Goal: Task Accomplishment & Management: Manage account settings

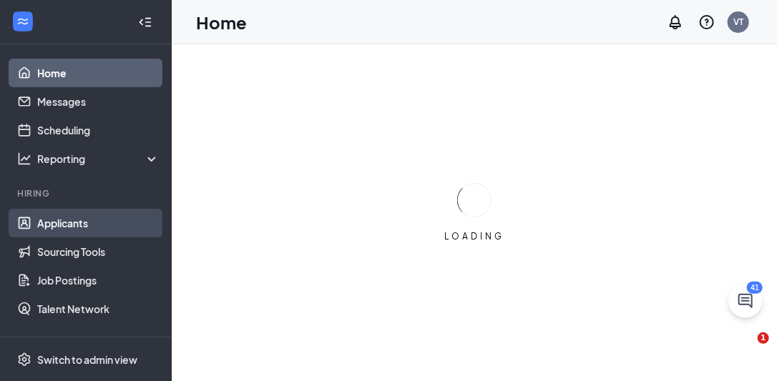
click at [75, 218] on link "Applicants" at bounding box center [98, 223] width 122 height 29
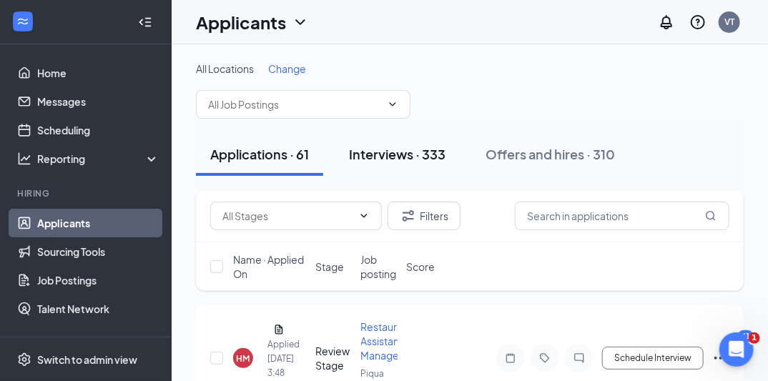
click at [395, 155] on div "Interviews · 333" at bounding box center [397, 154] width 97 height 18
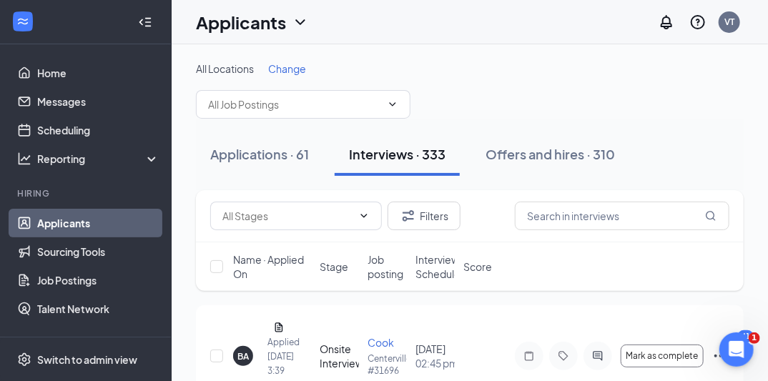
click at [443, 268] on span "Interview Schedule" at bounding box center [438, 266] width 45 height 29
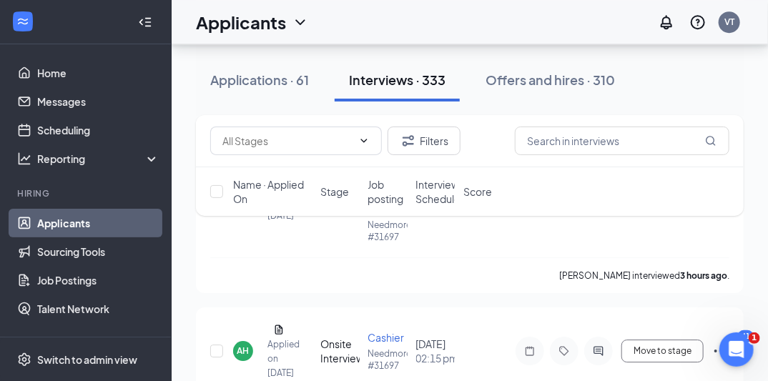
scroll to position [6174, 0]
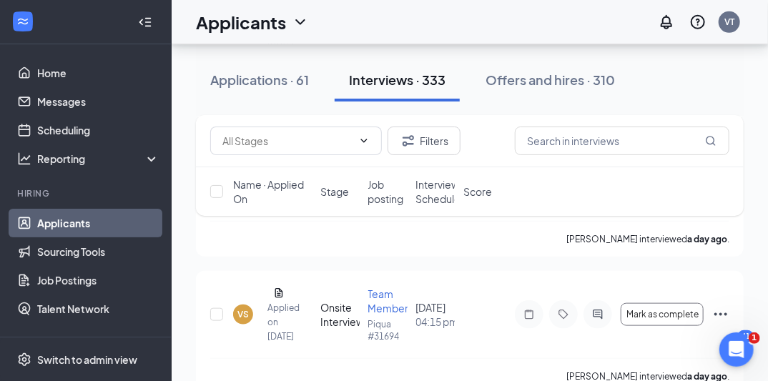
click at [434, 188] on span "Interview Schedule" at bounding box center [438, 191] width 45 height 29
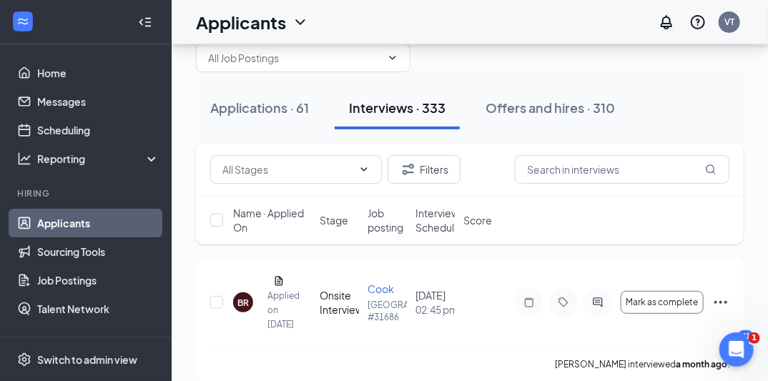
scroll to position [43, 0]
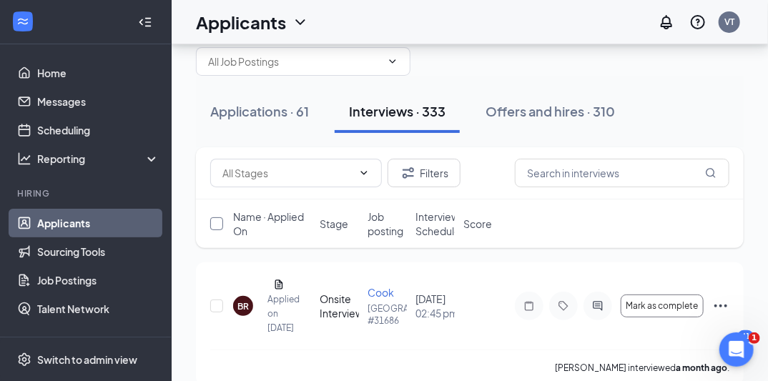
click at [215, 225] on input "checkbox" at bounding box center [216, 223] width 13 height 13
checkbox input "true"
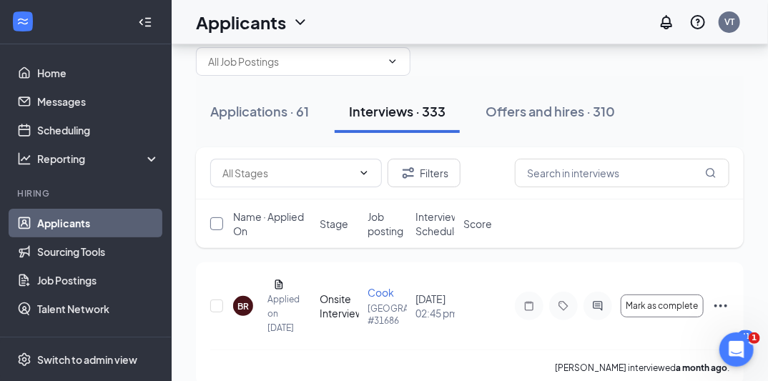
checkbox input "true"
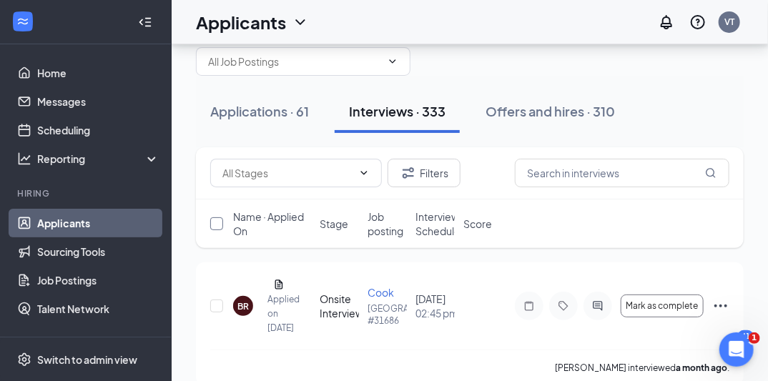
checkbox input "true"
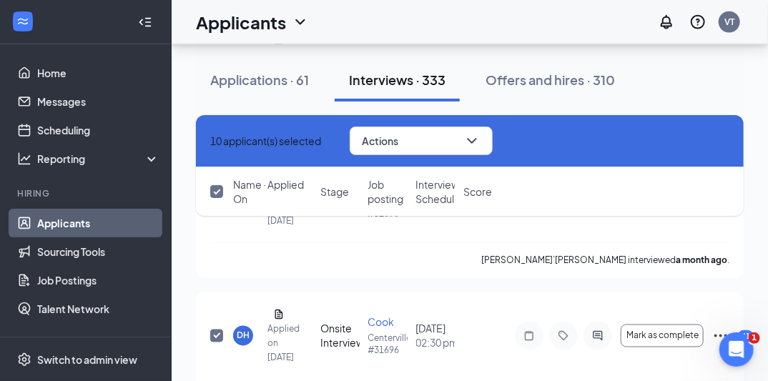
scroll to position [727, 0]
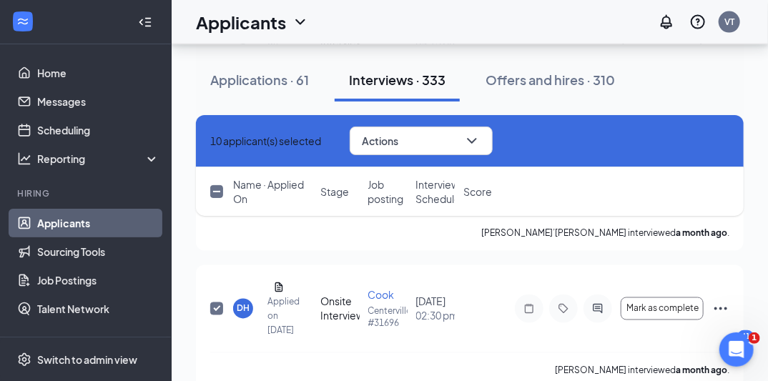
checkbox input "false"
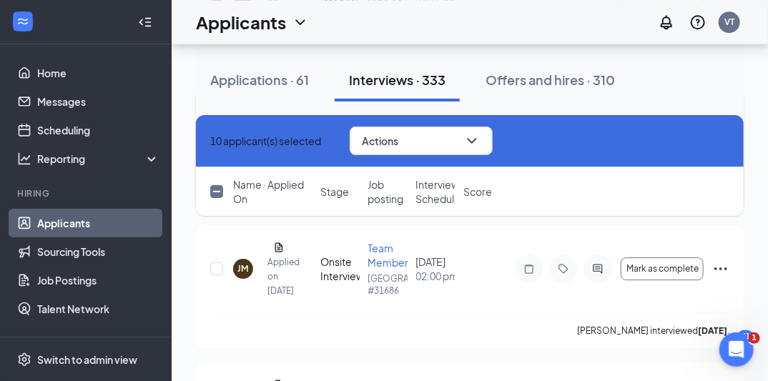
scroll to position [1445, 0]
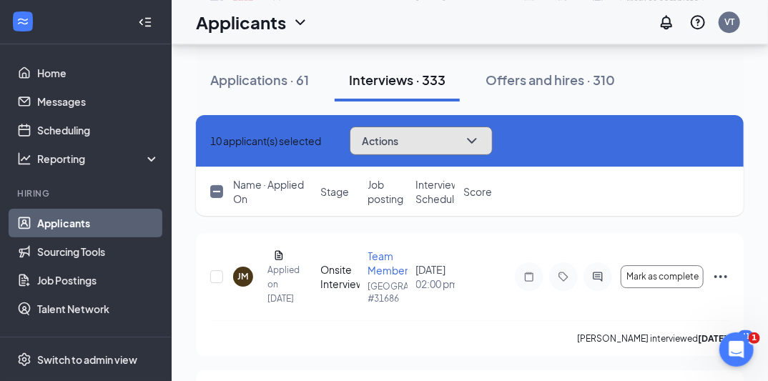
click at [476, 140] on icon "ChevronDown" at bounding box center [471, 141] width 9 height 6
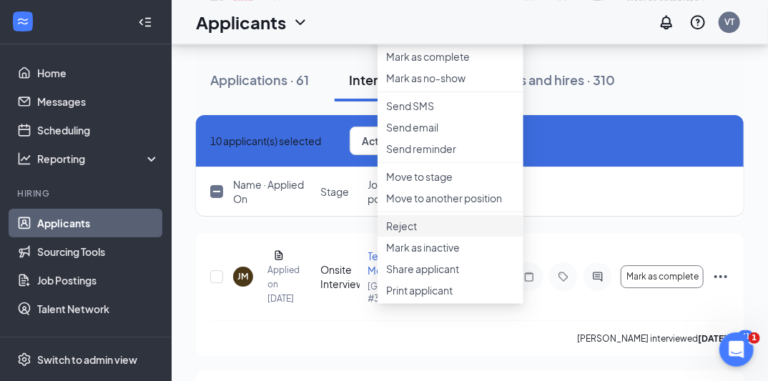
click at [398, 233] on p "Reject" at bounding box center [450, 226] width 129 height 14
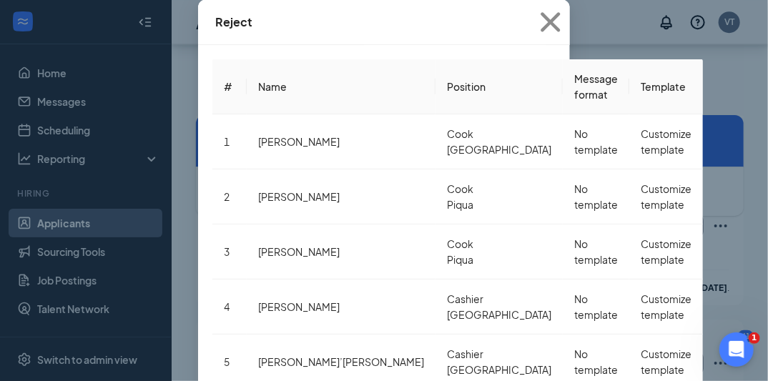
scroll to position [1560, 0]
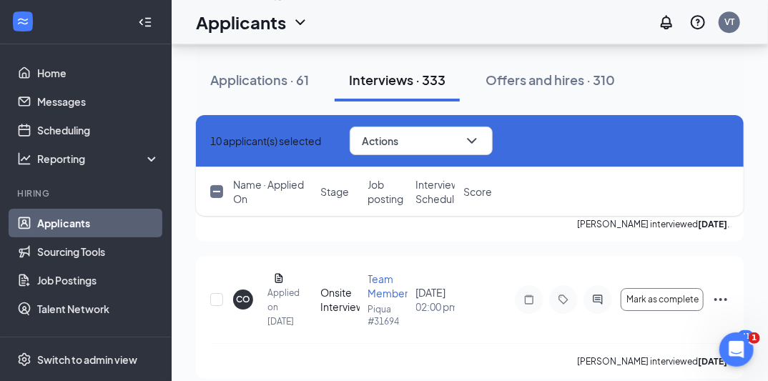
checkbox input "false"
click at [219, 190] on input "checkbox" at bounding box center [216, 191] width 13 height 13
checkbox input "true"
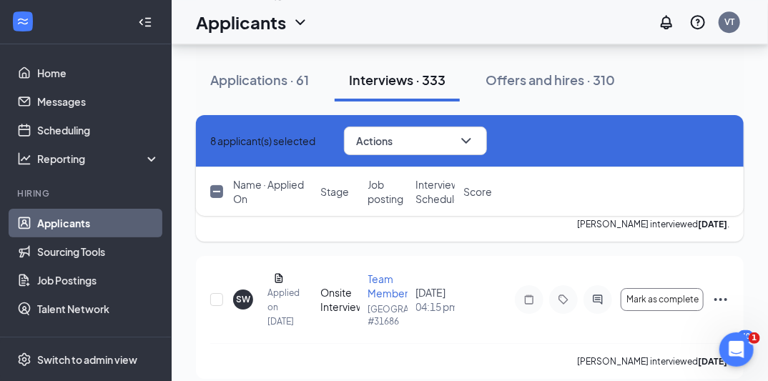
checkbox input "true"
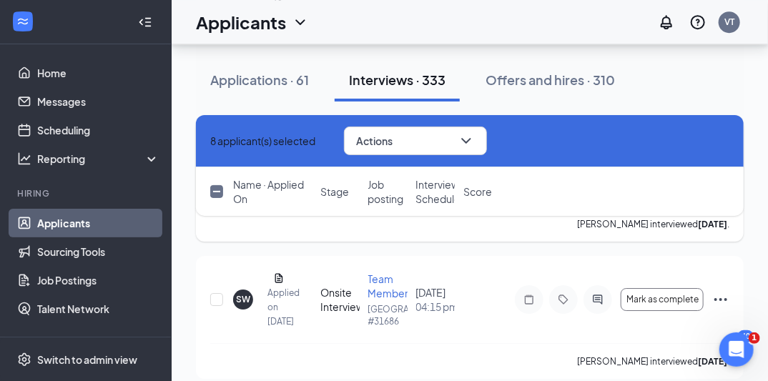
checkbox input "true"
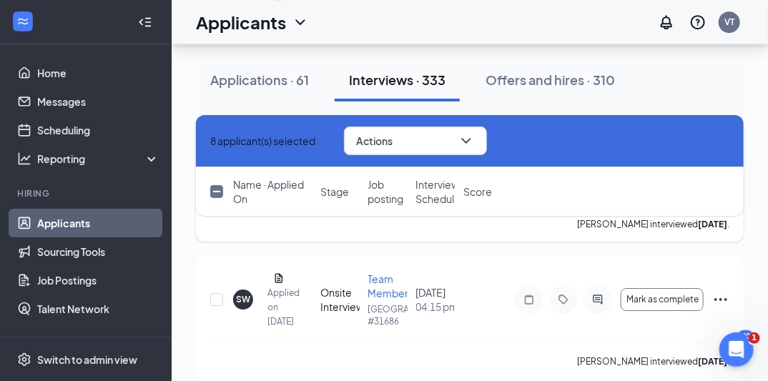
checkbox input "true"
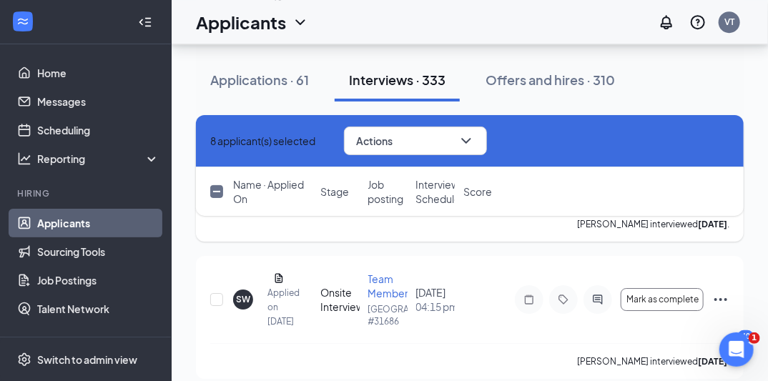
checkbox input "true"
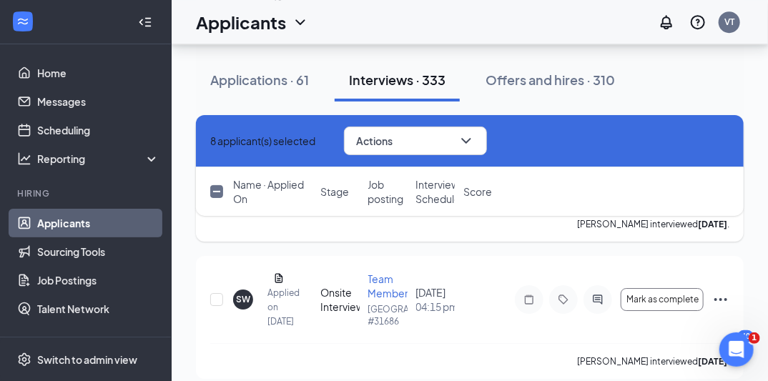
checkbox input "true"
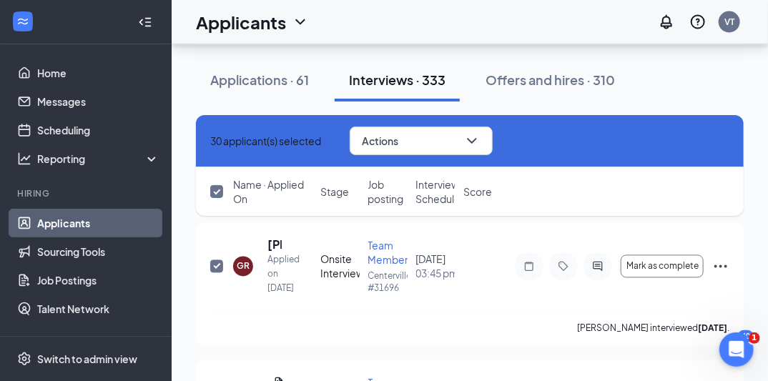
scroll to position [2852, 0]
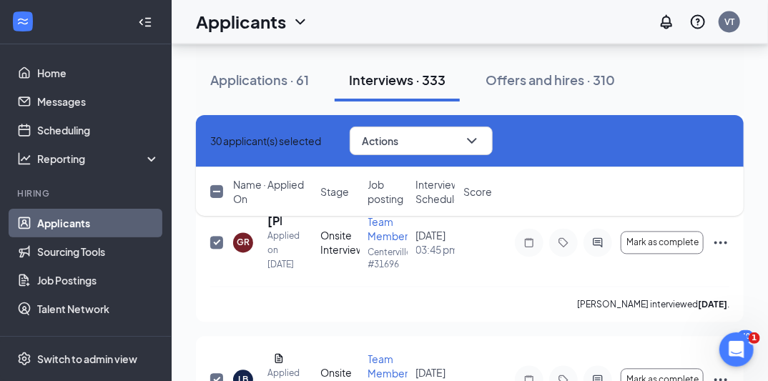
checkbox input "false"
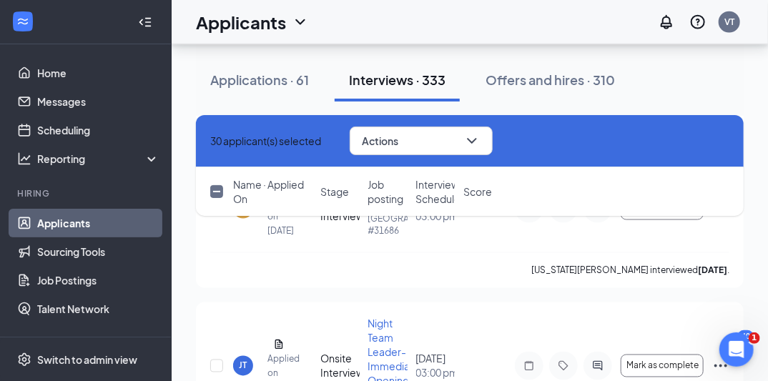
scroll to position [4504, 0]
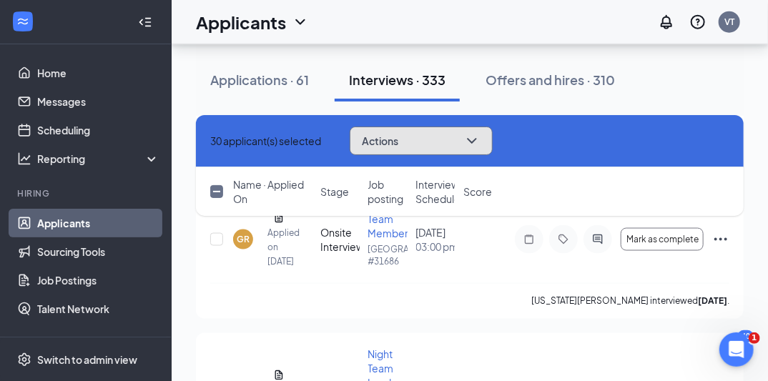
click at [493, 134] on button "Actions" at bounding box center [421, 141] width 143 height 29
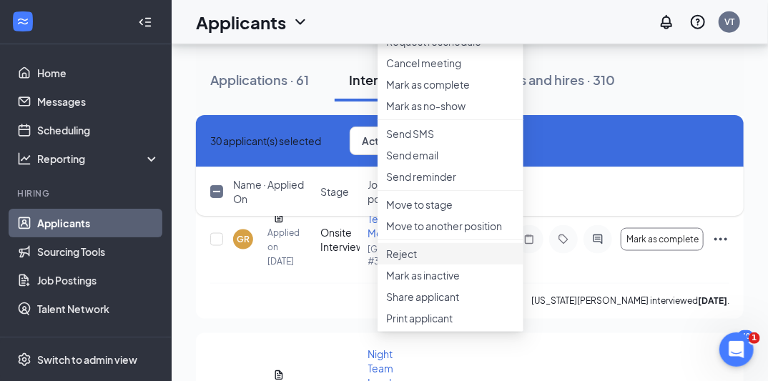
click at [419, 261] on p "Reject" at bounding box center [450, 254] width 129 height 14
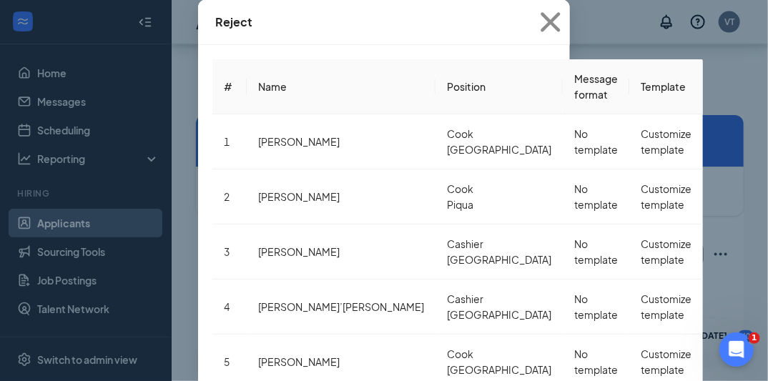
scroll to position [4732, 0]
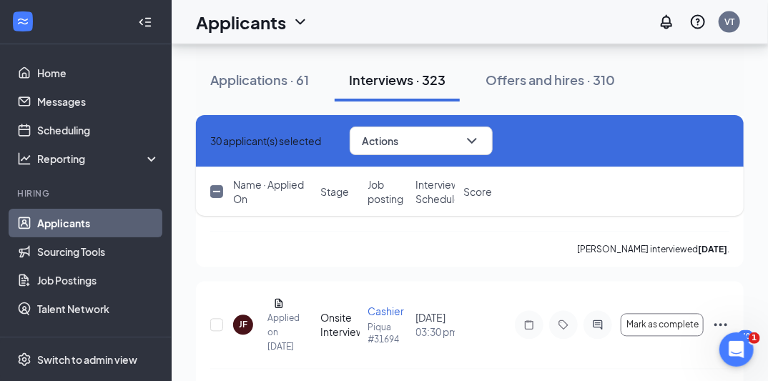
checkbox input "false"
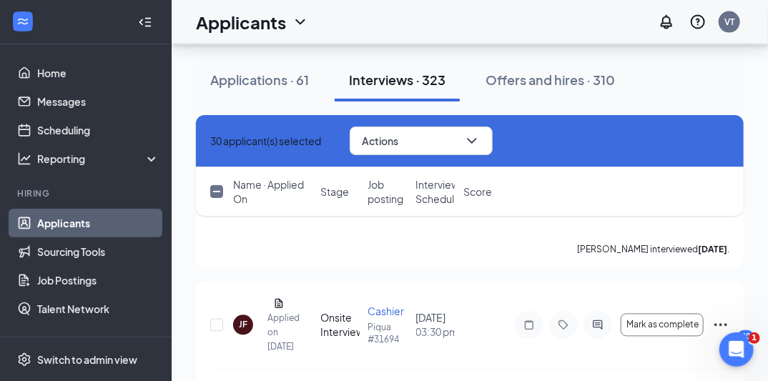
checkbox input "false"
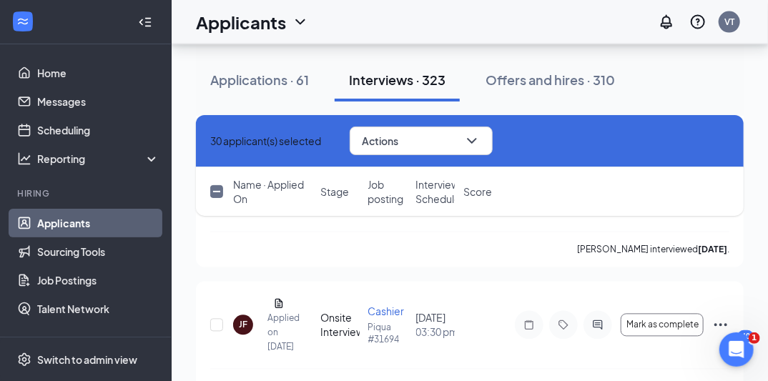
checkbox input "false"
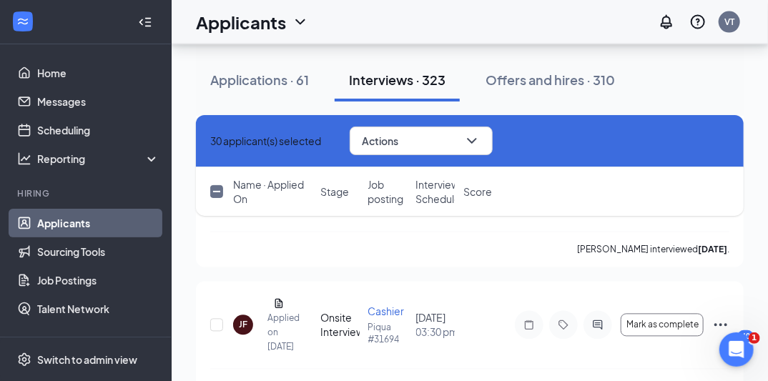
checkbox input "false"
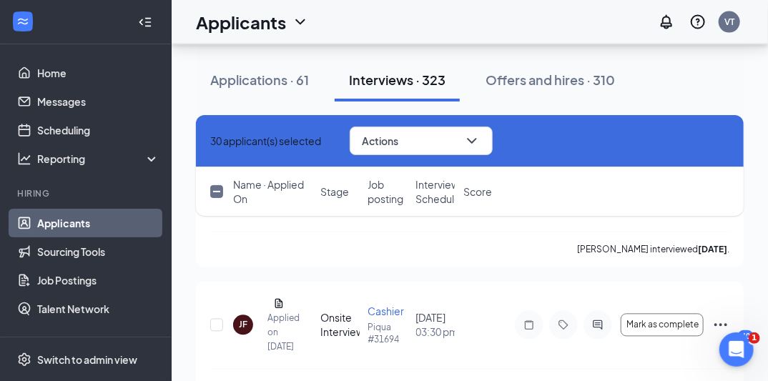
checkbox input "false"
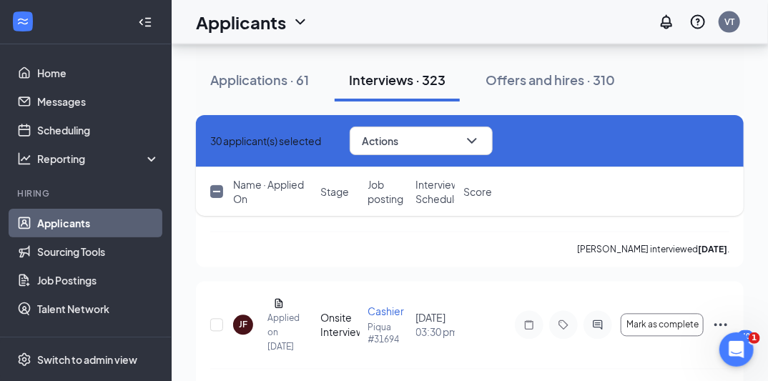
checkbox input "false"
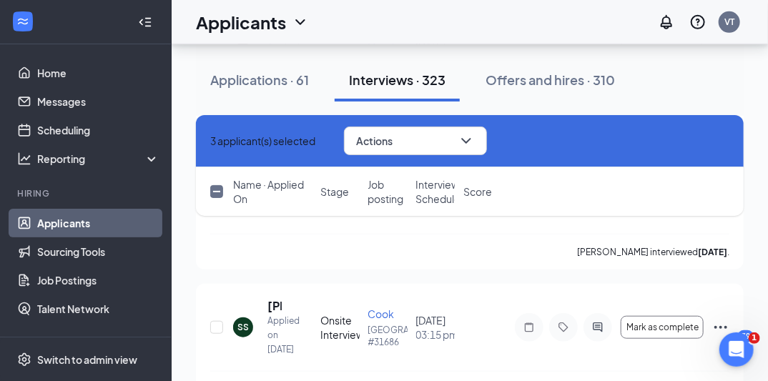
scroll to position [298, 0]
click at [217, 192] on input "checkbox" at bounding box center [216, 191] width 13 height 13
checkbox input "true"
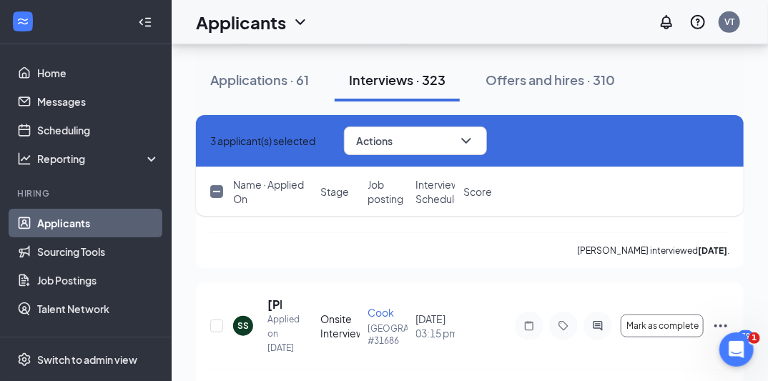
checkbox input "true"
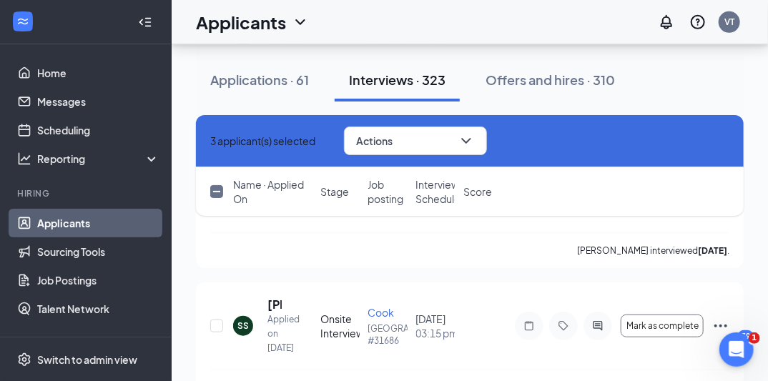
checkbox input "true"
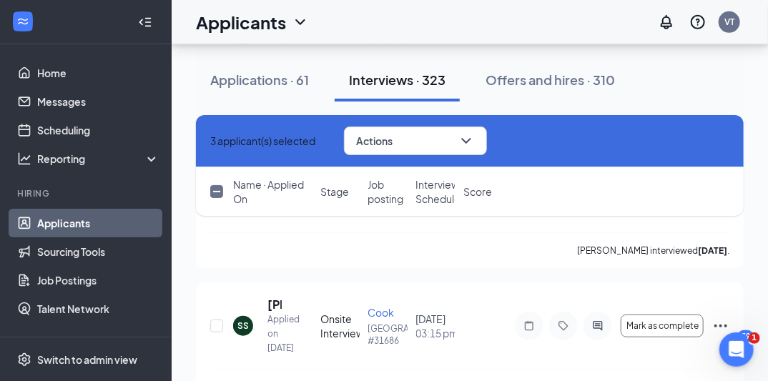
checkbox input "true"
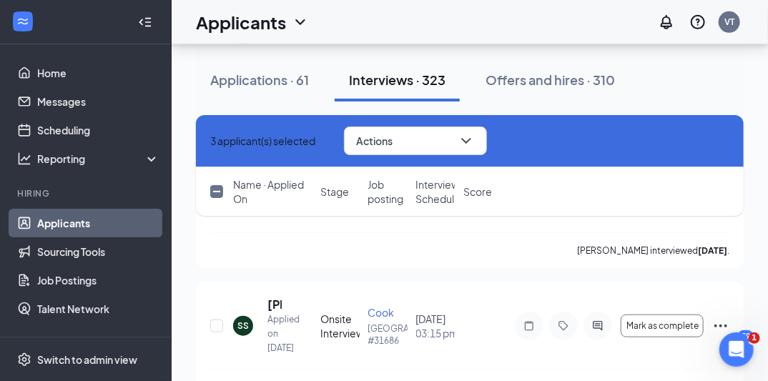
checkbox input "true"
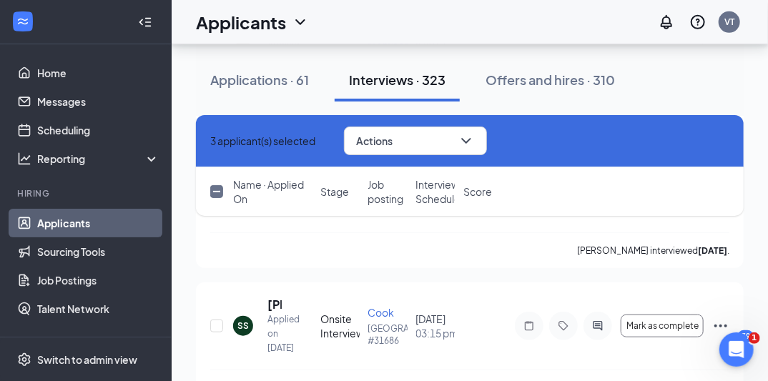
checkbox input "true"
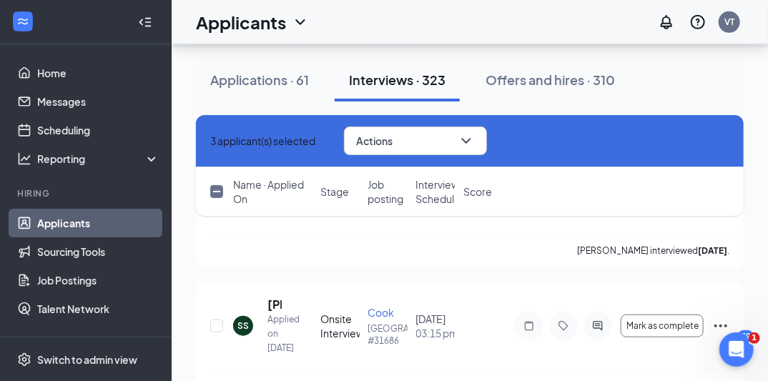
checkbox input "true"
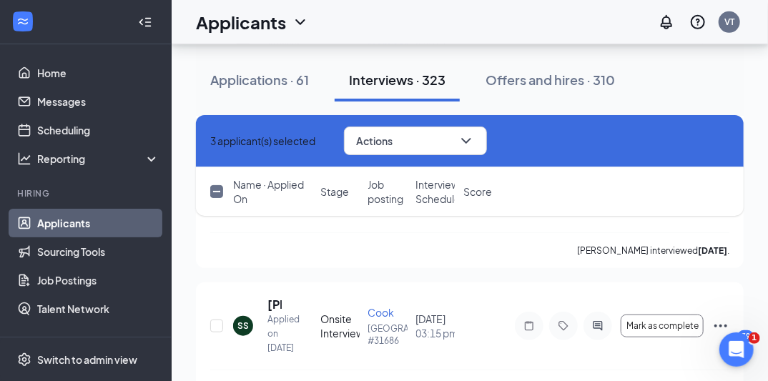
checkbox input "true"
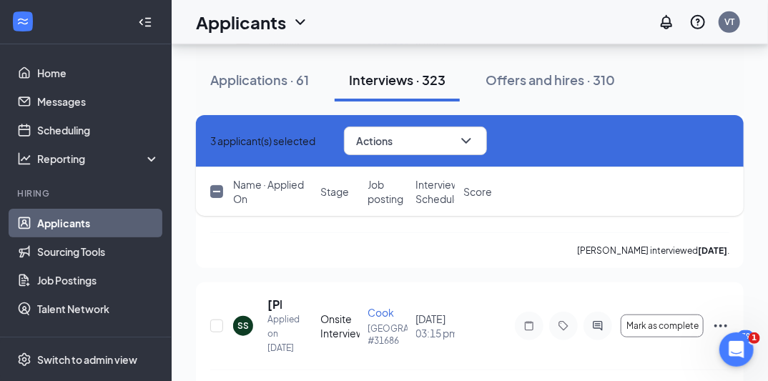
checkbox input "true"
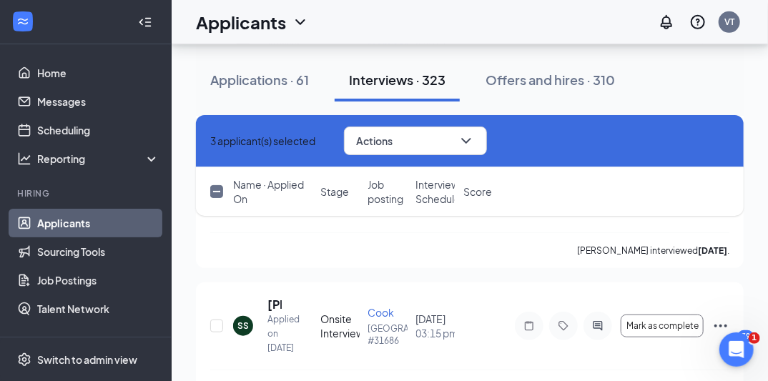
checkbox input "true"
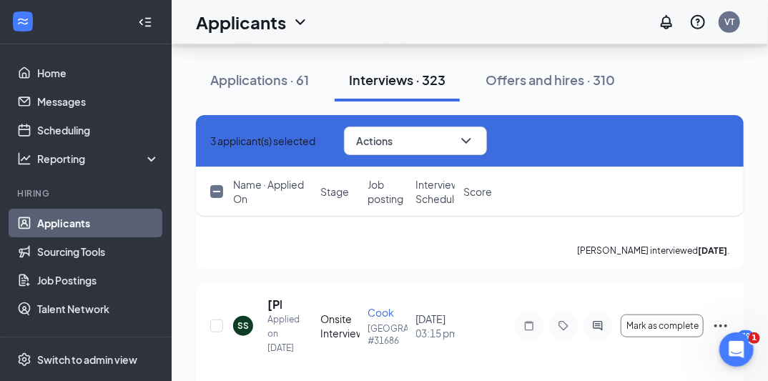
checkbox input "true"
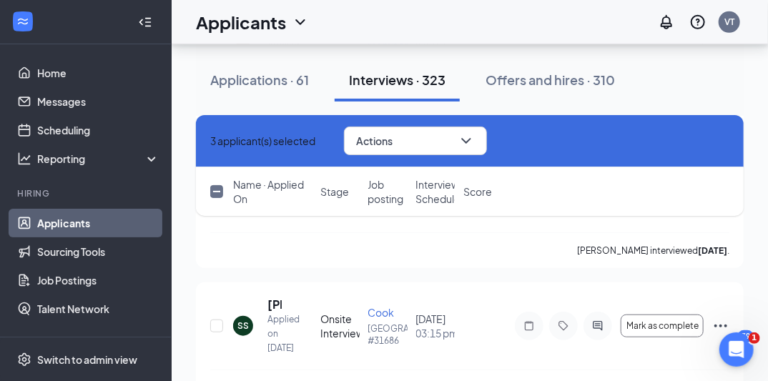
checkbox input "true"
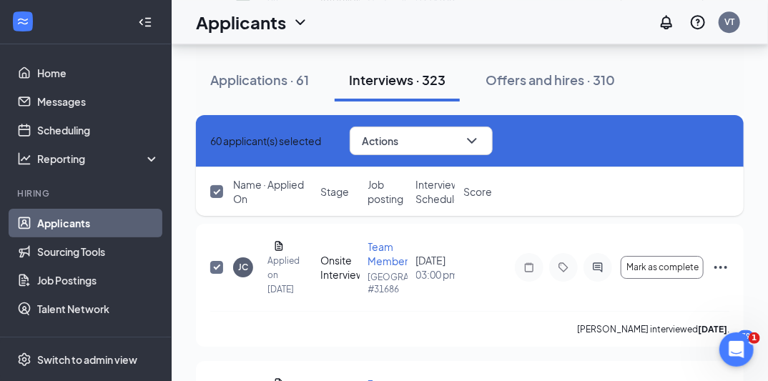
scroll to position [1605, 0]
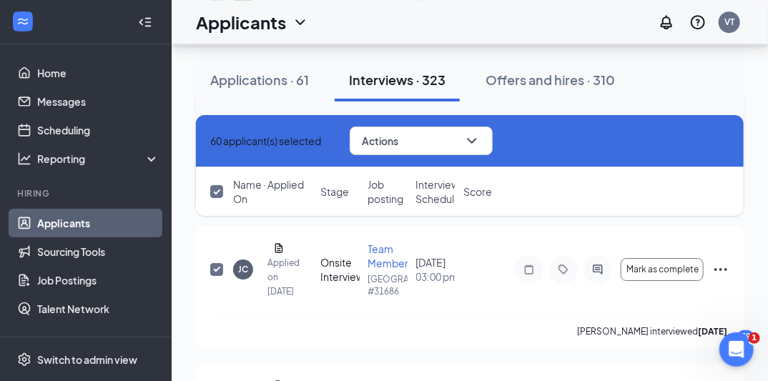
click at [213, 139] on input "checkbox" at bounding box center [216, 132] width 13 height 13
checkbox input "false"
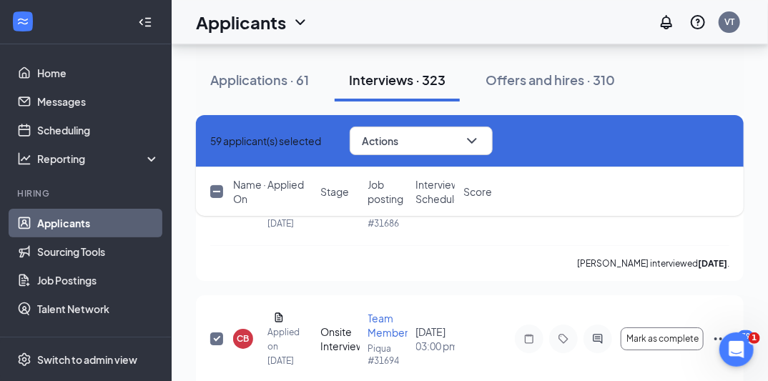
scroll to position [1696, 0]
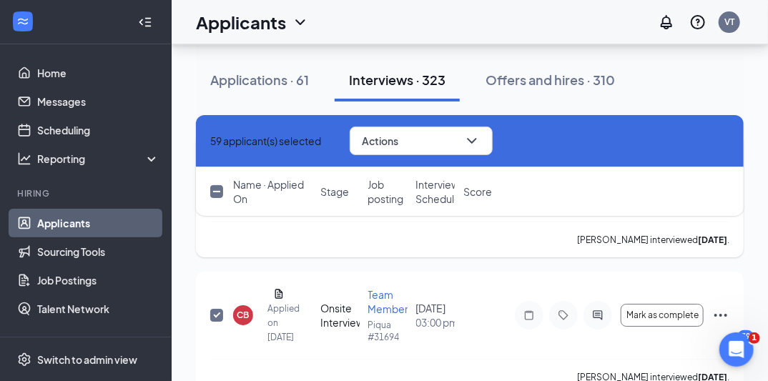
click at [215, 185] on input "checkbox" at bounding box center [216, 178] width 13 height 13
checkbox input "false"
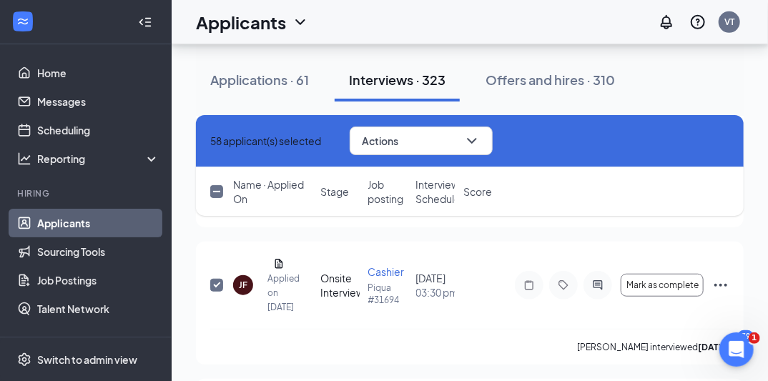
scroll to position [2200, 0]
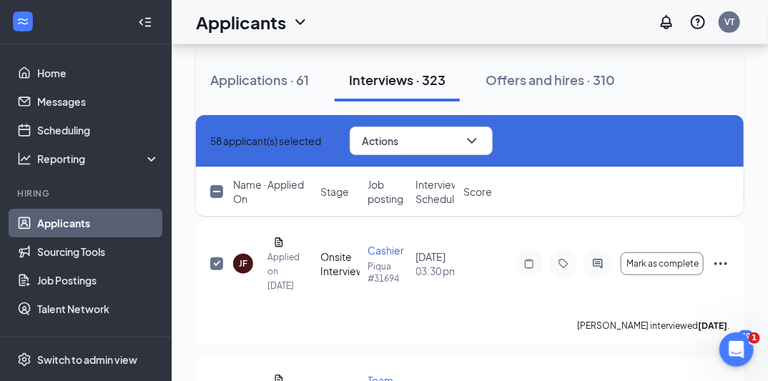
click at [217, 113] on input "checkbox" at bounding box center [216, 106] width 13 height 13
checkbox input "false"
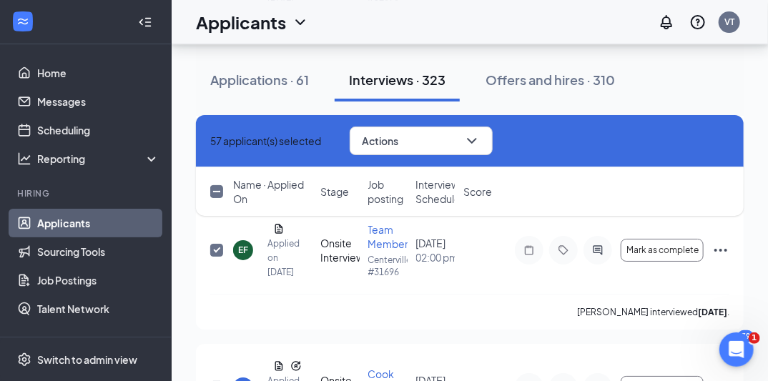
scroll to position [3665, 0]
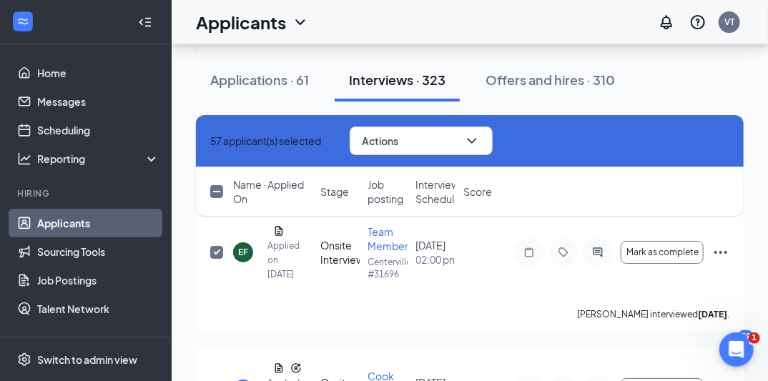
checkbox input "false"
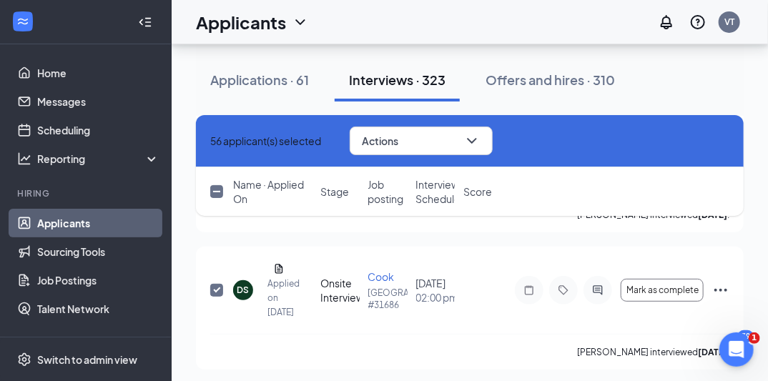
scroll to position [3916, 0]
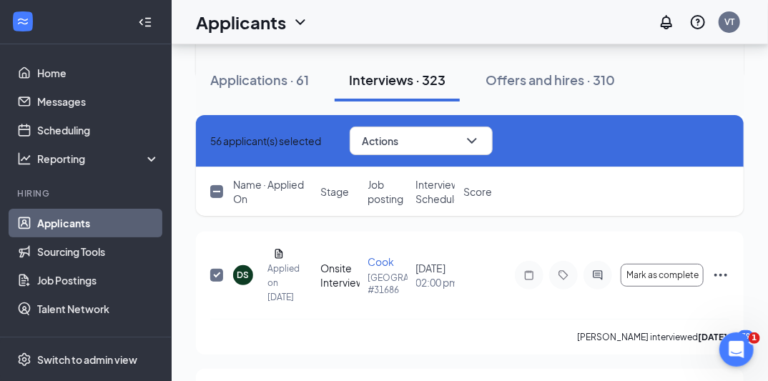
click at [215, 7] on input "checkbox" at bounding box center [216, 0] width 13 height 13
checkbox input "false"
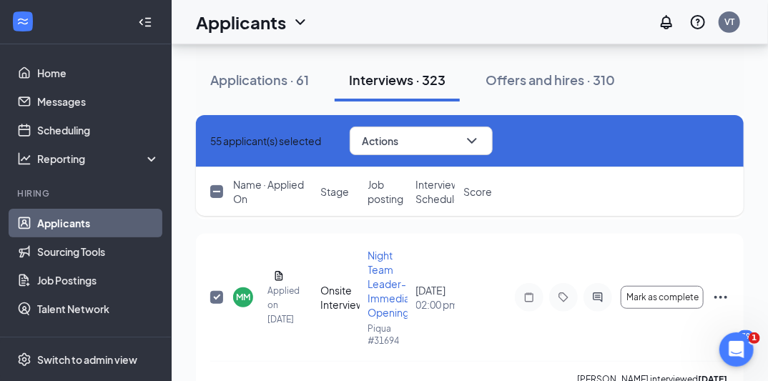
scroll to position [4077, 0]
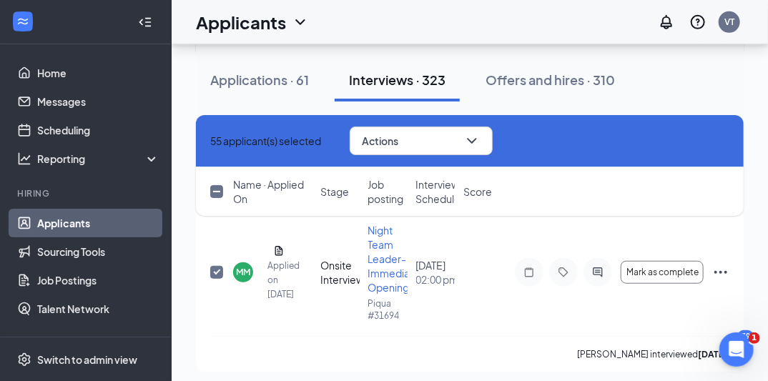
checkbox input "false"
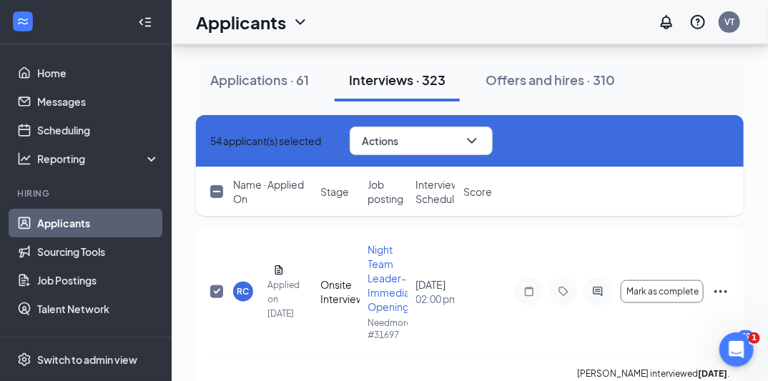
scroll to position [4237, 0]
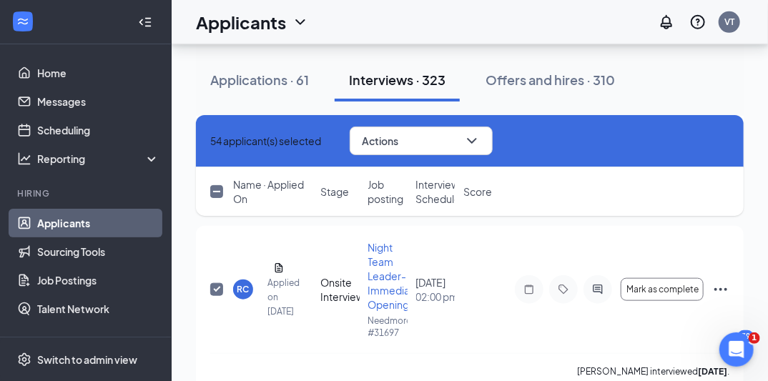
checkbox input "false"
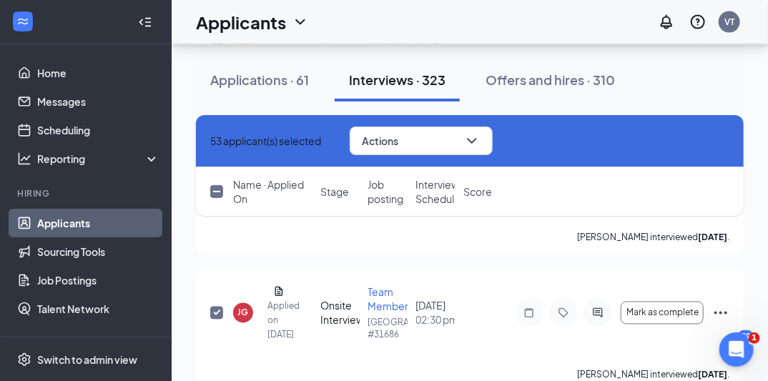
scroll to position [4551, 0]
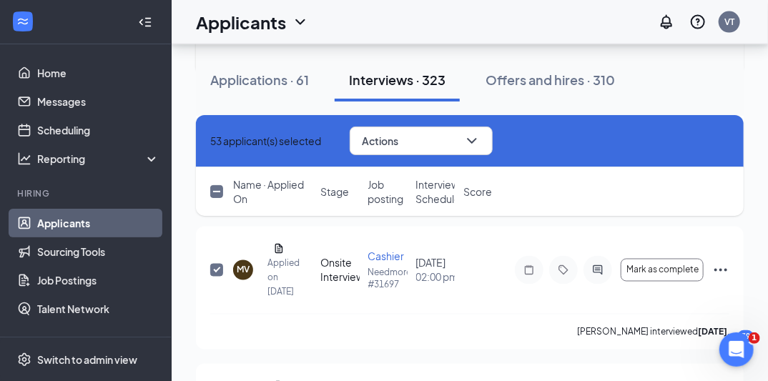
checkbox input "false"
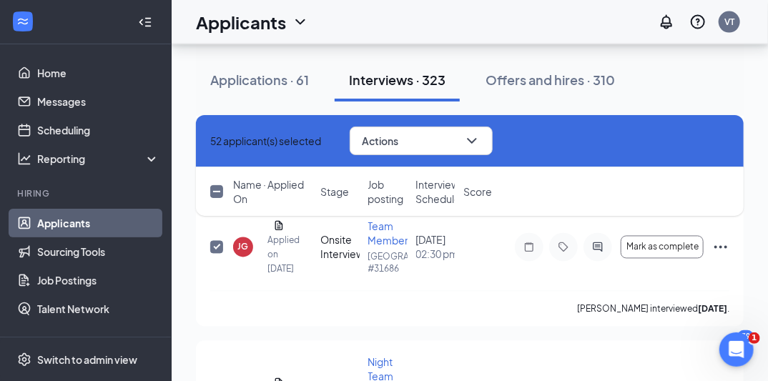
scroll to position [4734, 0]
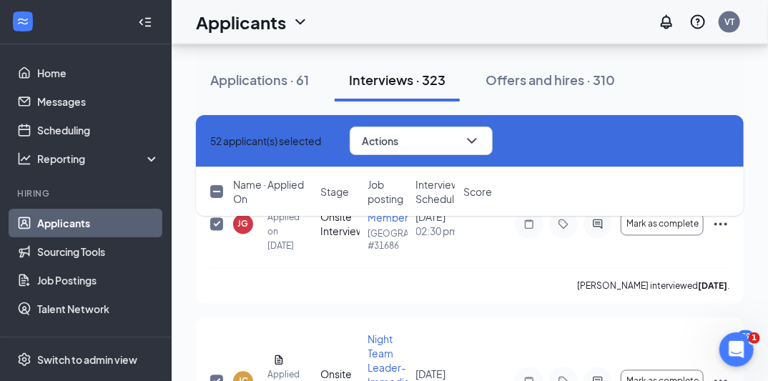
checkbox input "false"
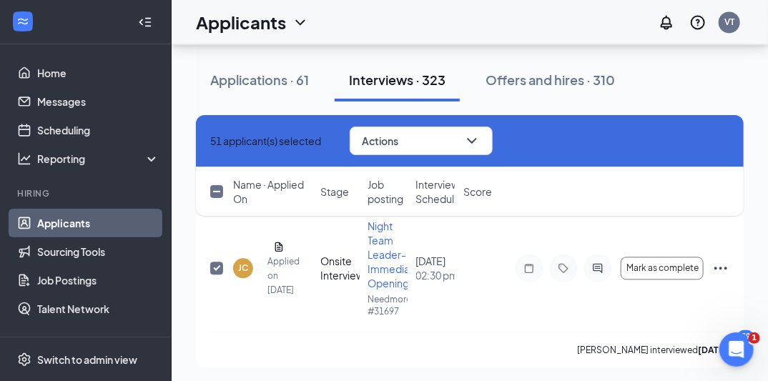
scroll to position [4848, 0]
checkbox input "false"
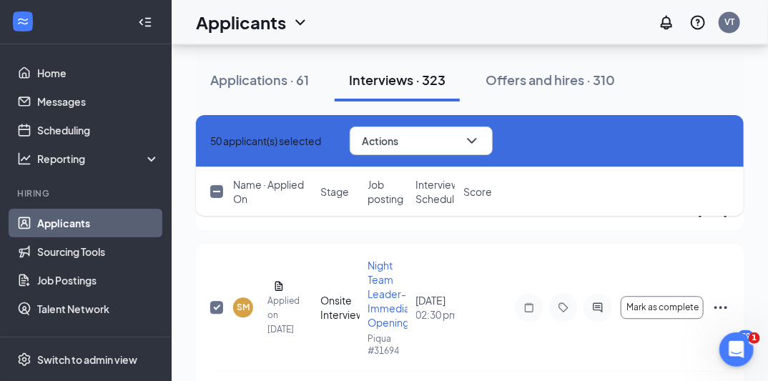
scroll to position [5008, 0]
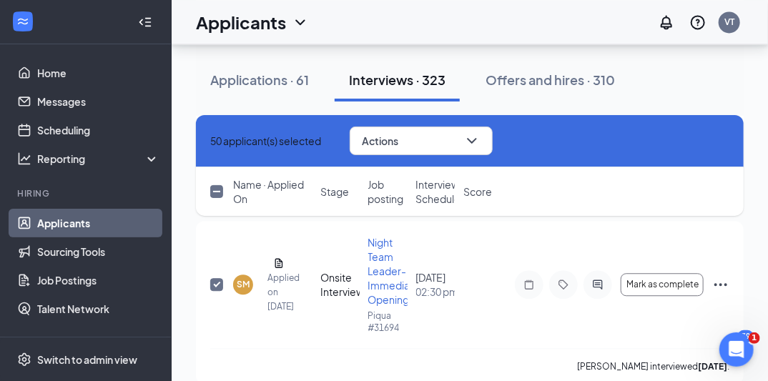
checkbox input "false"
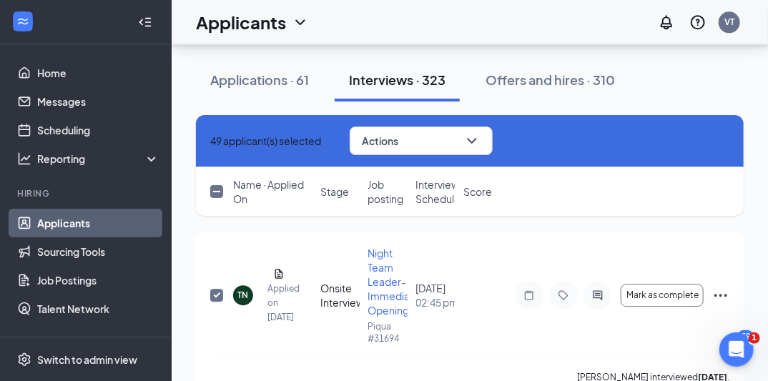
scroll to position [5192, 0]
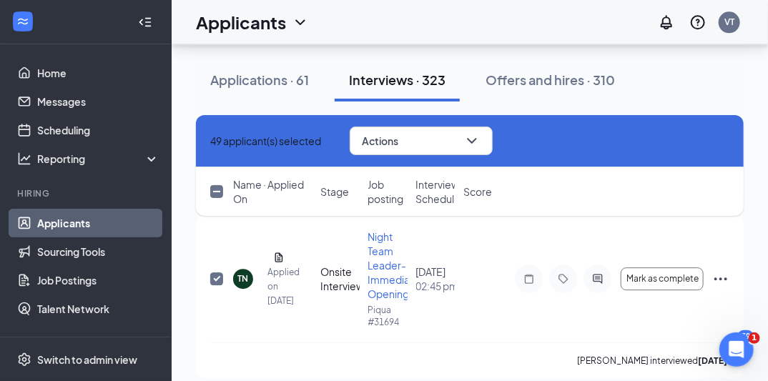
checkbox input "false"
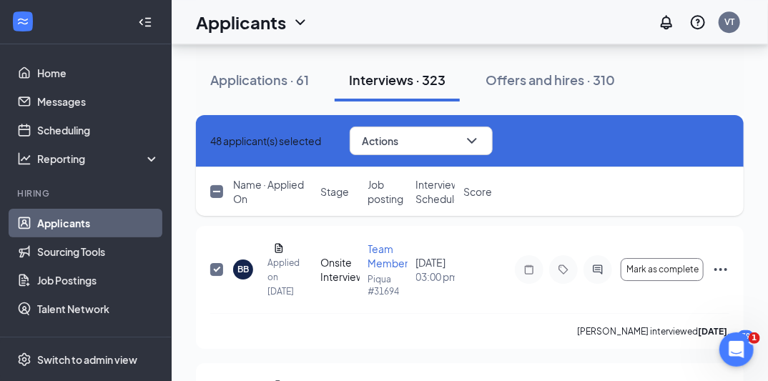
scroll to position [5375, 0]
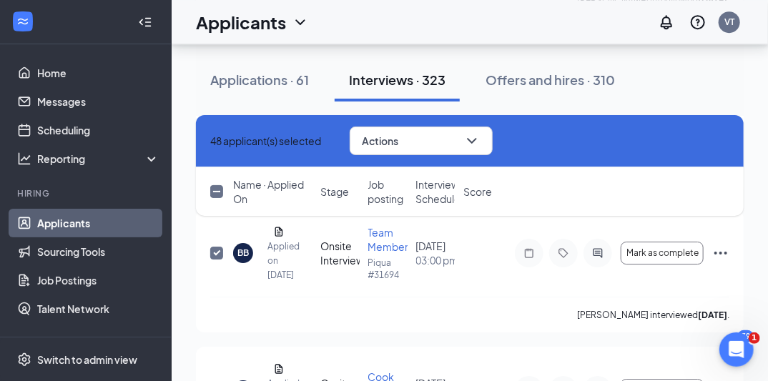
checkbox input "false"
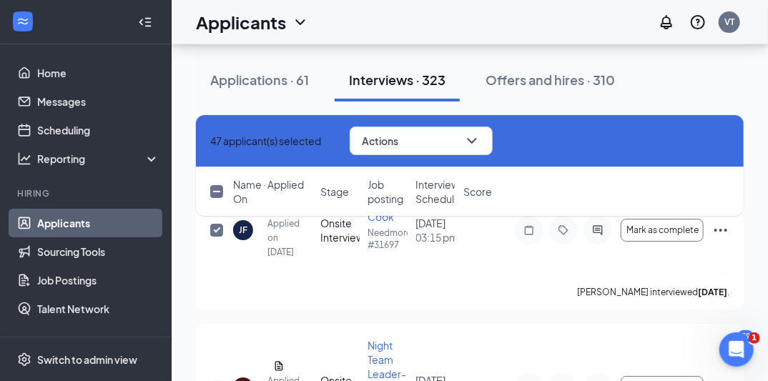
checkbox input "false"
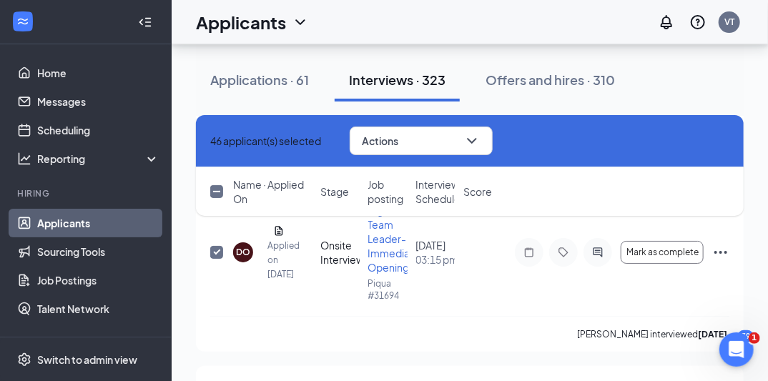
scroll to position [5672, 0]
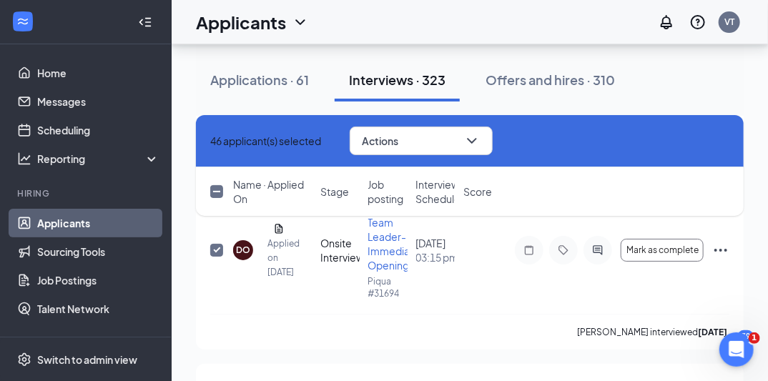
checkbox input "false"
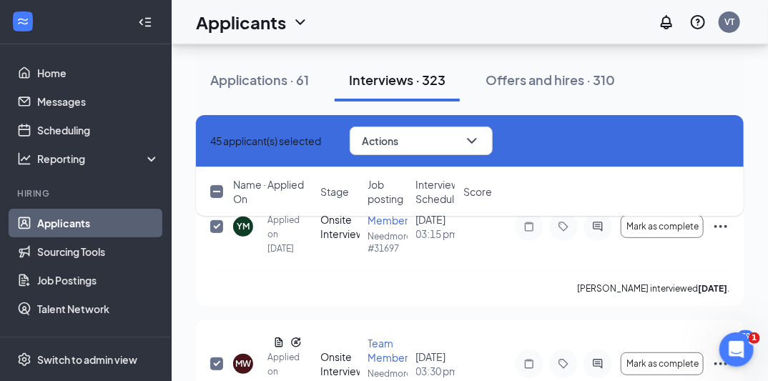
scroll to position [5878, 0]
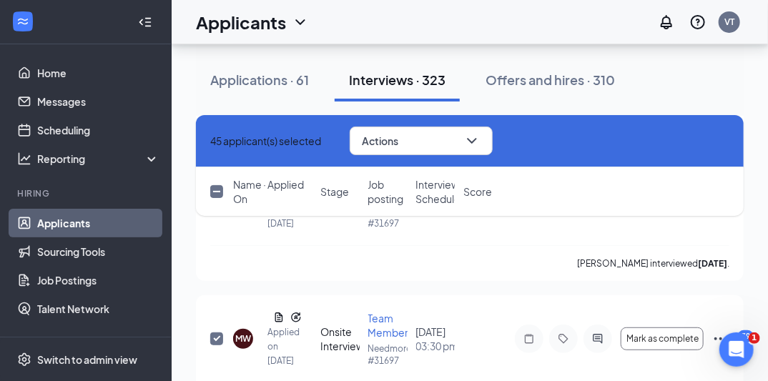
checkbox input "false"
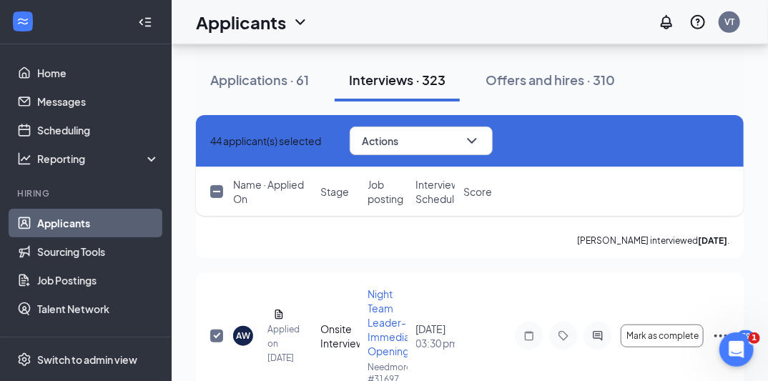
scroll to position [6061, 0]
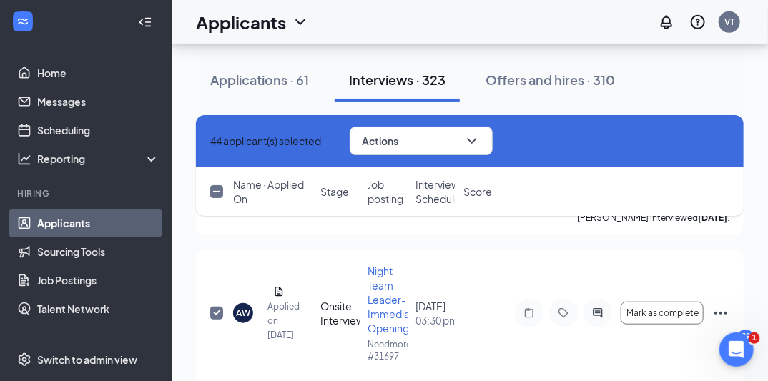
checkbox input "false"
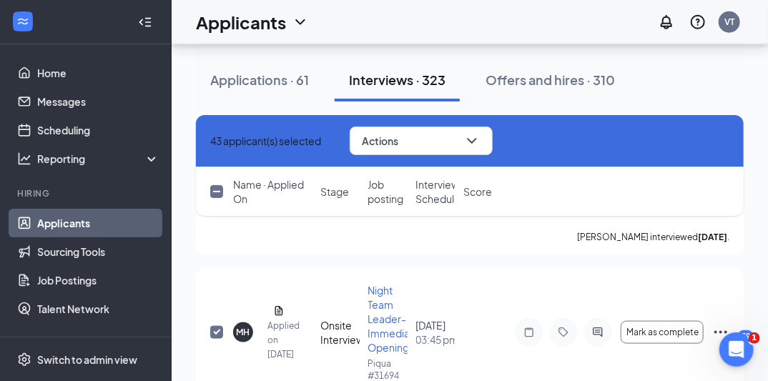
scroll to position [6221, 0]
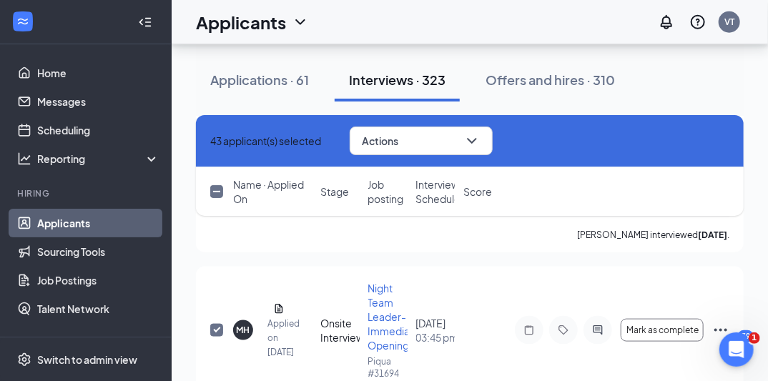
checkbox input "false"
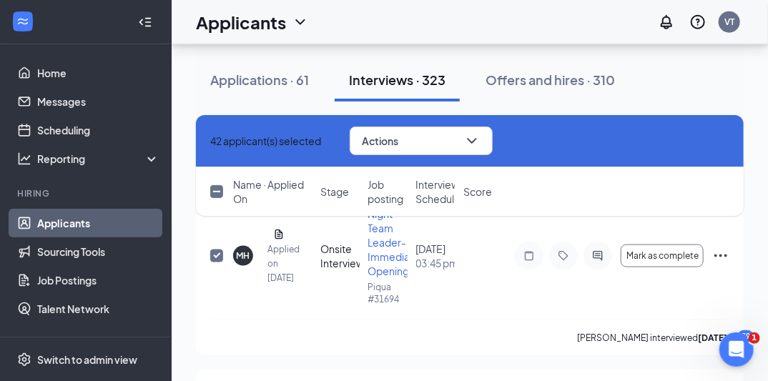
scroll to position [6313, 0]
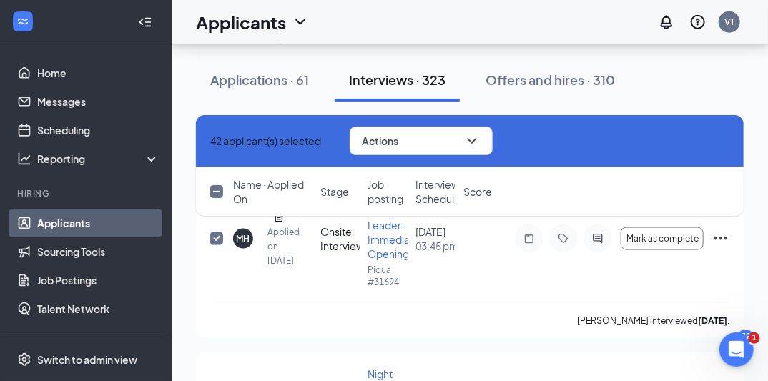
checkbox input "false"
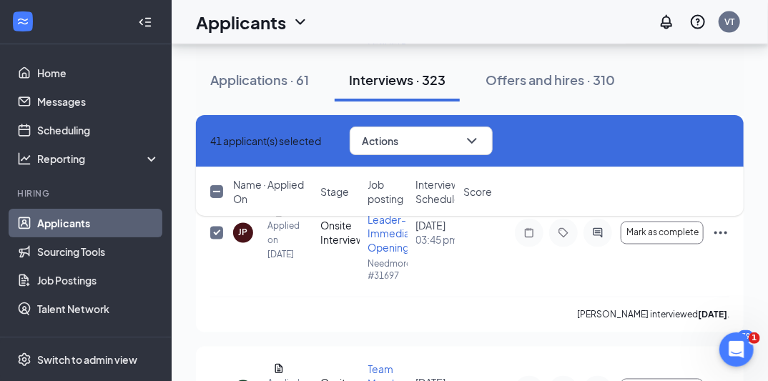
scroll to position [6519, 0]
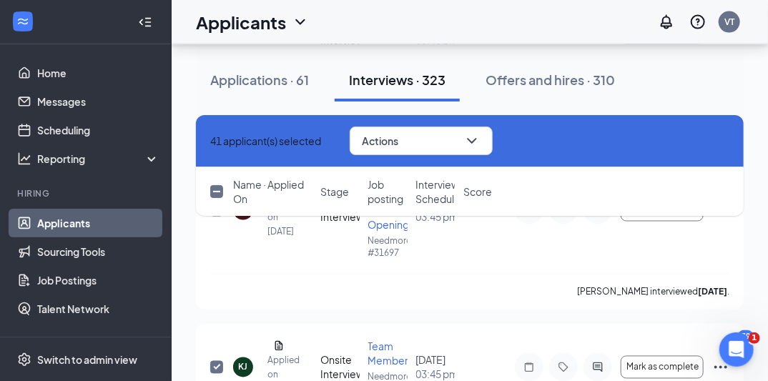
checkbox input "false"
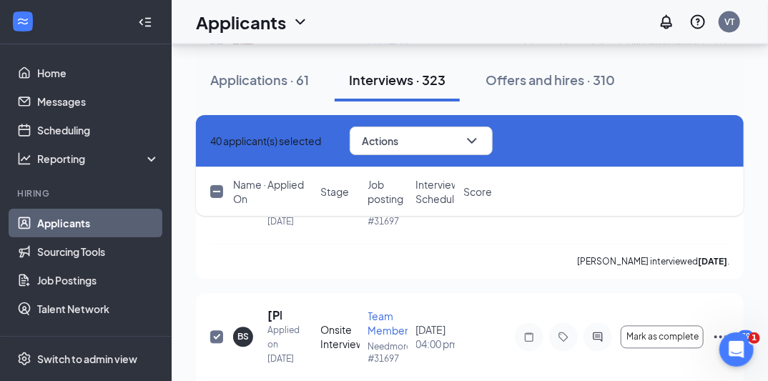
scroll to position [6702, 0]
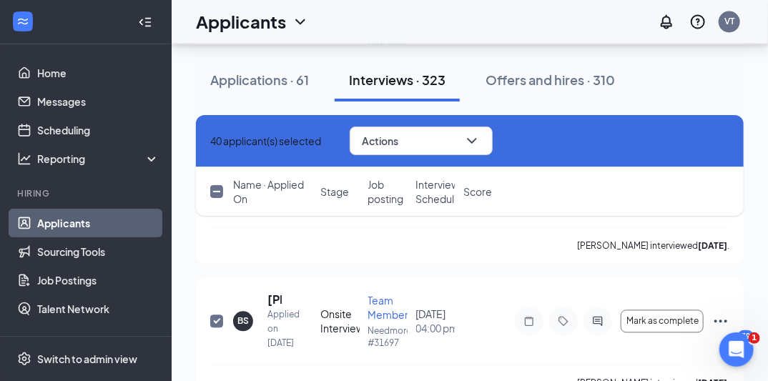
checkbox input "false"
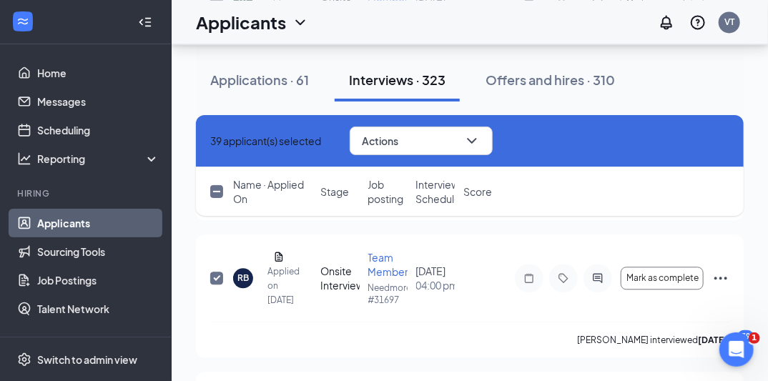
scroll to position [6885, 0]
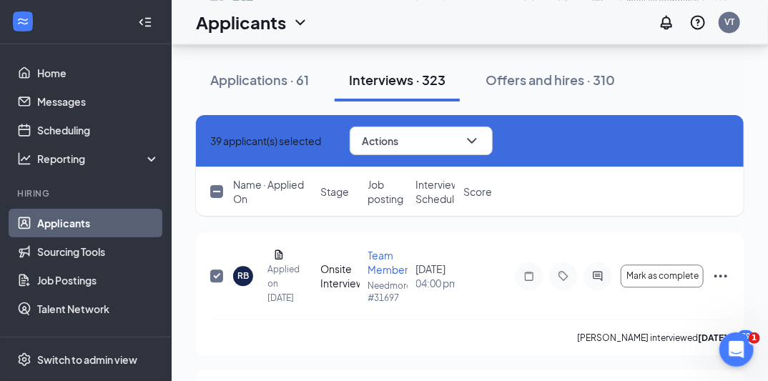
checkbox input "false"
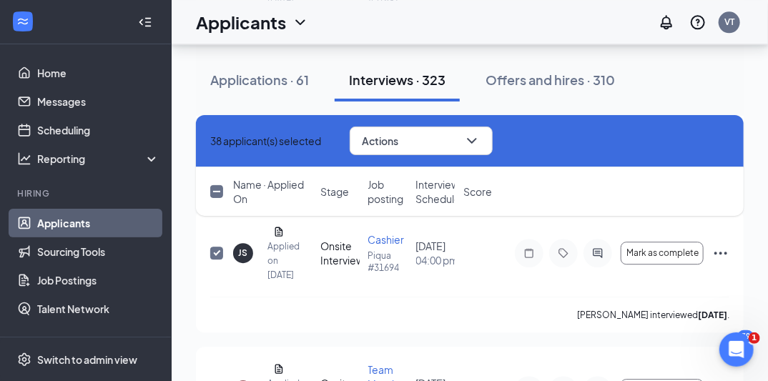
scroll to position [7068, 0]
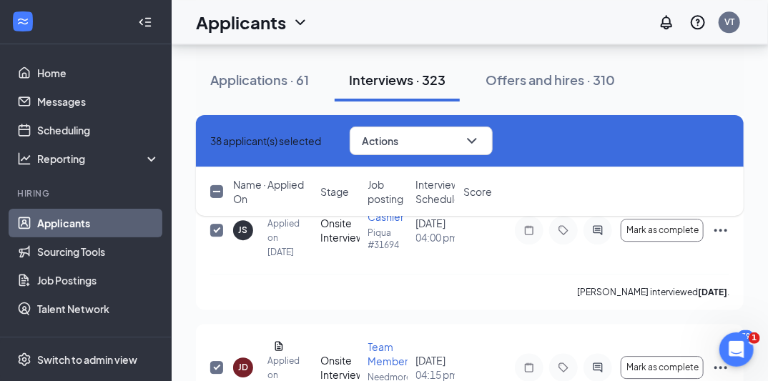
checkbox input "false"
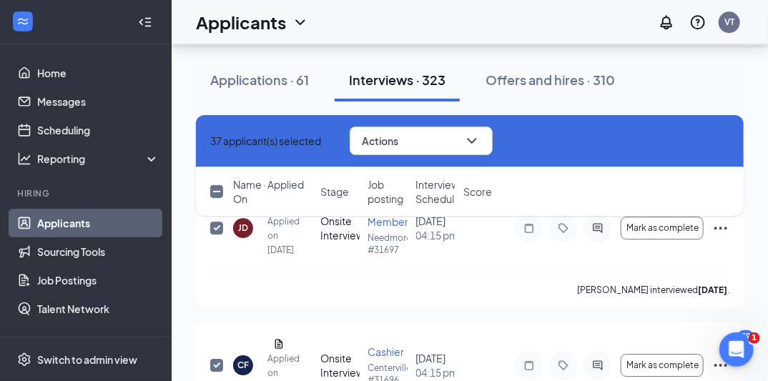
scroll to position [7228, 0]
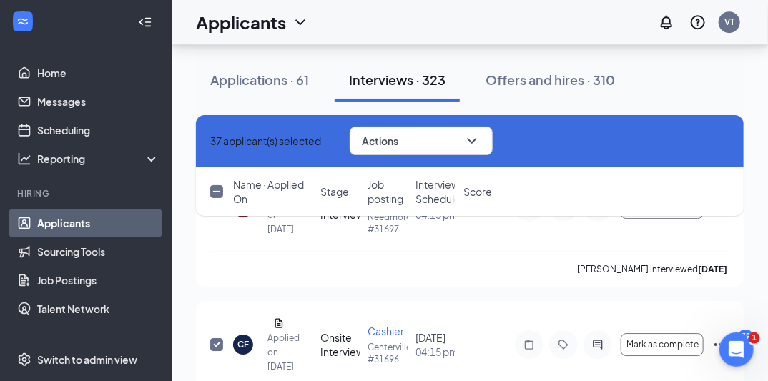
checkbox input "false"
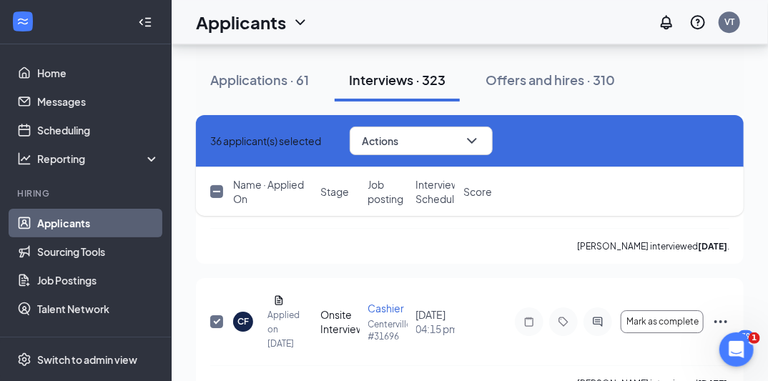
scroll to position [7389, 0]
checkbox input "false"
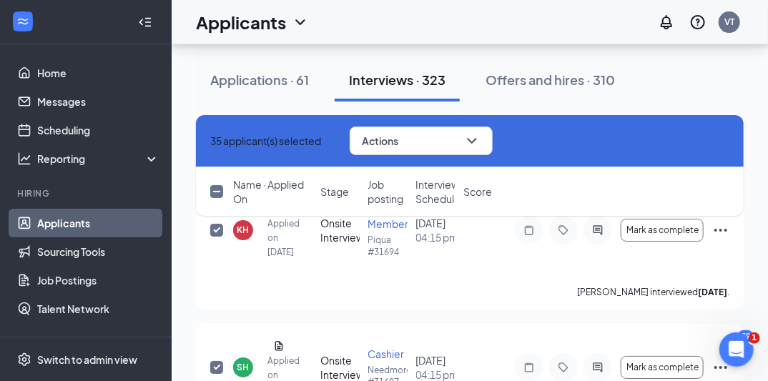
scroll to position [7503, 0]
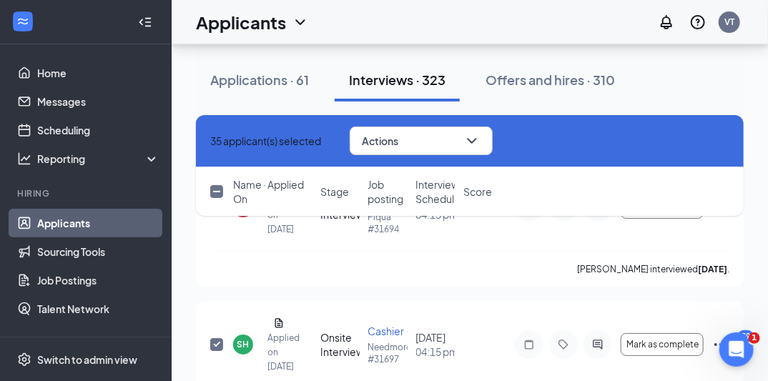
checkbox input "false"
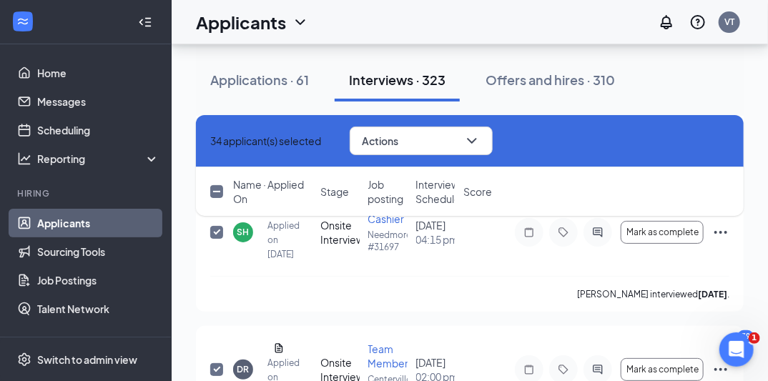
scroll to position [7663, 0]
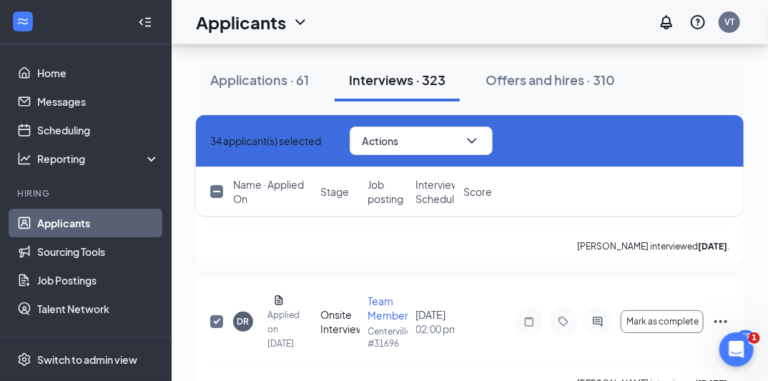
checkbox input "false"
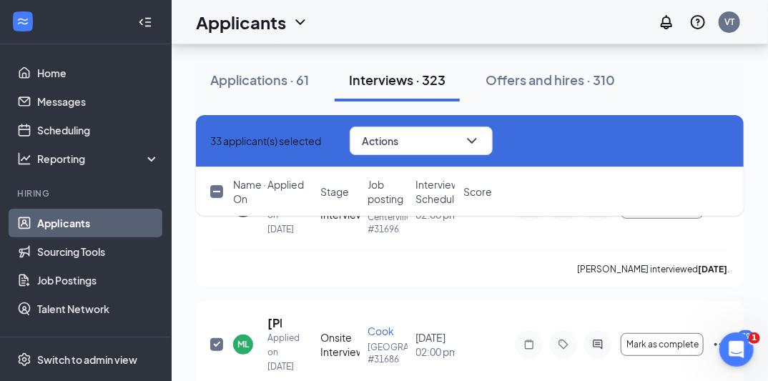
scroll to position [7801, 0]
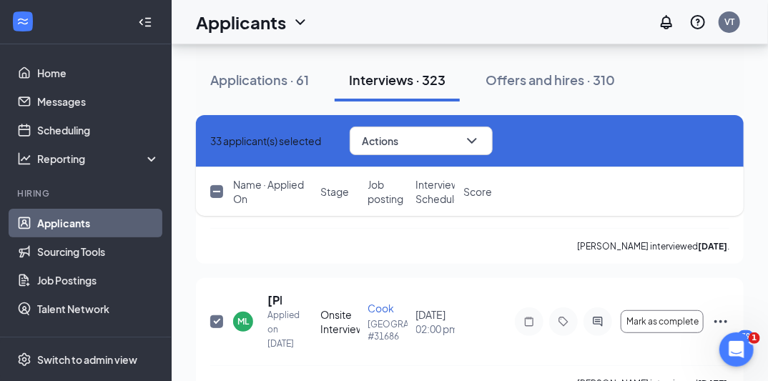
checkbox input "false"
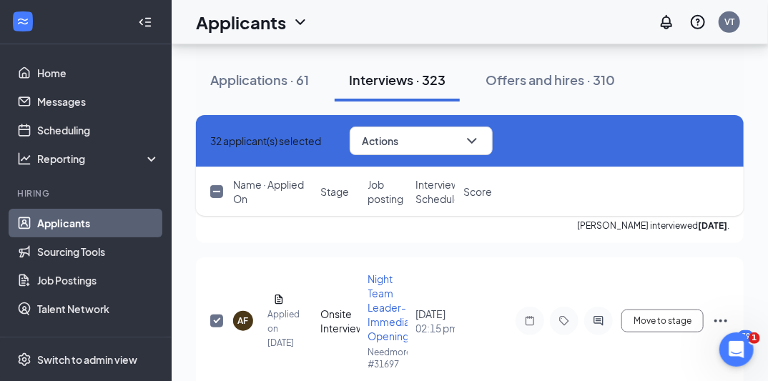
scroll to position [7961, 0]
checkbox input "false"
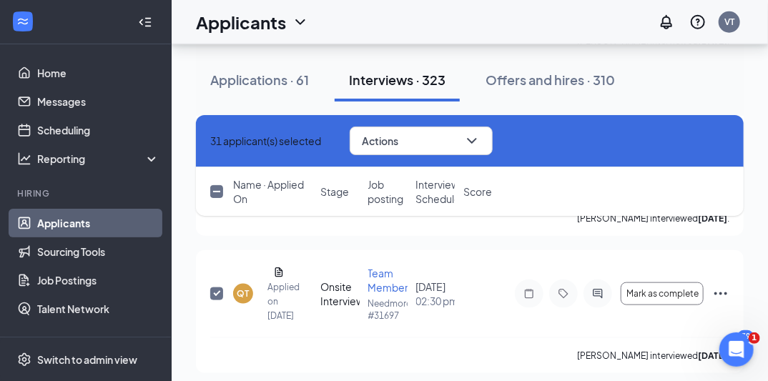
scroll to position [8144, 0]
checkbox input "false"
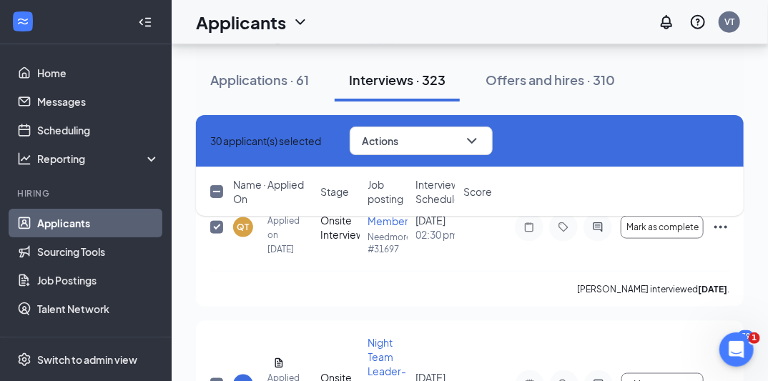
scroll to position [8213, 0]
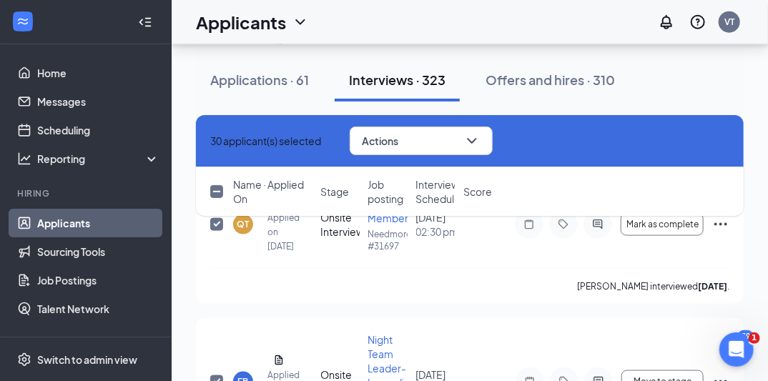
checkbox input "false"
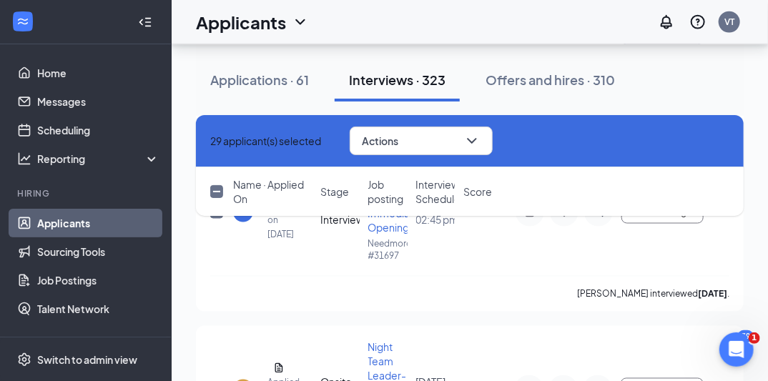
scroll to position [8396, 0]
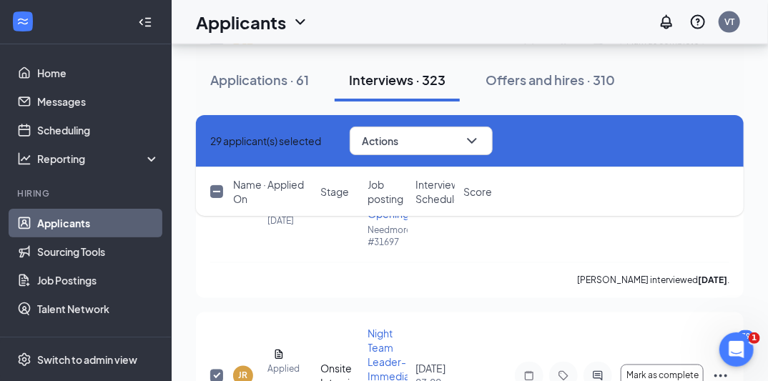
checkbox input "false"
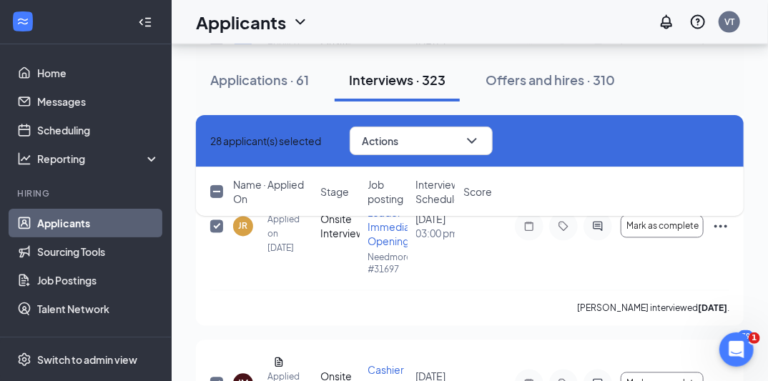
scroll to position [8556, 0]
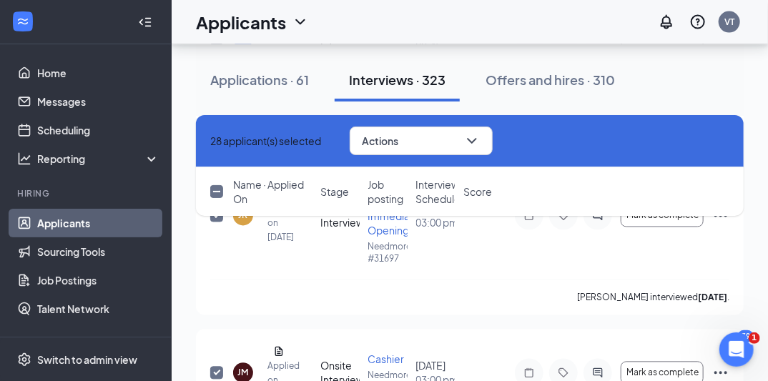
checkbox input "false"
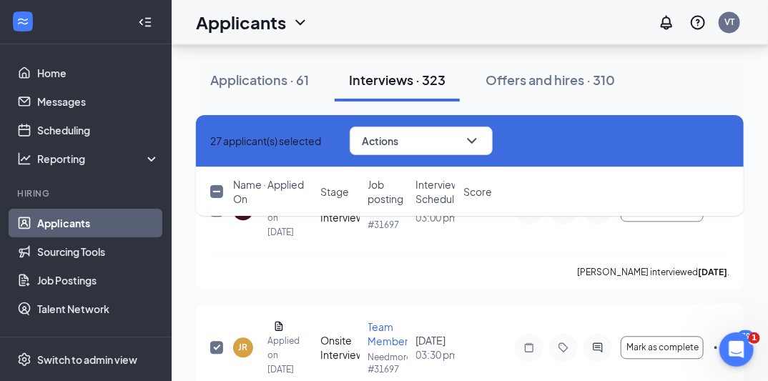
scroll to position [8739, 0]
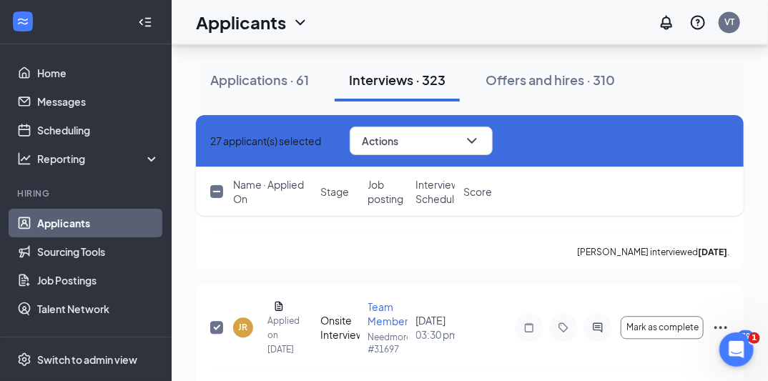
checkbox input "false"
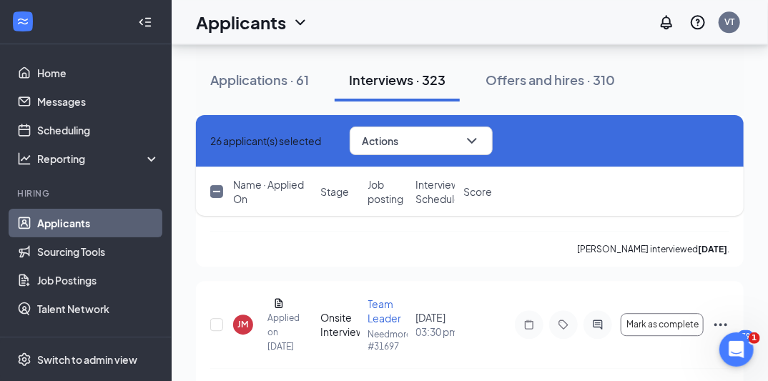
scroll to position [8899, 0]
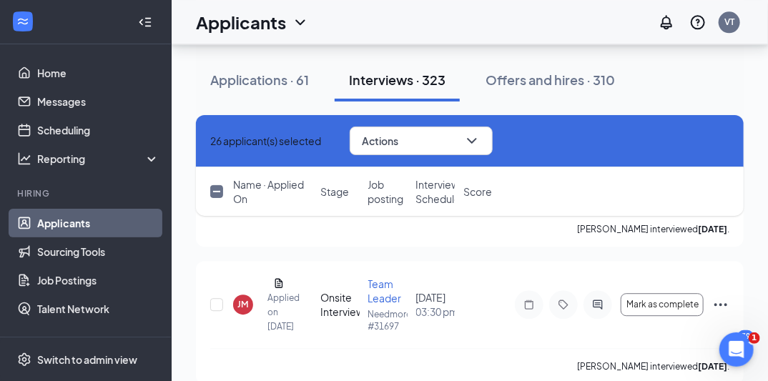
checkbox input "false"
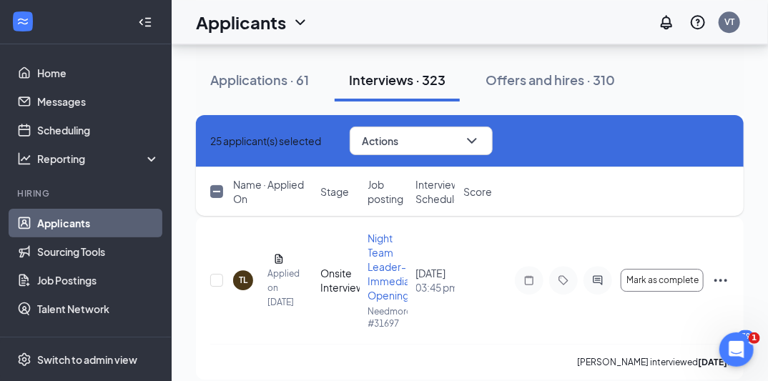
scroll to position [9082, 0]
checkbox input "false"
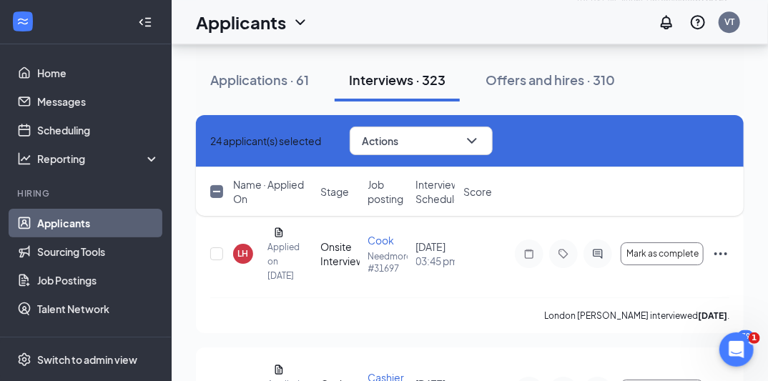
scroll to position [9242, 0]
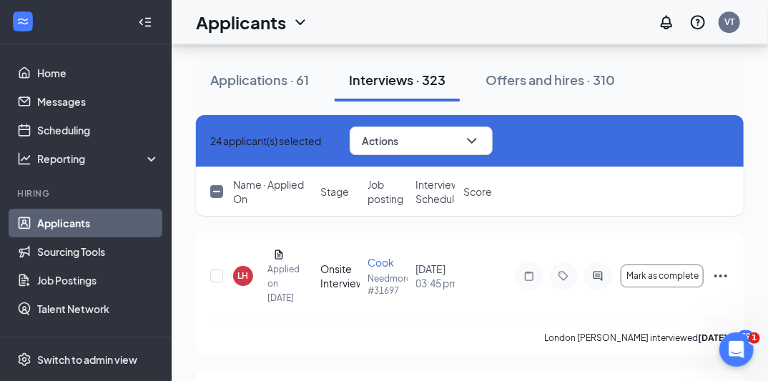
checkbox input "false"
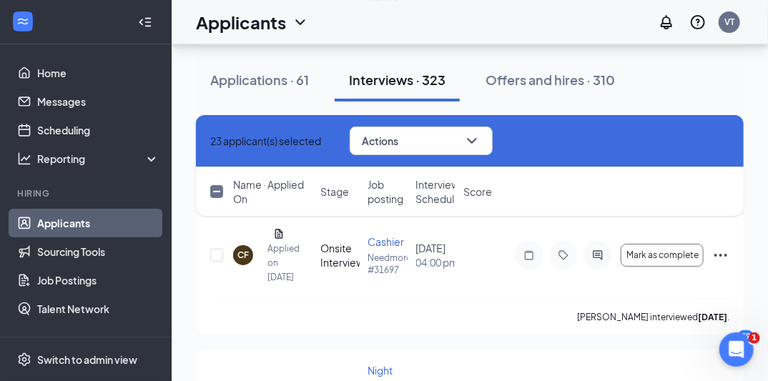
scroll to position [9403, 0]
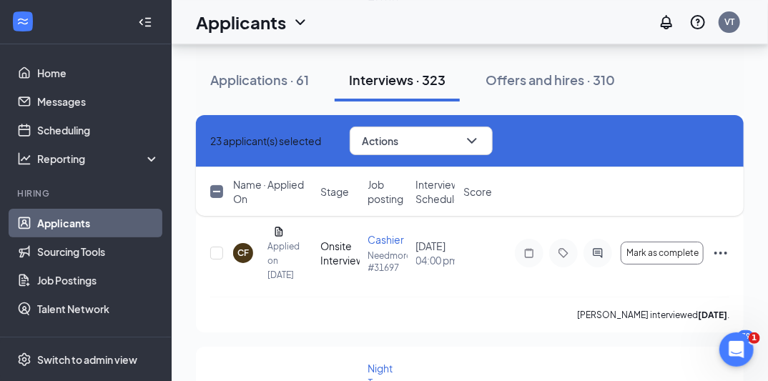
checkbox input "false"
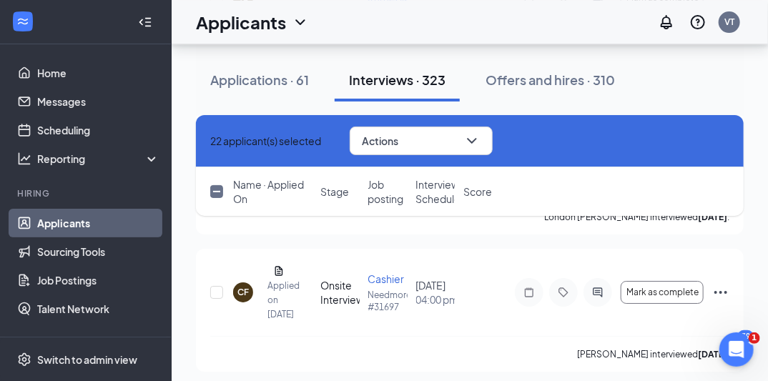
scroll to position [9357, 0]
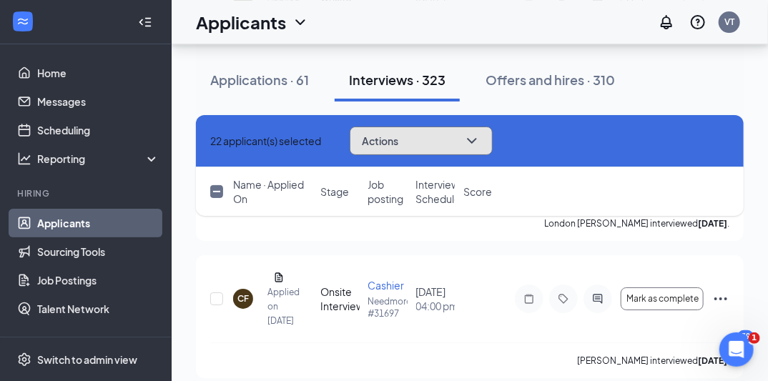
click at [481, 143] on icon "ChevronDown" at bounding box center [471, 140] width 17 height 17
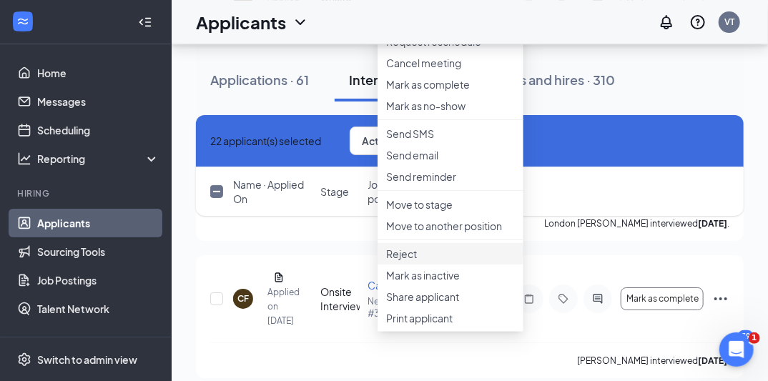
click at [408, 265] on li "Reject" at bounding box center [451, 253] width 146 height 21
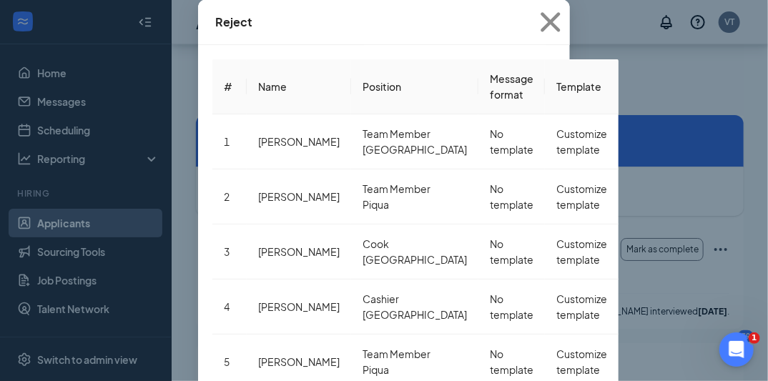
scroll to position [9448, 0]
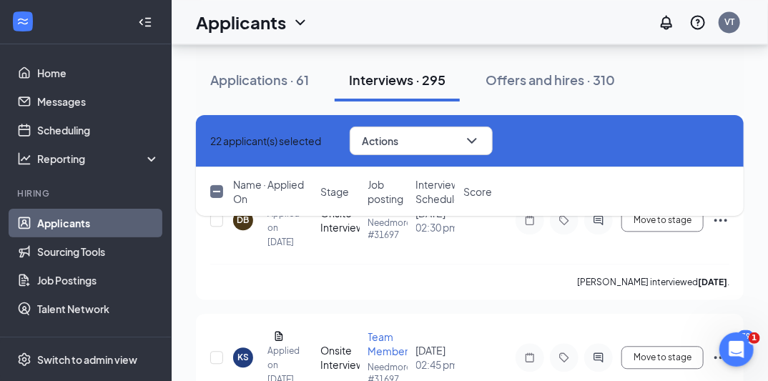
scroll to position [10856, 0]
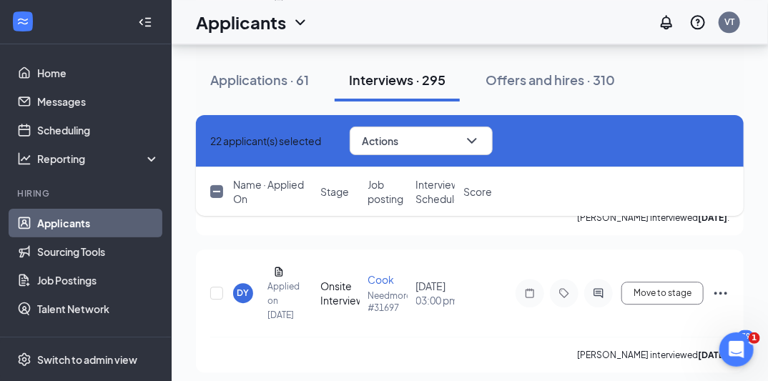
checkbox input "false"
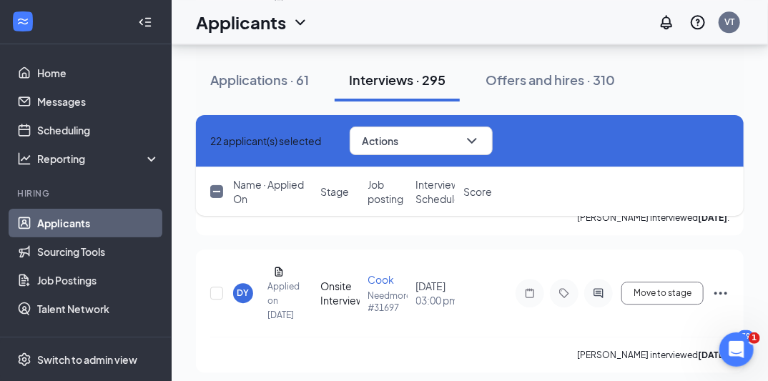
checkbox input "false"
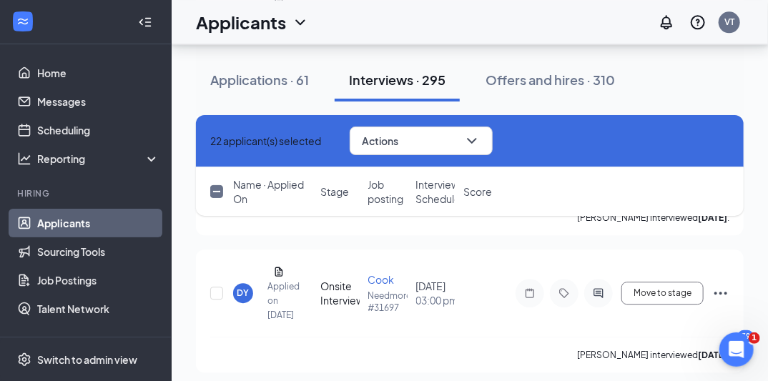
checkbox input "false"
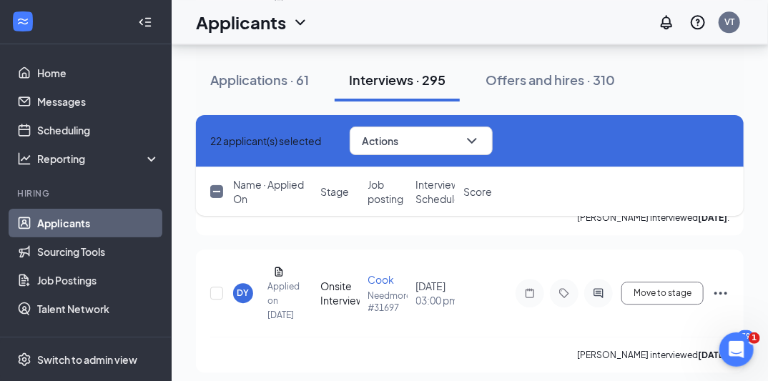
checkbox input "false"
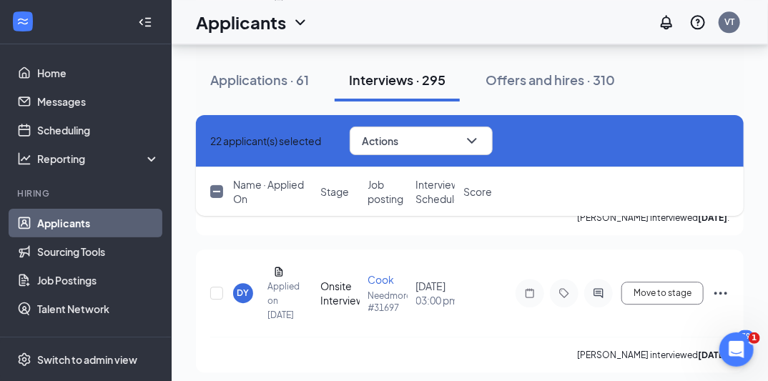
checkbox input "false"
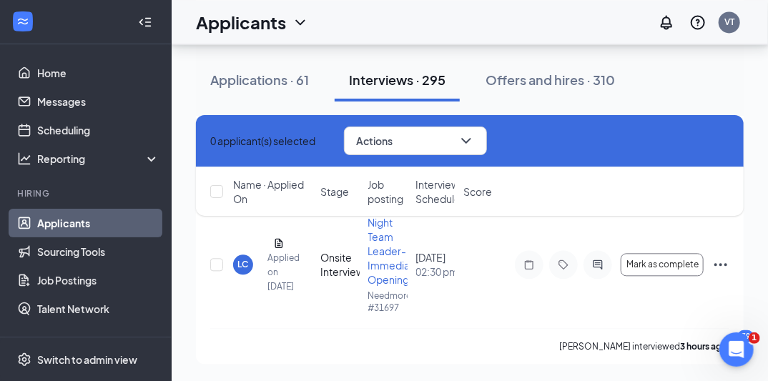
scroll to position [17439, 0]
click at [276, 77] on div "Applications · 61" at bounding box center [259, 80] width 99 height 18
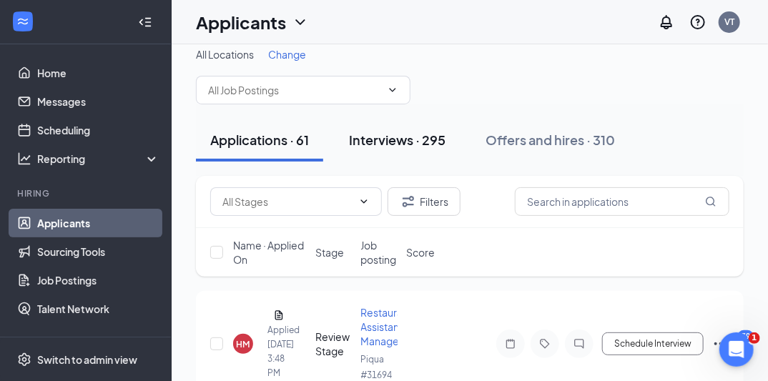
click at [382, 144] on div "Interviews · 295" at bounding box center [397, 140] width 97 height 18
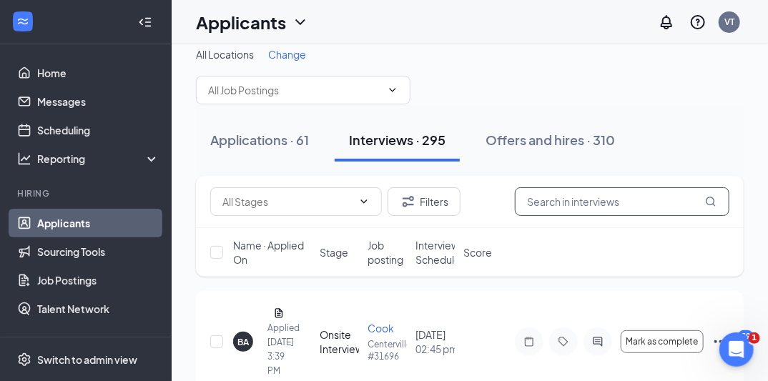
click at [553, 199] on input "text" at bounding box center [622, 201] width 215 height 29
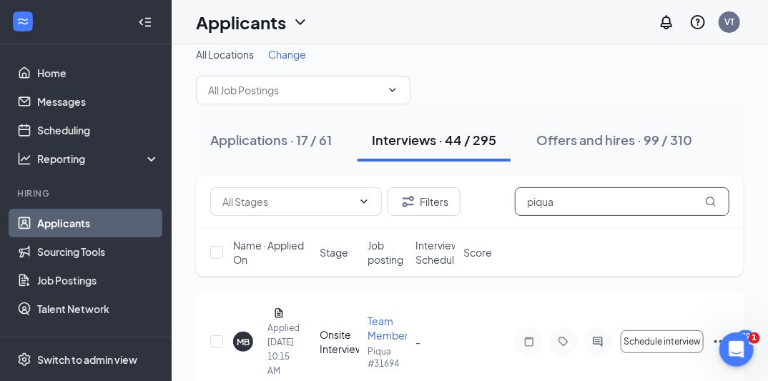
type input "piqua"
click at [432, 260] on span "Interview Schedule" at bounding box center [438, 252] width 45 height 29
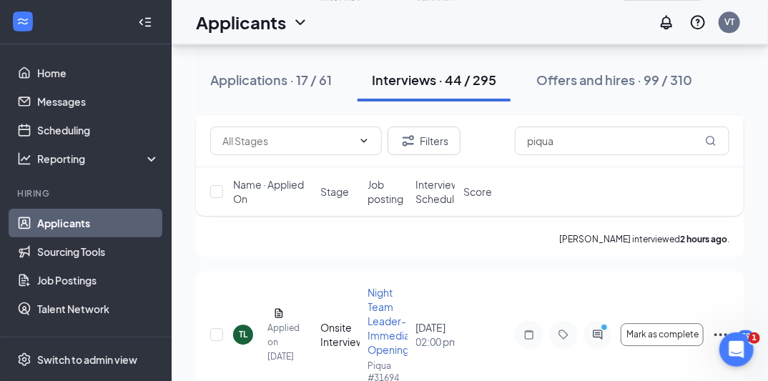
scroll to position [1656, 0]
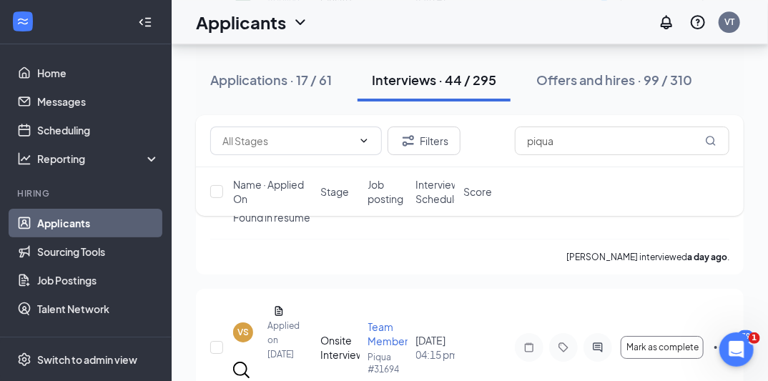
click at [481, 74] on div "Interviews · 44 / 295" at bounding box center [434, 80] width 124 height 18
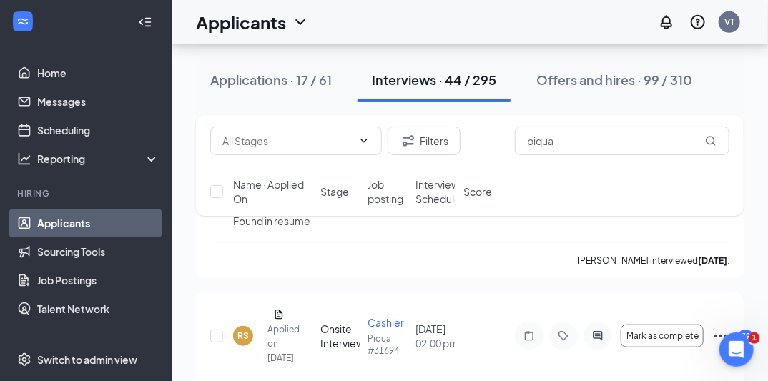
scroll to position [6098, 0]
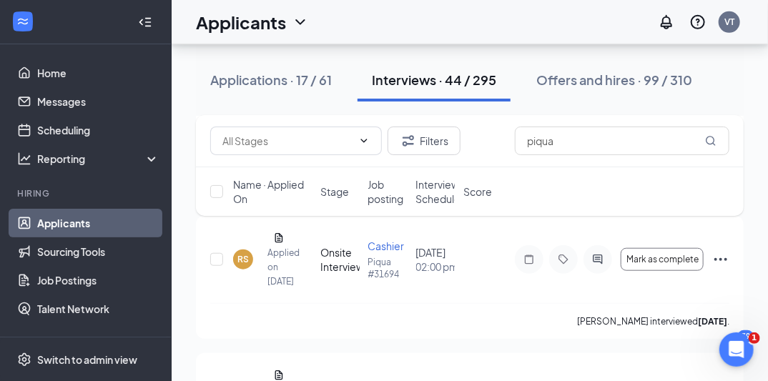
checkbox input "true"
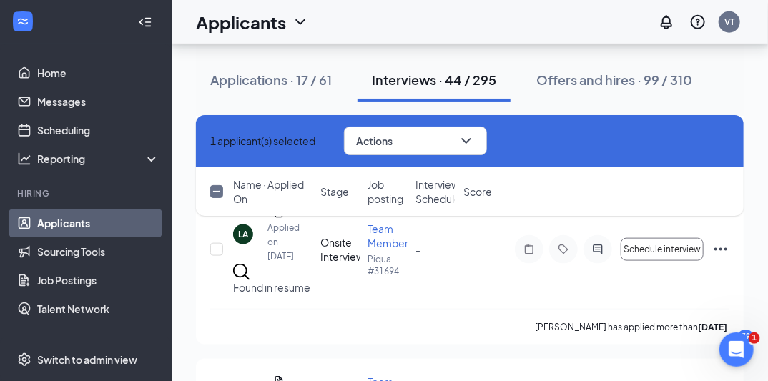
scroll to position [6258, 0]
checkbox input "true"
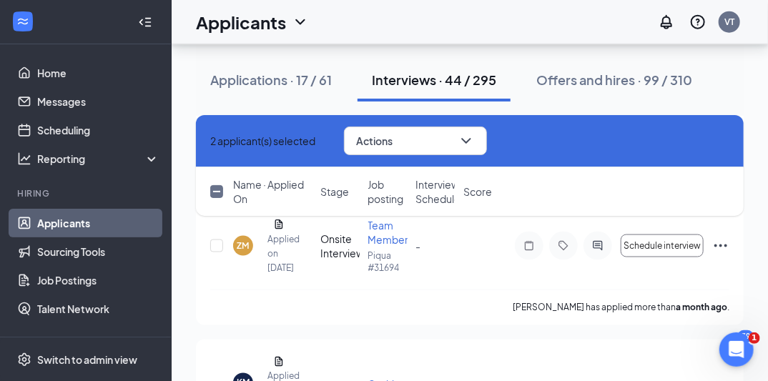
scroll to position [6418, 0]
checkbox input "true"
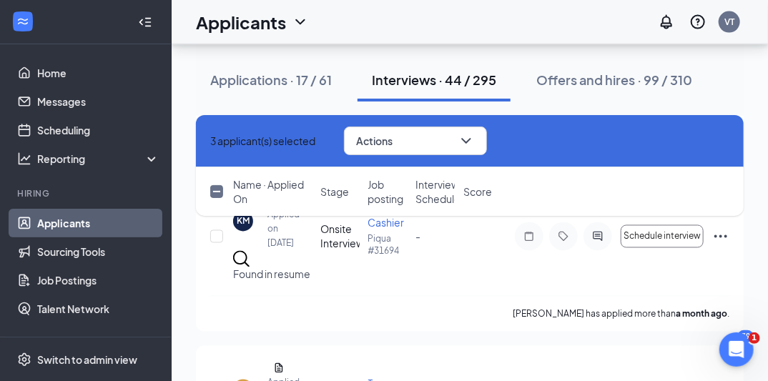
checkbox input "true"
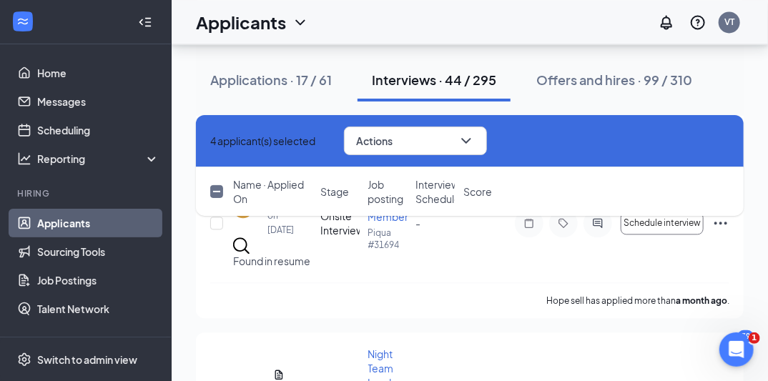
scroll to position [6761, 0]
checkbox input "true"
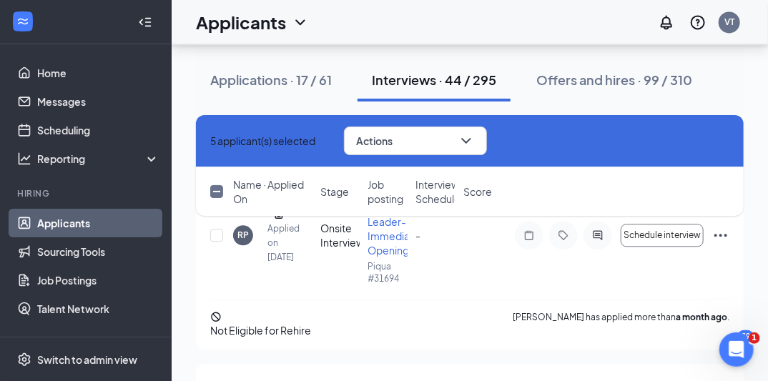
scroll to position [6944, 0]
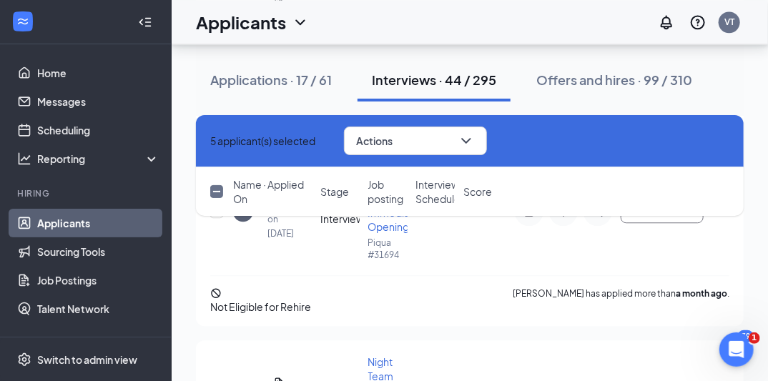
checkbox input "true"
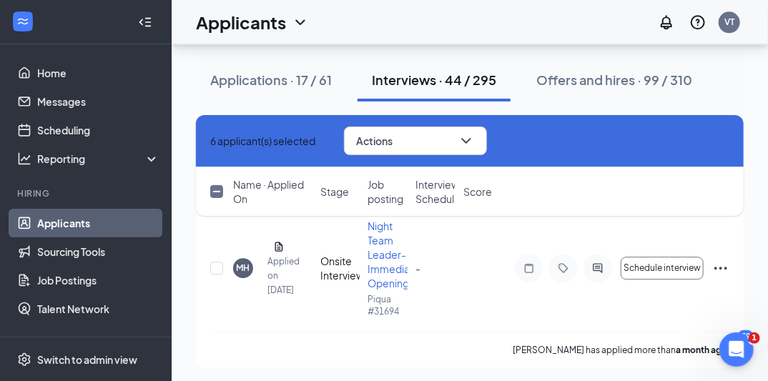
scroll to position [7105, 0]
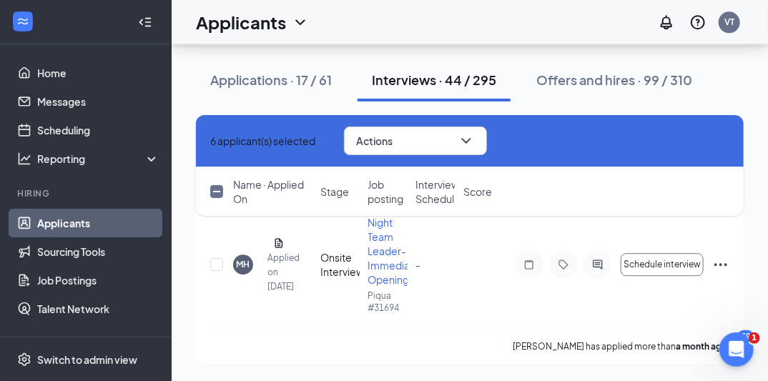
checkbox input "true"
click at [217, 79] on input "checkbox" at bounding box center [216, 72] width 13 height 13
checkbox input "true"
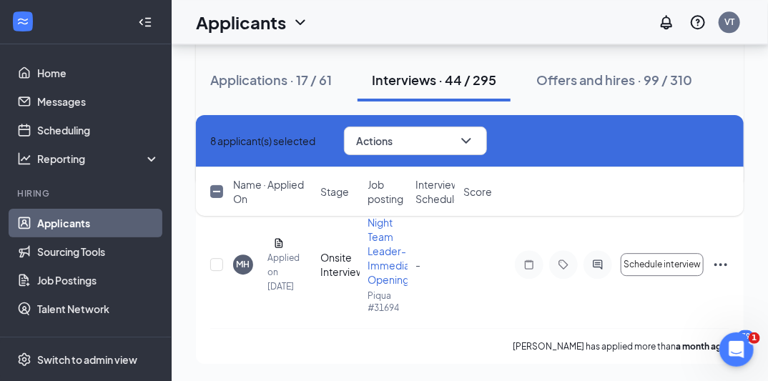
scroll to position [7534, 0]
click at [220, 266] on input "checkbox" at bounding box center [216, 264] width 13 height 13
checkbox input "true"
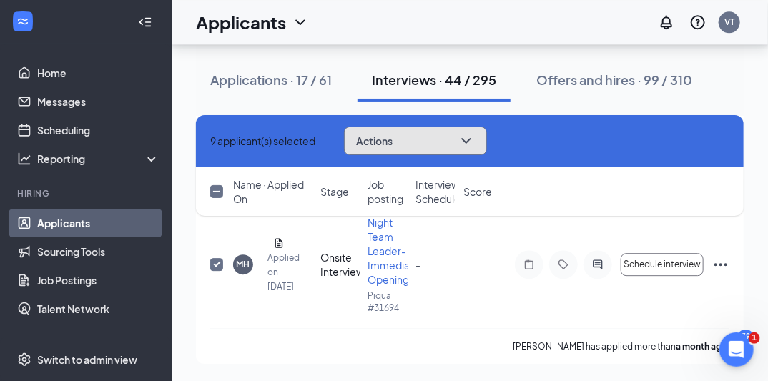
click at [475, 139] on icon "ChevronDown" at bounding box center [466, 140] width 17 height 17
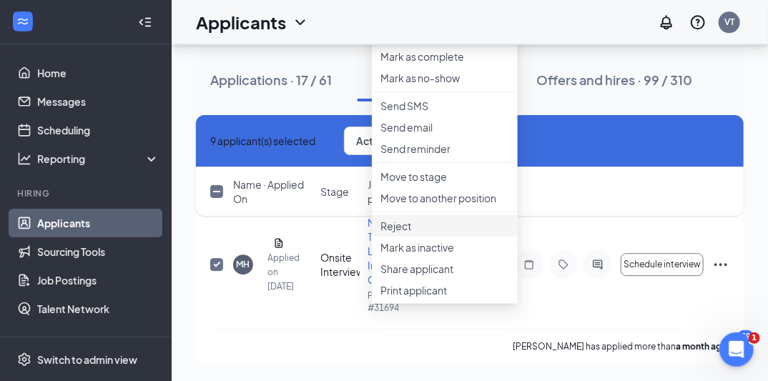
click at [405, 233] on p "Reject" at bounding box center [444, 226] width 129 height 14
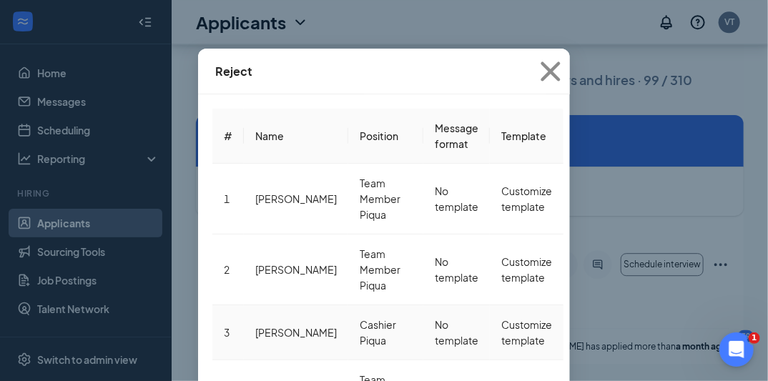
scroll to position [72, 0]
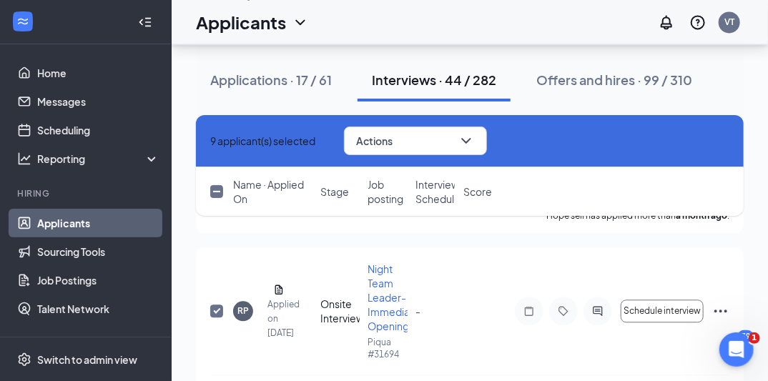
scroll to position [6847, 0]
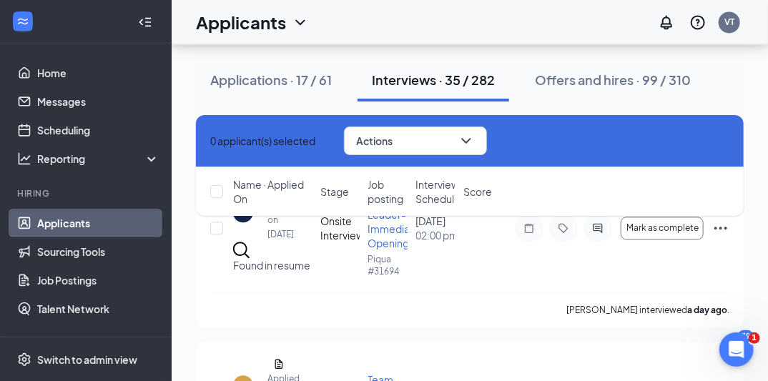
checkbox input "false"
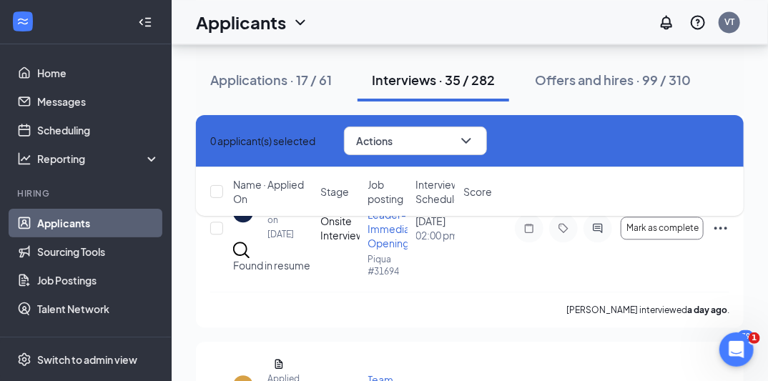
checkbox input "false"
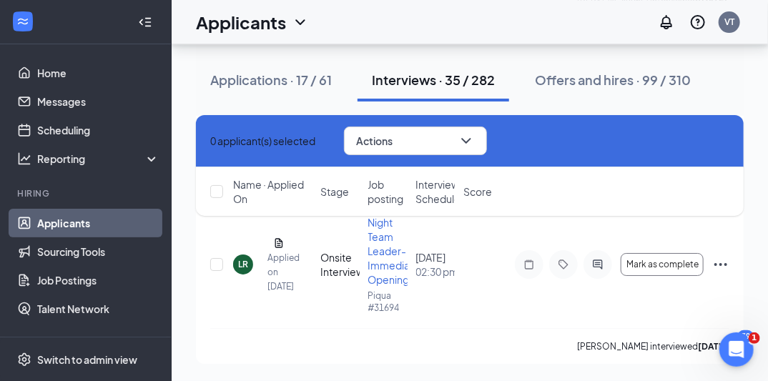
scroll to position [12024, 0]
click at [668, 257] on button "Mark as complete" at bounding box center [662, 264] width 83 height 23
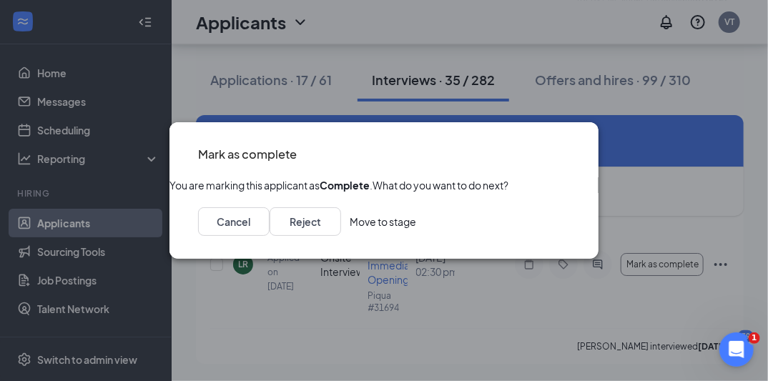
click at [570, 145] on icon "Cross" at bounding box center [570, 145] width 0 height 0
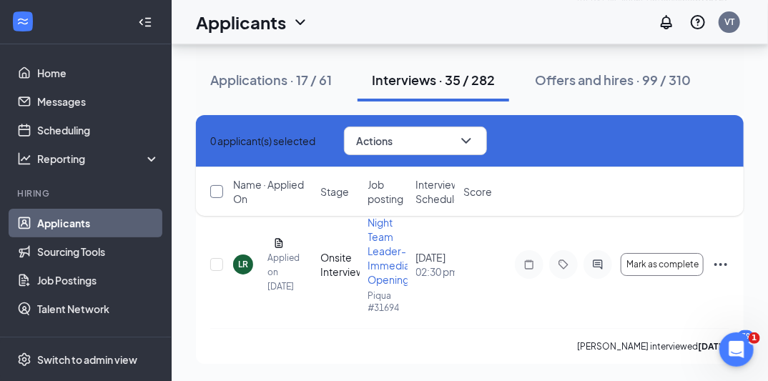
click at [220, 190] on input "checkbox" at bounding box center [216, 191] width 13 height 13
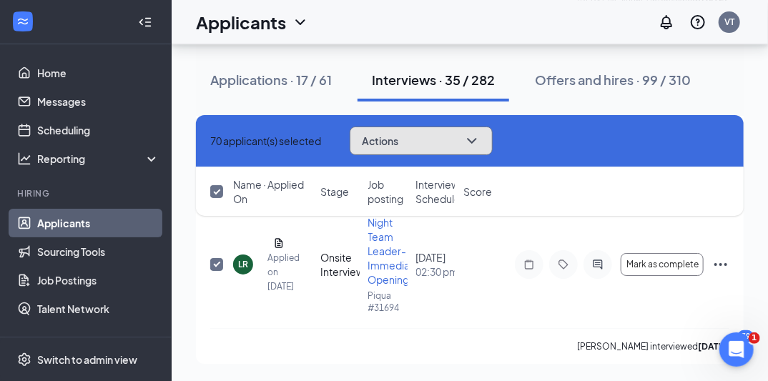
click at [481, 137] on icon "ChevronDown" at bounding box center [471, 140] width 17 height 17
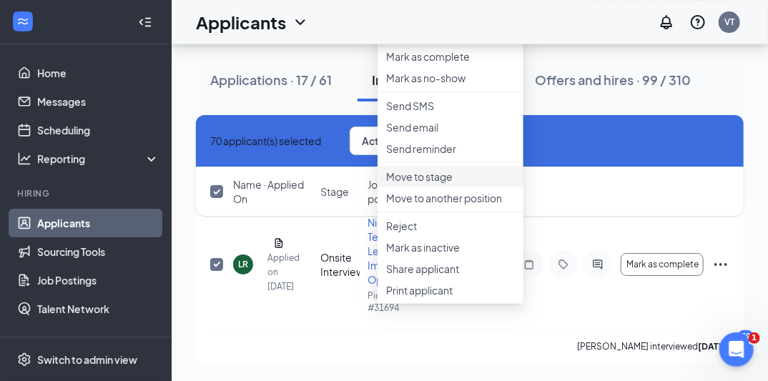
click at [469, 184] on p "Move to stage" at bounding box center [450, 176] width 129 height 14
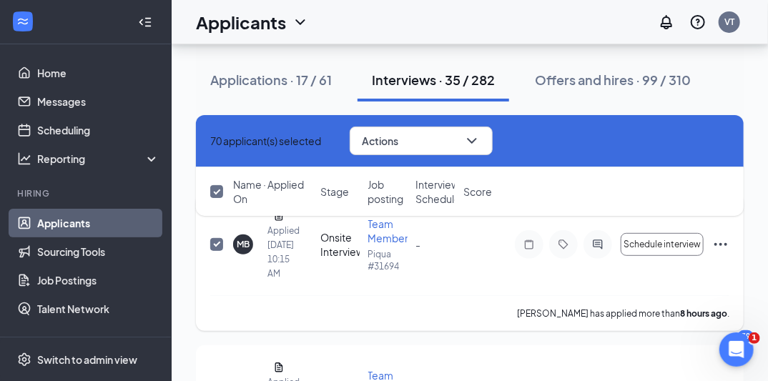
scroll to position [114, 0]
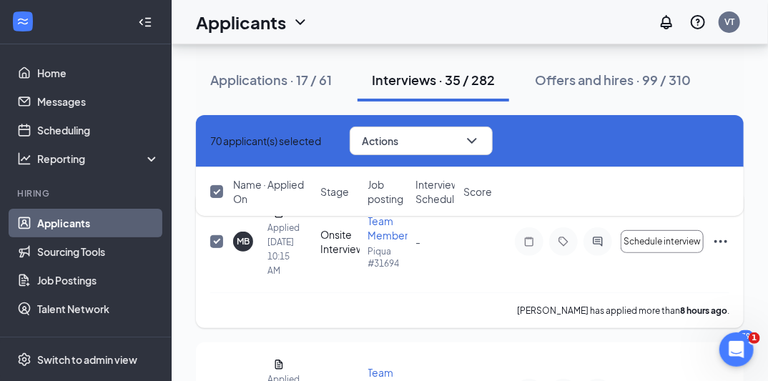
click at [215, 235] on input "checkbox" at bounding box center [216, 241] width 13 height 13
click at [215, 187] on input "checkbox" at bounding box center [216, 191] width 13 height 13
click at [210, 141] on icon "Cross" at bounding box center [210, 141] width 0 height 0
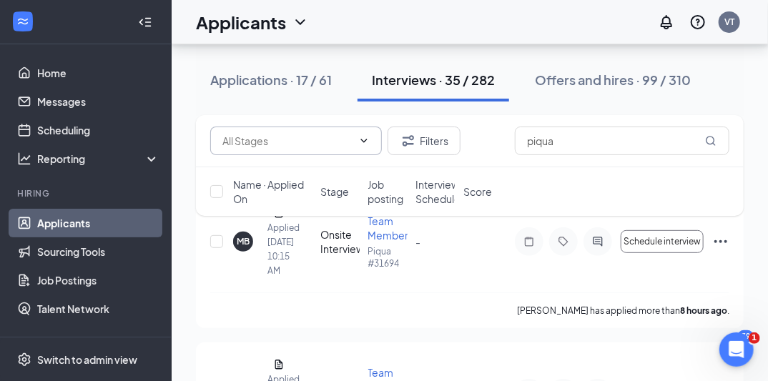
click at [317, 140] on input "text" at bounding box center [287, 141] width 130 height 16
click at [355, 97] on div "Applications · 17 / 61 Interviews · 35 / 282 Offers and hires · 99 / 310" at bounding box center [470, 80] width 548 height 43
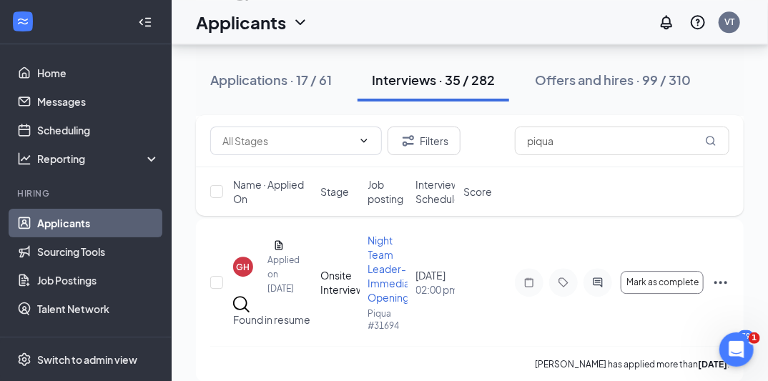
scroll to position [3318, 0]
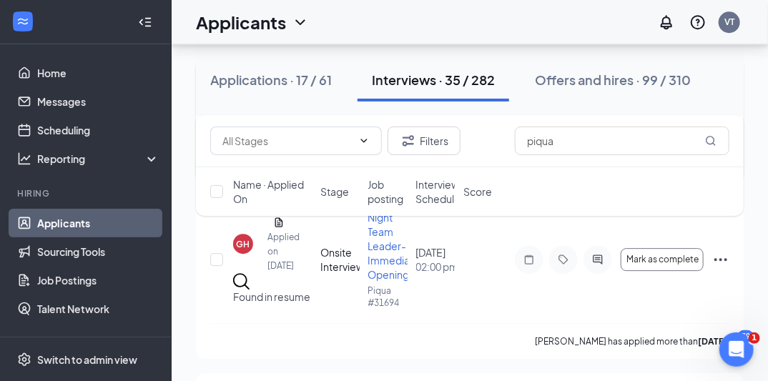
click at [218, 109] on input "checkbox" at bounding box center [216, 102] width 13 height 13
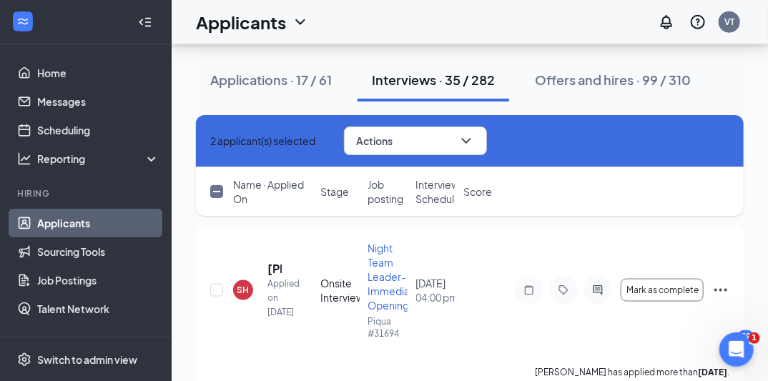
scroll to position [0, 0]
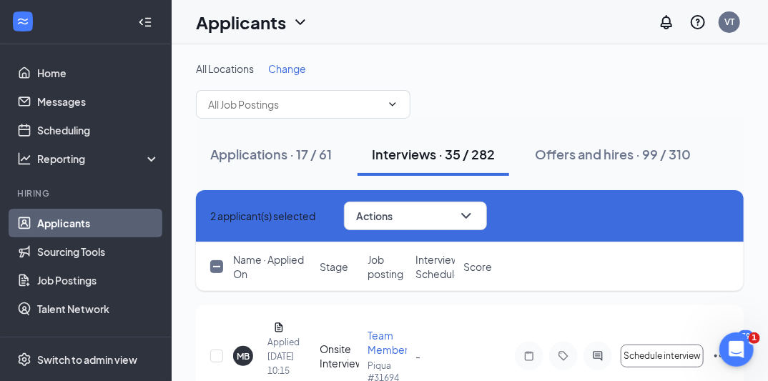
click at [210, 216] on icon "Cross" at bounding box center [210, 216] width 0 height 0
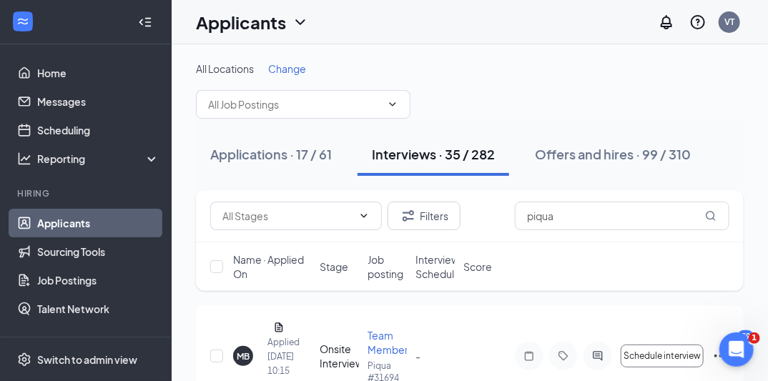
click at [435, 268] on span "Interview Schedule" at bounding box center [438, 266] width 45 height 29
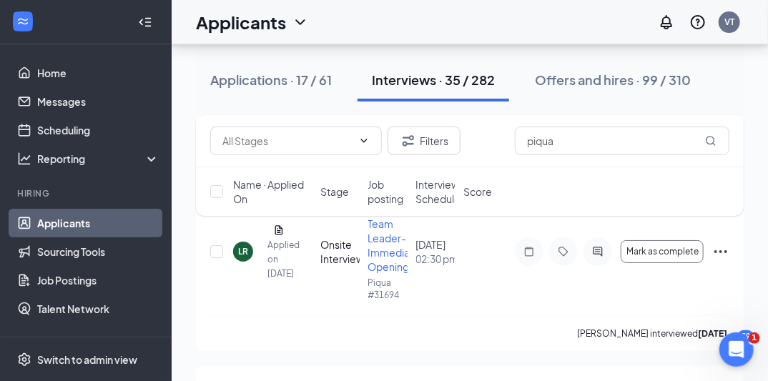
scroll to position [3739, 0]
click at [242, 79] on div "SM" at bounding box center [243, 73] width 13 height 12
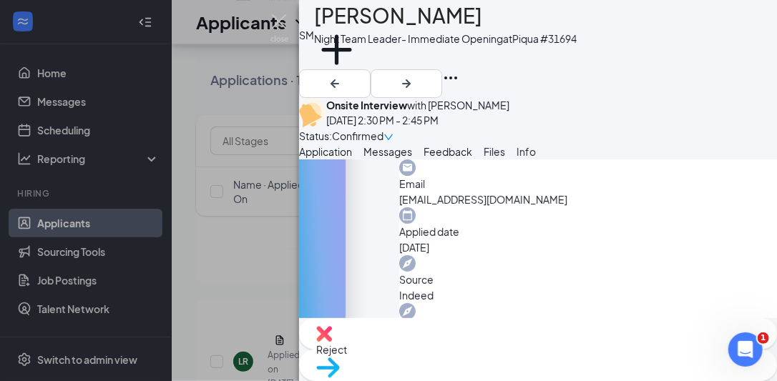
scroll to position [621, 0]
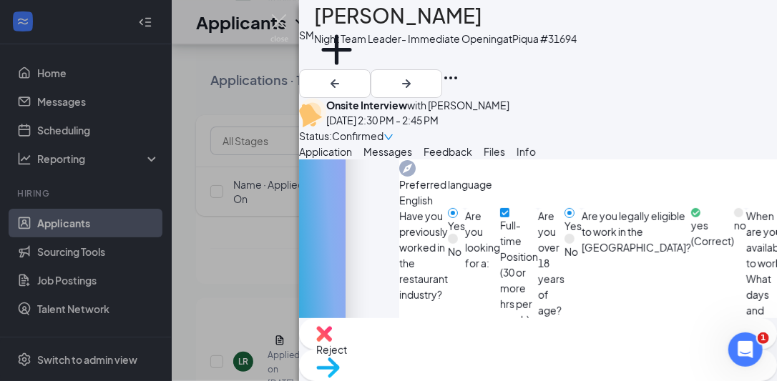
drag, startPoint x: 775, startPoint y: 220, endPoint x: 28, endPoint y: 28, distance: 771.0
click at [581, 378] on span "Move to stage" at bounding box center [537, 386] width 443 height 16
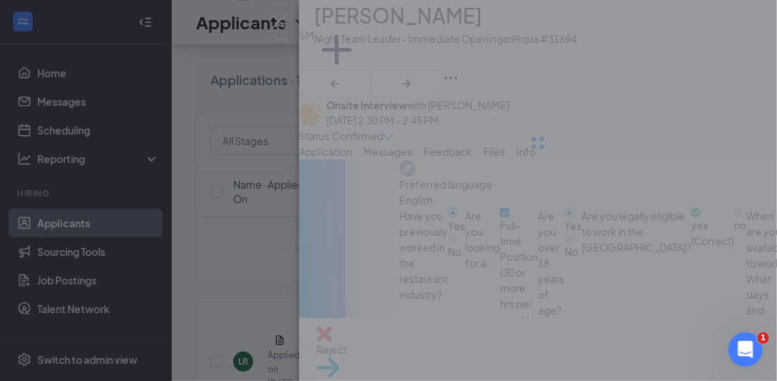
scroll to position [615, 0]
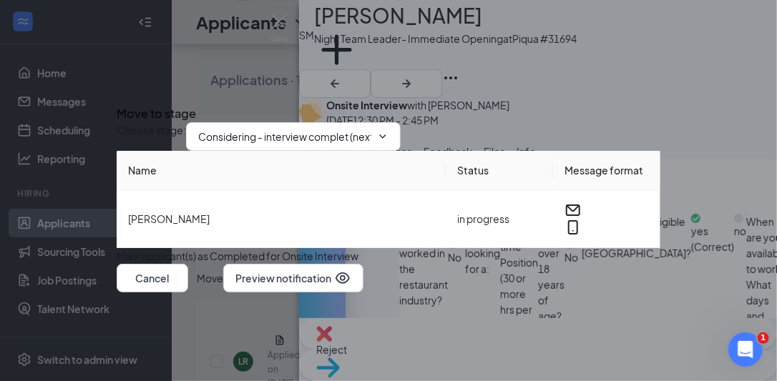
click at [223, 293] on button "Move" at bounding box center [210, 278] width 26 height 29
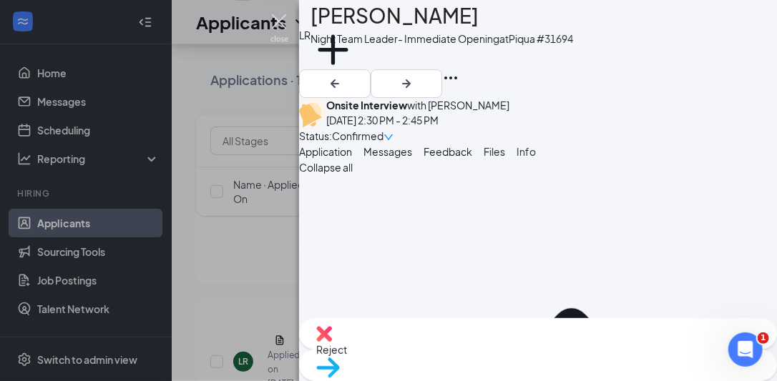
click at [286, 14] on img at bounding box center [279, 28] width 18 height 28
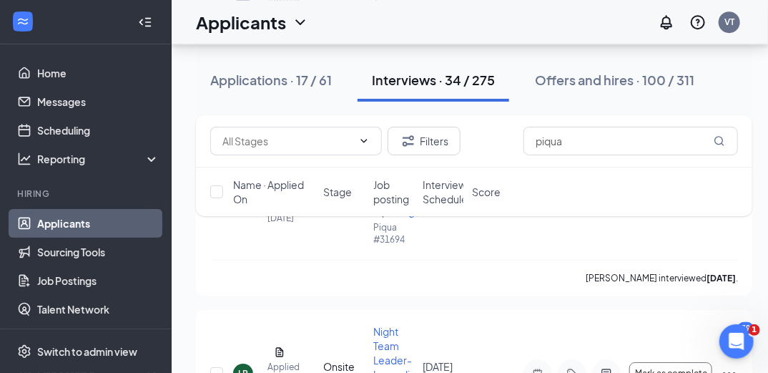
scroll to position [3419, 9]
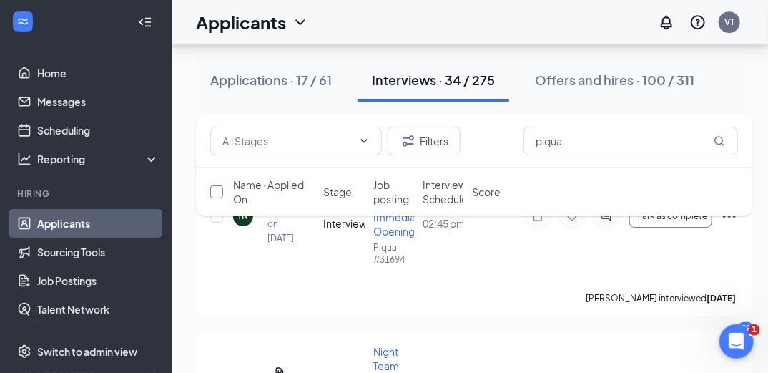
click at [220, 194] on input "checkbox" at bounding box center [216, 191] width 13 height 13
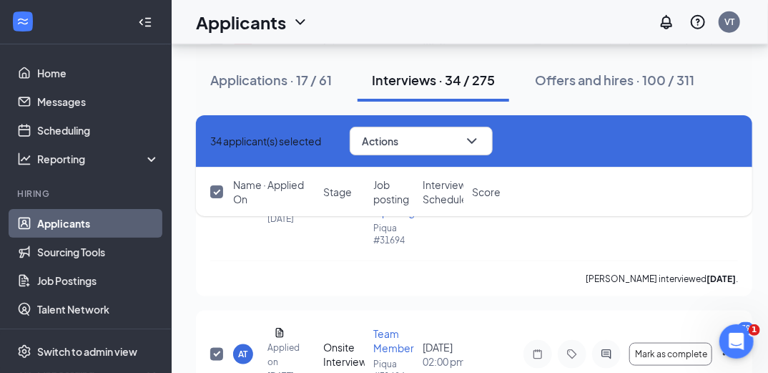
scroll to position [2389, 9]
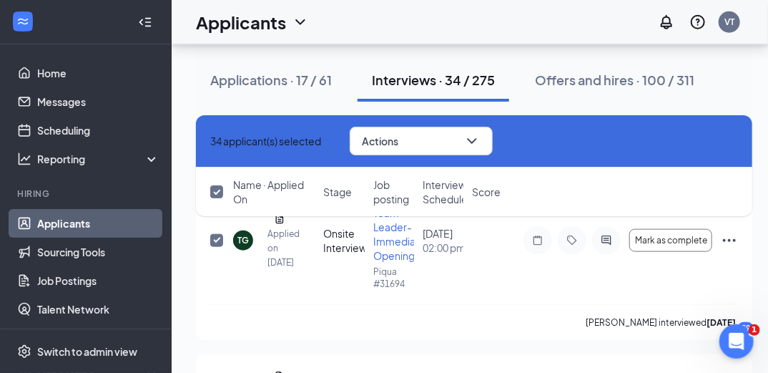
click at [210, 141] on icon "Cross" at bounding box center [210, 141] width 0 height 0
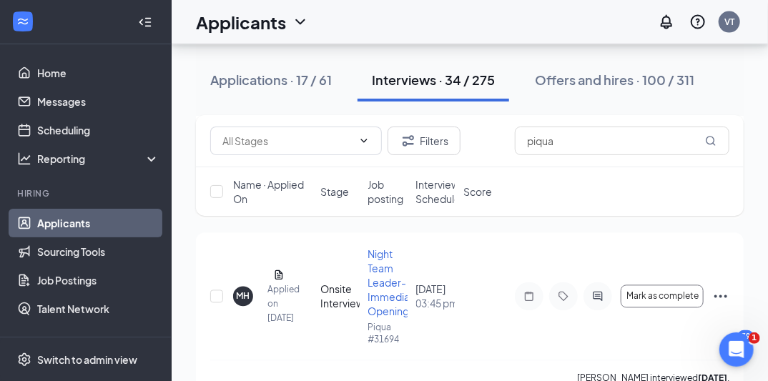
scroll to position [2792, 0]
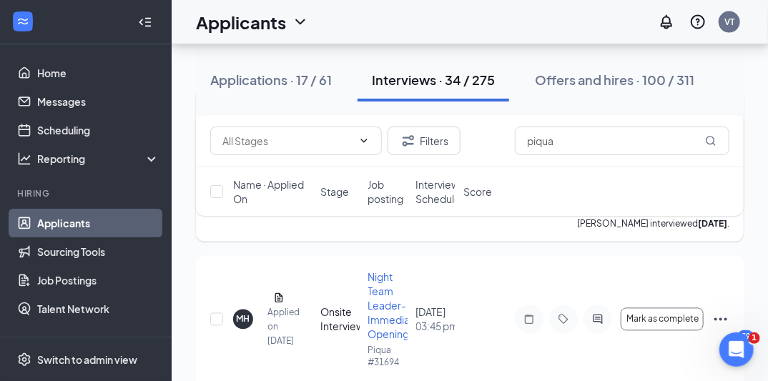
click at [217, 153] on input "checkbox" at bounding box center [216, 146] width 13 height 13
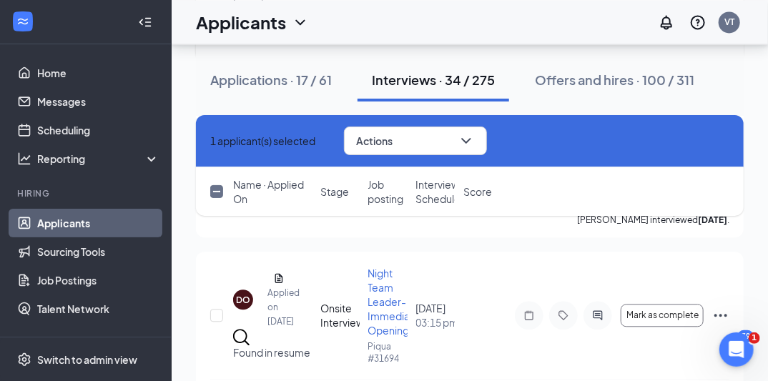
scroll to position [2975, 0]
click at [217, 143] on input "checkbox" at bounding box center [216, 136] width 13 height 13
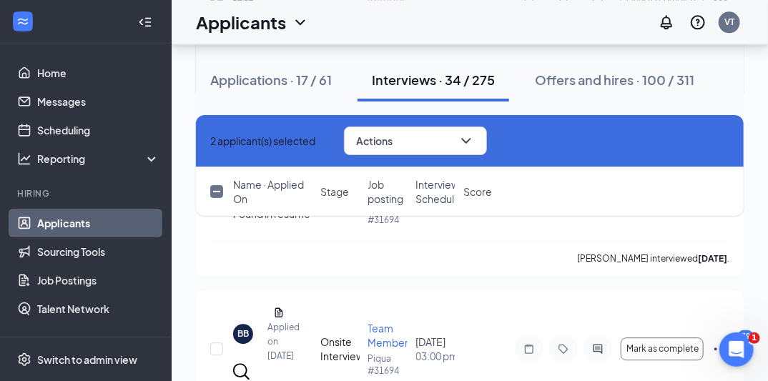
scroll to position [3135, 0]
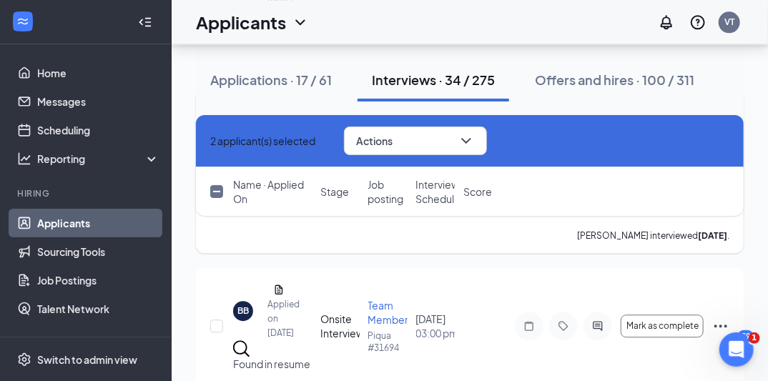
click at [213, 160] on input "checkbox" at bounding box center [216, 153] width 13 height 13
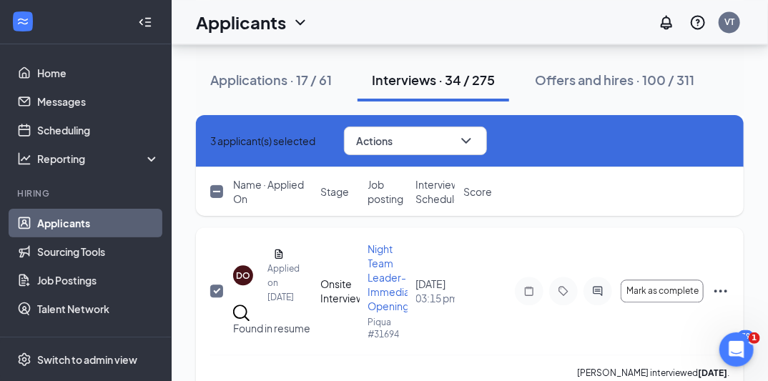
scroll to position [2975, 0]
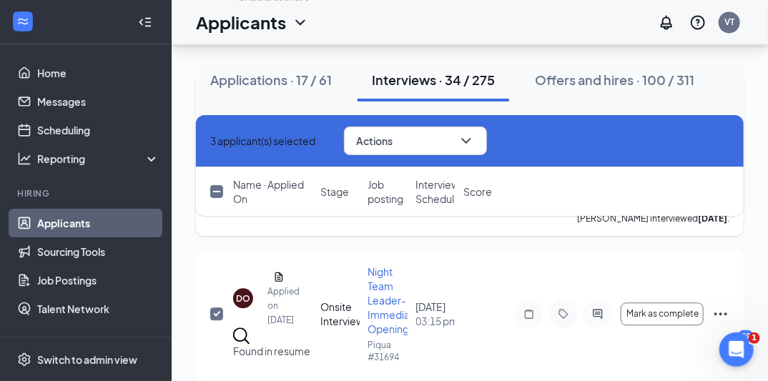
click at [217, 143] on input "checkbox" at bounding box center [216, 136] width 13 height 13
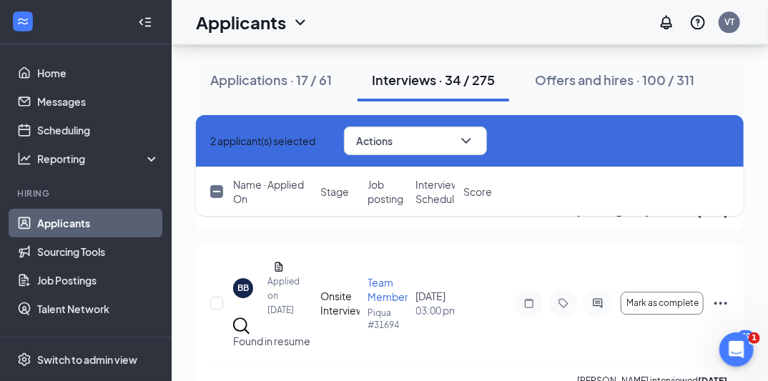
scroll to position [3158, 0]
click at [243, 122] on div "DO" at bounding box center [243, 115] width 14 height 12
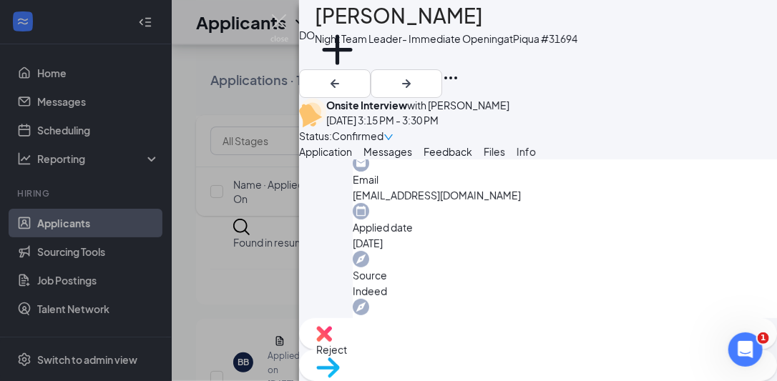
scroll to position [581, 0]
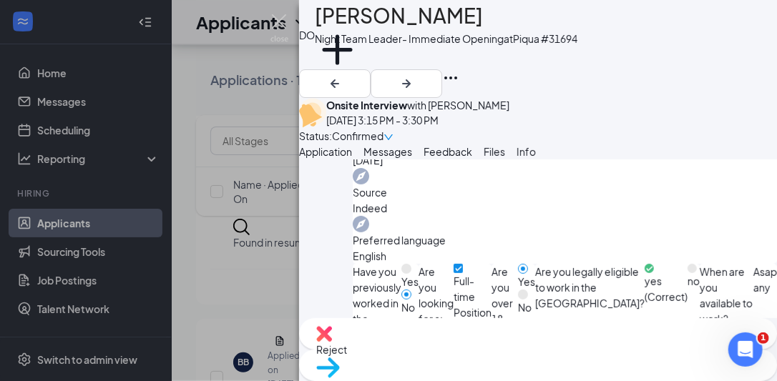
click at [610, 378] on span "Move to stage" at bounding box center [537, 386] width 443 height 16
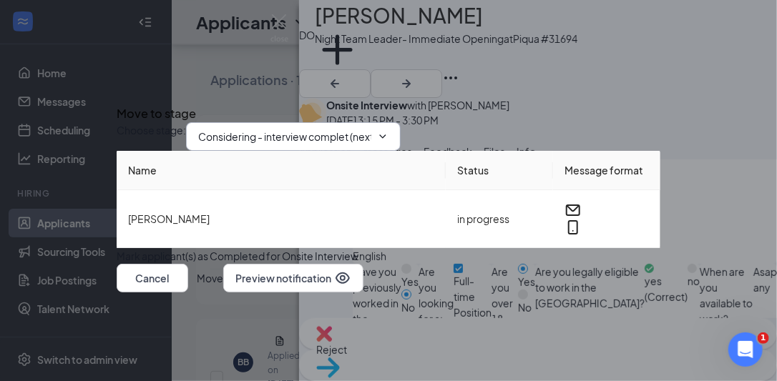
click at [371, 129] on input "Considering - interview complet (next stage)" at bounding box center [284, 137] width 173 height 16
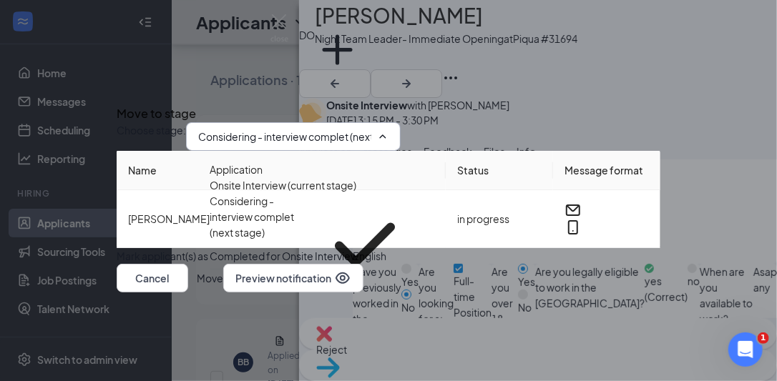
click at [518, 175] on th "Status" at bounding box center [499, 170] width 107 height 39
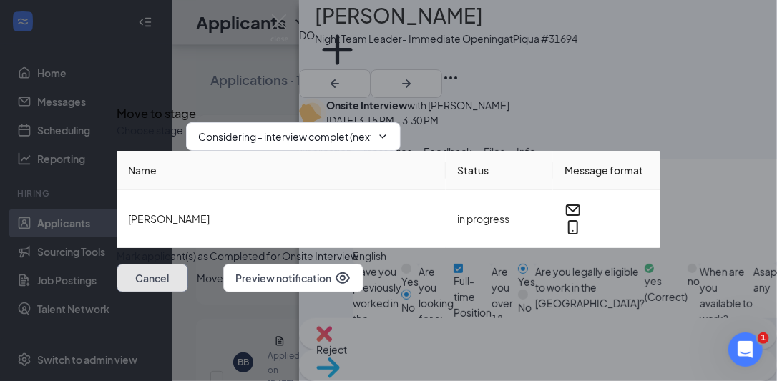
click at [188, 293] on button "Cancel" at bounding box center [153, 278] width 72 height 29
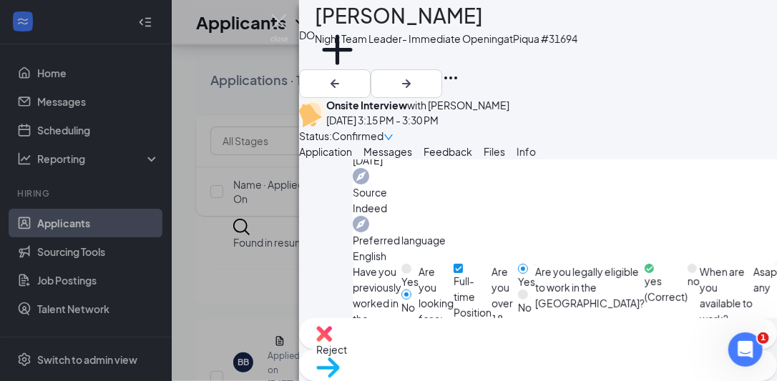
click at [457, 358] on span "Reject" at bounding box center [537, 350] width 443 height 16
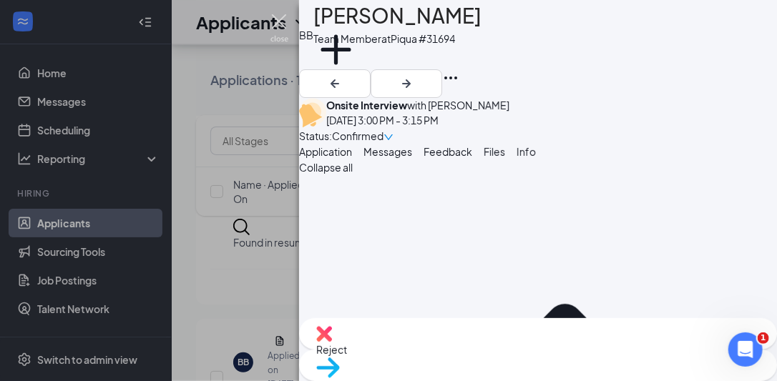
click at [277, 18] on img at bounding box center [279, 28] width 18 height 28
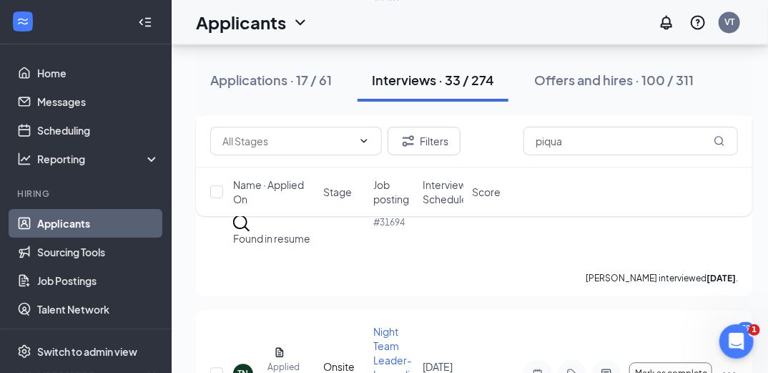
click at [485, 81] on div "Interviews · 33 / 274" at bounding box center [433, 80] width 122 height 18
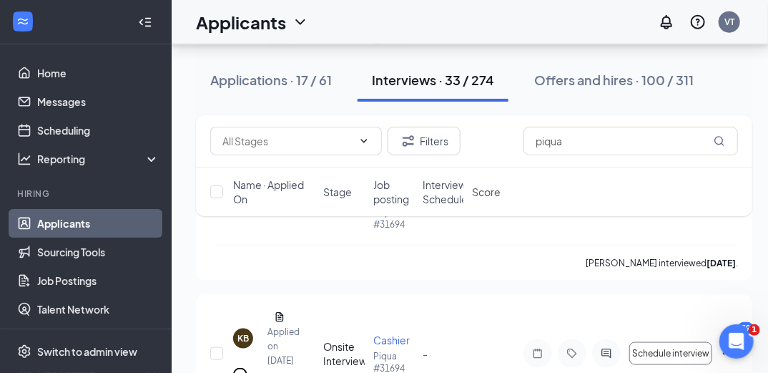
scroll to position [4366, 0]
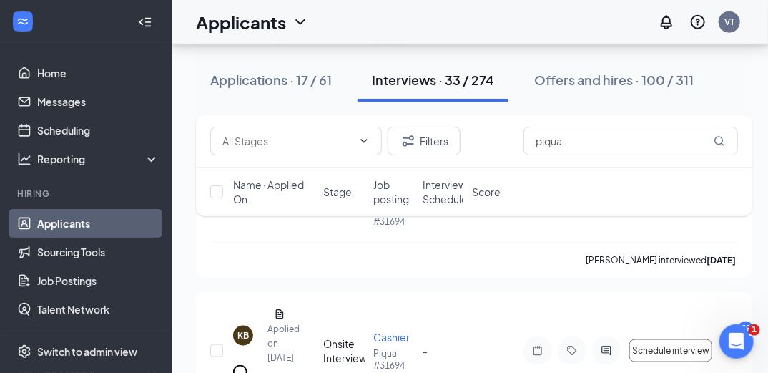
click at [375, 192] on span "Job posting" at bounding box center [393, 191] width 41 height 29
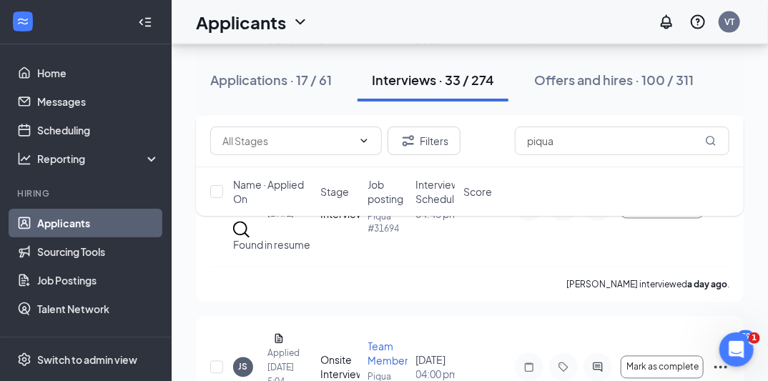
scroll to position [861, 0]
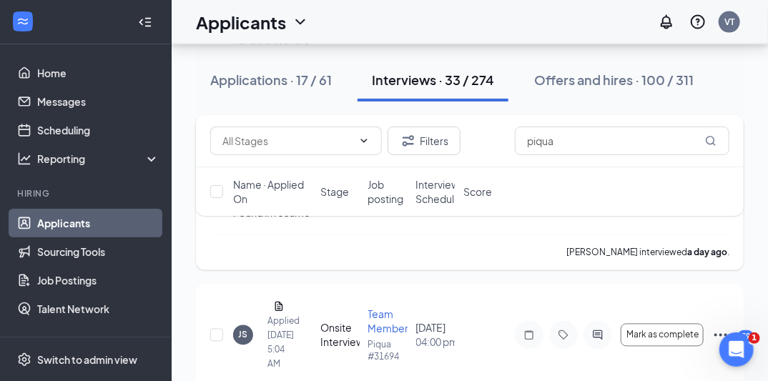
click at [687, 180] on span "Mark as complete" at bounding box center [663, 175] width 72 height 10
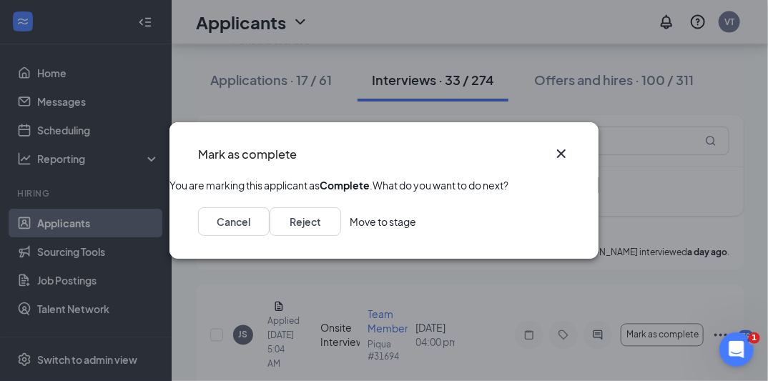
click at [563, 149] on icon "Cross" at bounding box center [561, 153] width 9 height 9
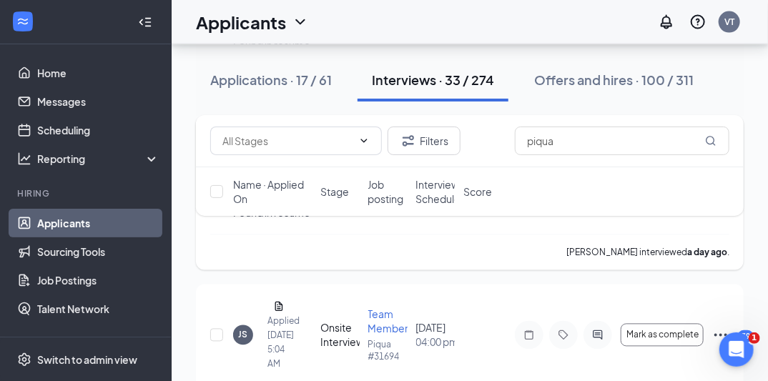
click at [243, 166] on div "KB" at bounding box center [242, 160] width 11 height 12
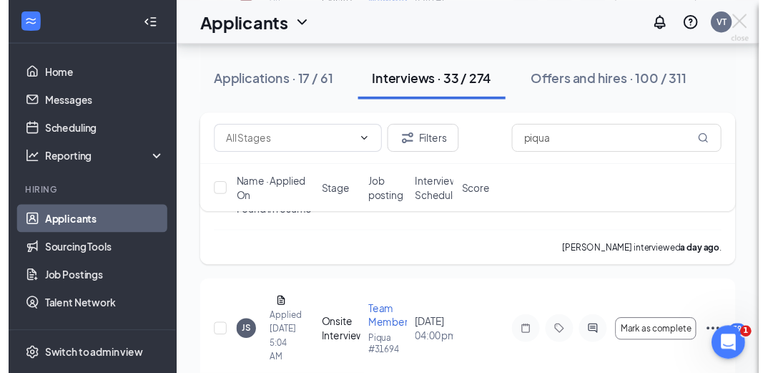
scroll to position [818, 0]
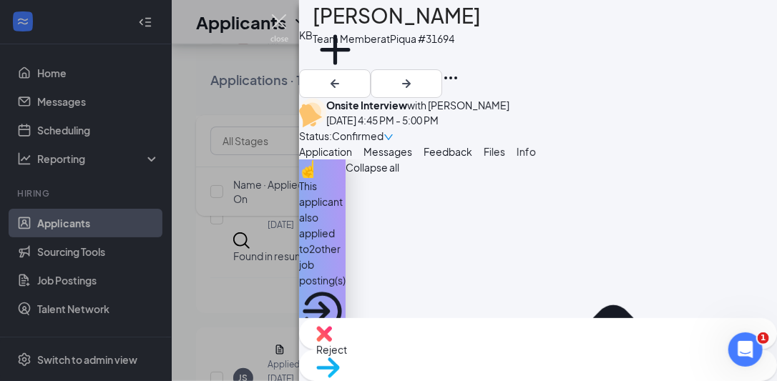
click at [286, 23] on img at bounding box center [279, 28] width 18 height 28
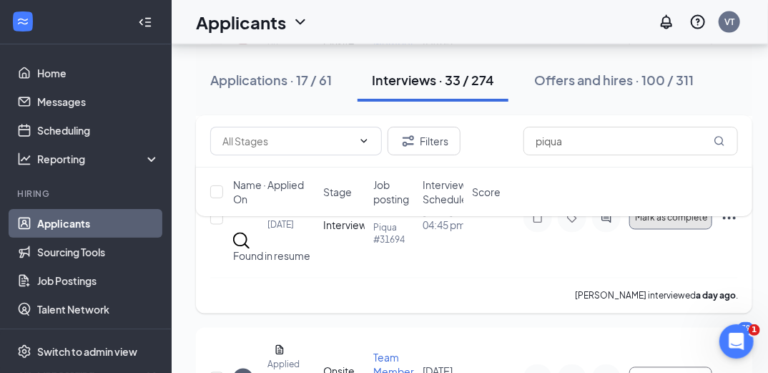
click at [676, 223] on span "Mark as complete" at bounding box center [671, 218] width 72 height 10
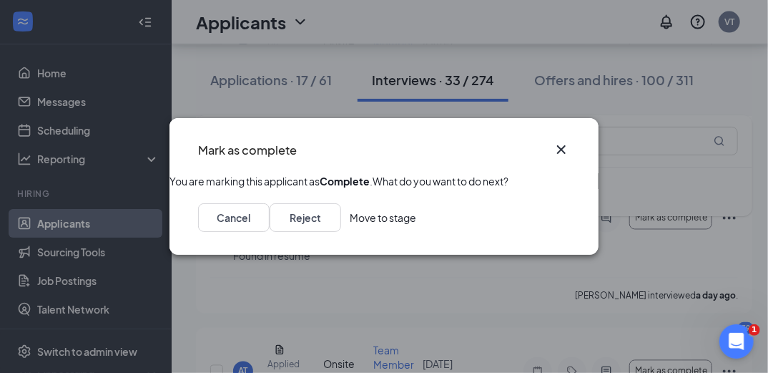
click at [416, 232] on button "Move to stage" at bounding box center [383, 217] width 67 height 29
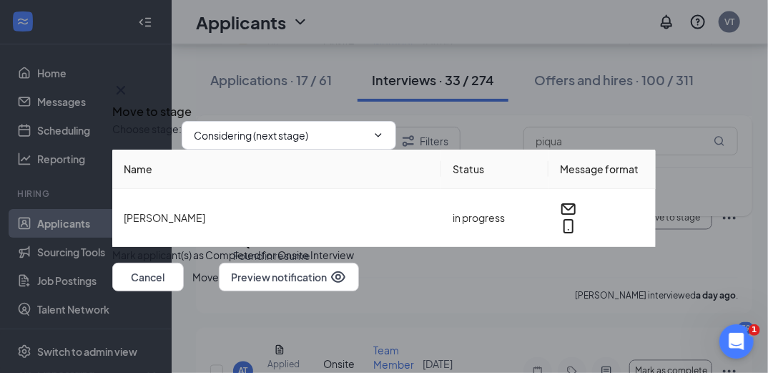
click at [219, 291] on button "Move" at bounding box center [205, 276] width 26 height 29
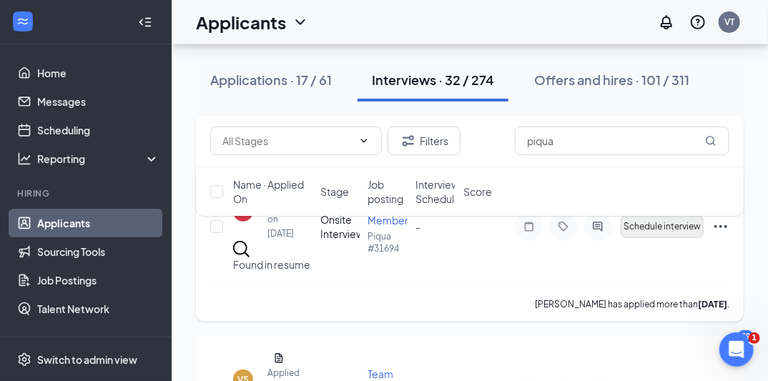
scroll to position [114, 0]
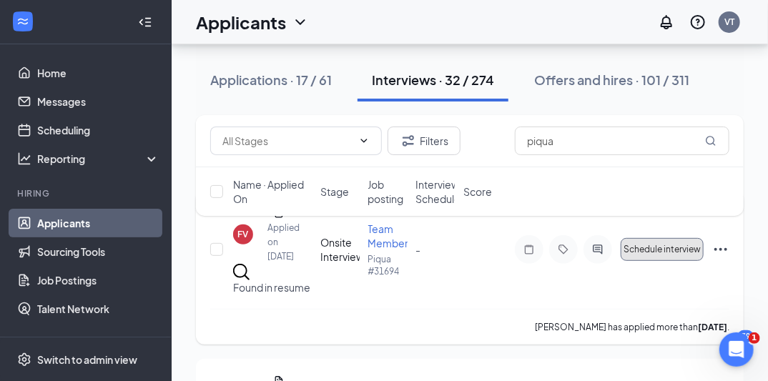
click at [654, 250] on button "Schedule interview" at bounding box center [662, 249] width 83 height 23
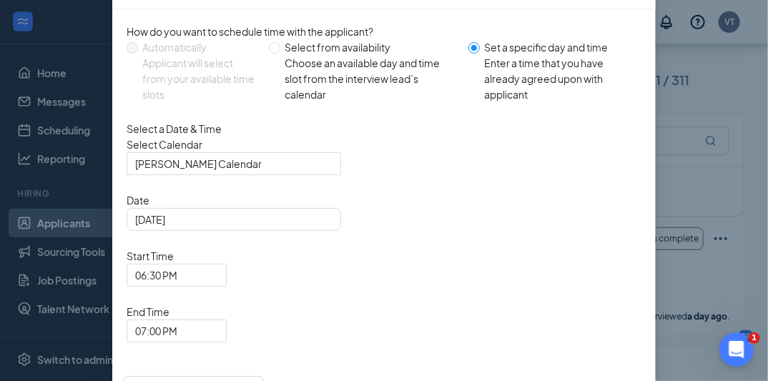
scroll to position [298, 0]
click at [707, 157] on div "Schedule Interview with [PERSON_NAME] How do you want to schedule time with the…" at bounding box center [384, 190] width 768 height 381
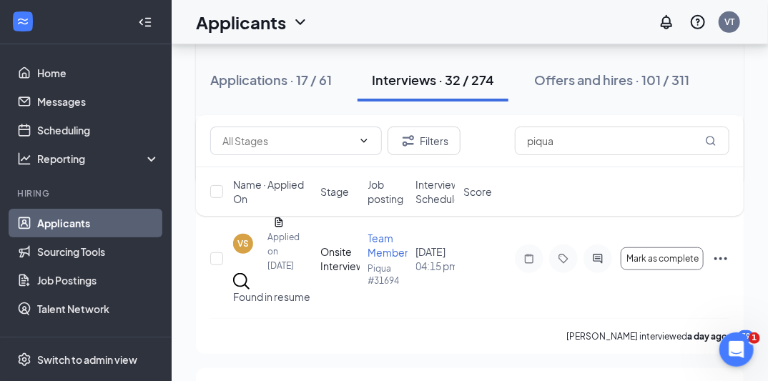
scroll to position [275, 0]
click at [654, 262] on span "Mark as complete" at bounding box center [663, 257] width 72 height 10
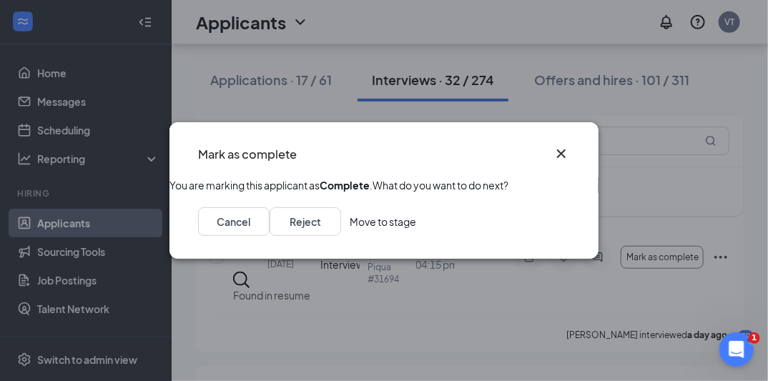
drag, startPoint x: 654, startPoint y: 278, endPoint x: 446, endPoint y: 134, distance: 252.4
click at [446, 145] on div "Mark as complete" at bounding box center [371, 154] width 346 height 19
click at [416, 236] on button "Move to stage" at bounding box center [383, 221] width 67 height 29
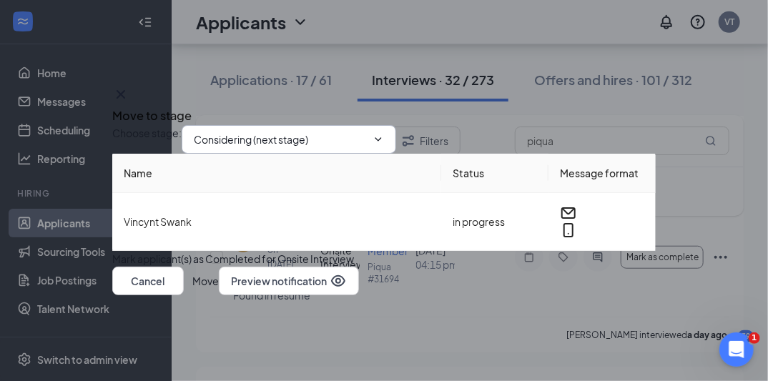
click at [274, 132] on input "Considering (next stage)" at bounding box center [280, 140] width 173 height 16
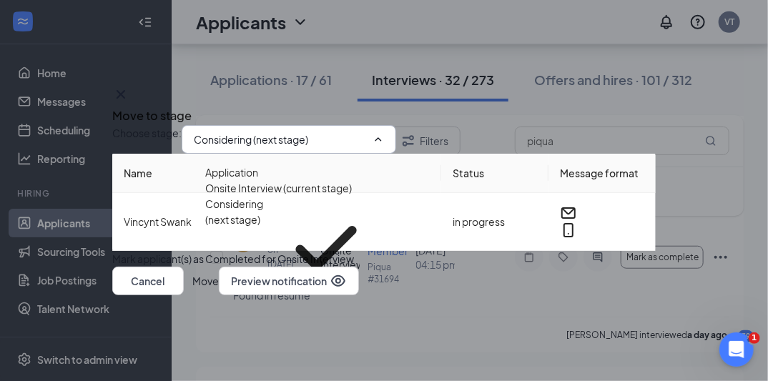
click at [483, 125] on div "Choose stage : Considering (next stage) Application Onsite Interview (current s…" at bounding box center [384, 139] width 544 height 29
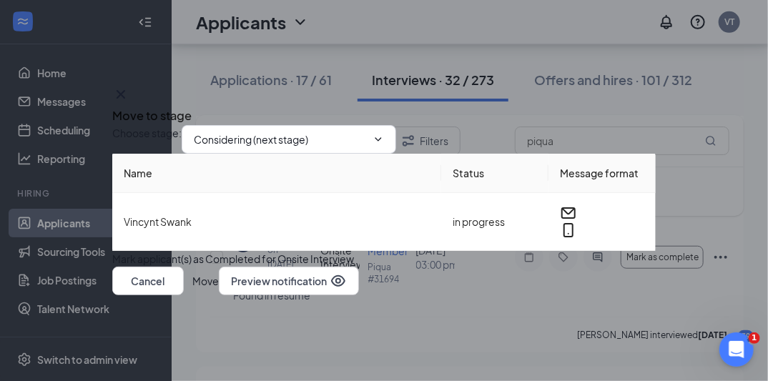
click at [219, 295] on button "Move" at bounding box center [205, 281] width 26 height 29
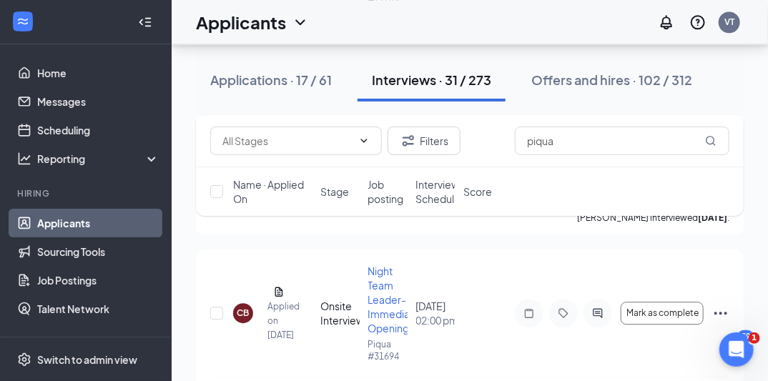
scroll to position [3090, 0]
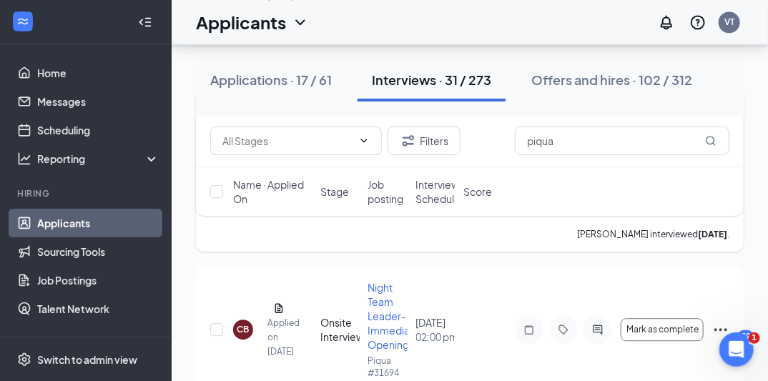
click at [240, 158] on div "LR" at bounding box center [243, 152] width 10 height 12
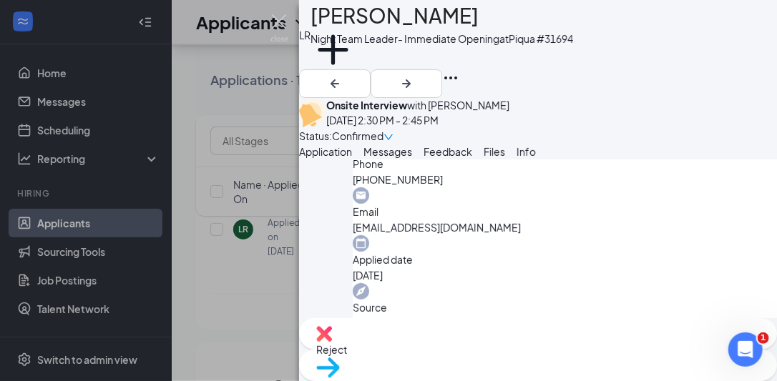
scroll to position [581, 0]
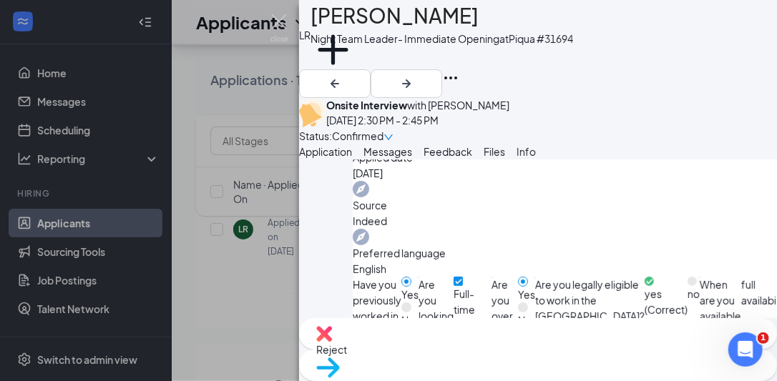
click at [476, 349] on span "Reject" at bounding box center [537, 350] width 443 height 16
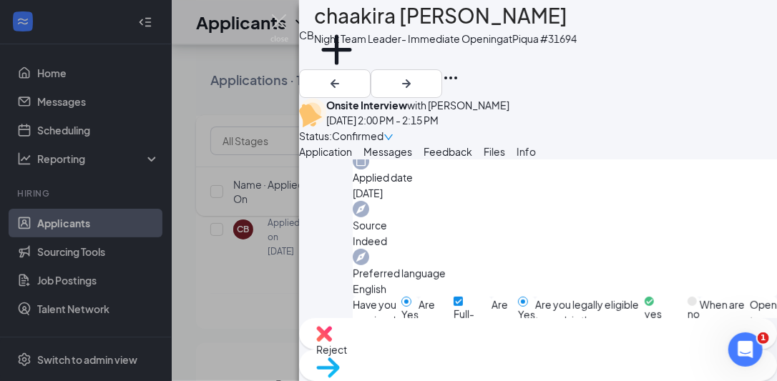
scroll to position [581, 0]
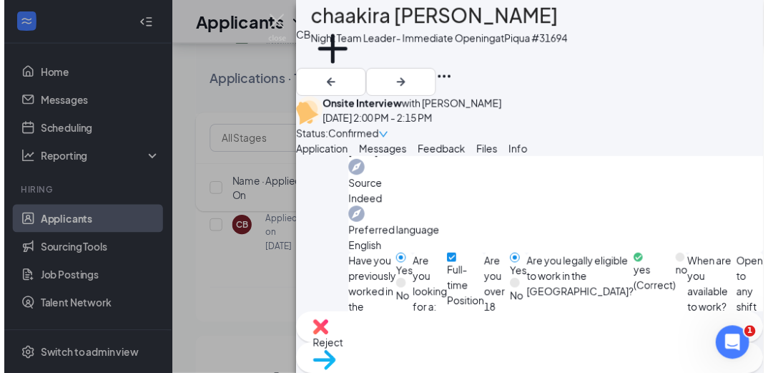
scroll to position [575, 0]
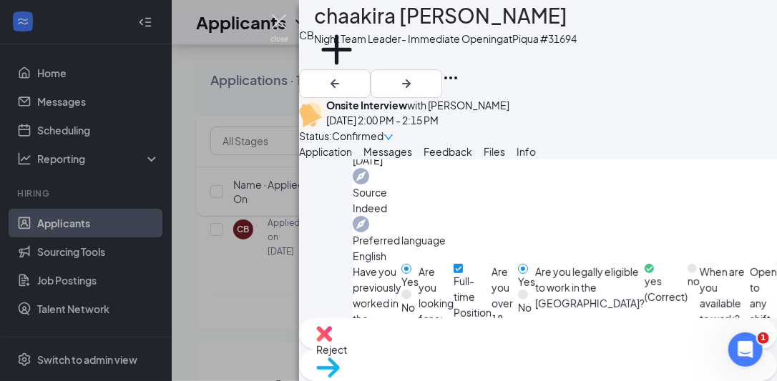
click at [277, 30] on img at bounding box center [279, 28] width 18 height 28
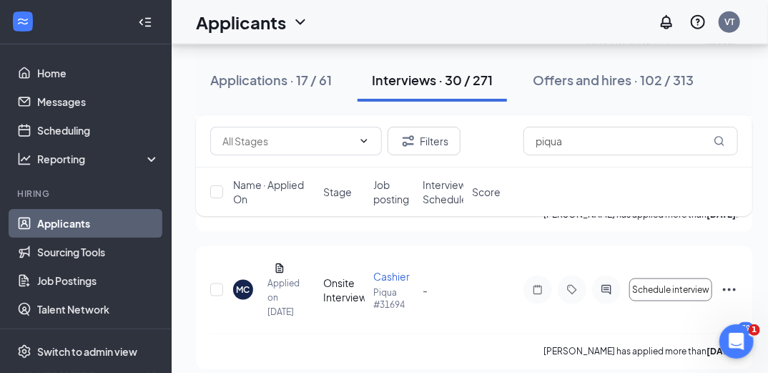
scroll to position [4459, 0]
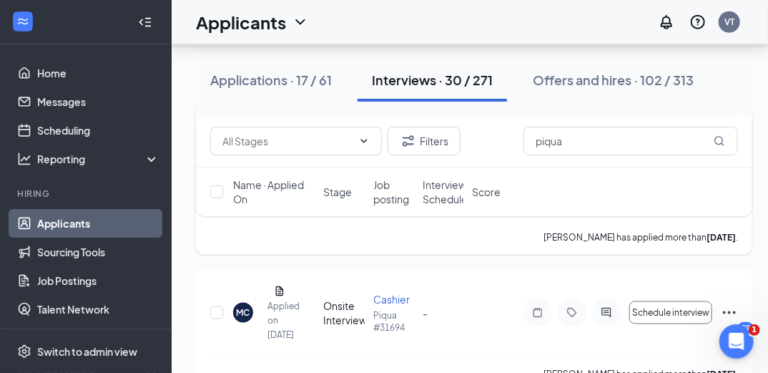
click at [386, 180] on p "Piqua #31694" at bounding box center [393, 168] width 41 height 24
click at [219, 166] on input "checkbox" at bounding box center [216, 159] width 13 height 13
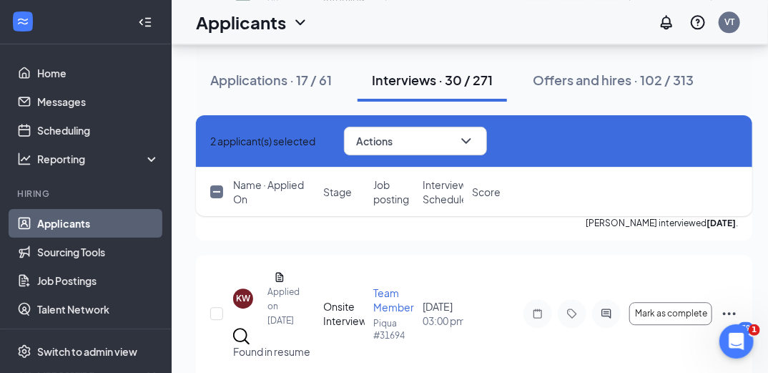
scroll to position [5054, 0]
click at [217, 151] on input "checkbox" at bounding box center [216, 144] width 13 height 13
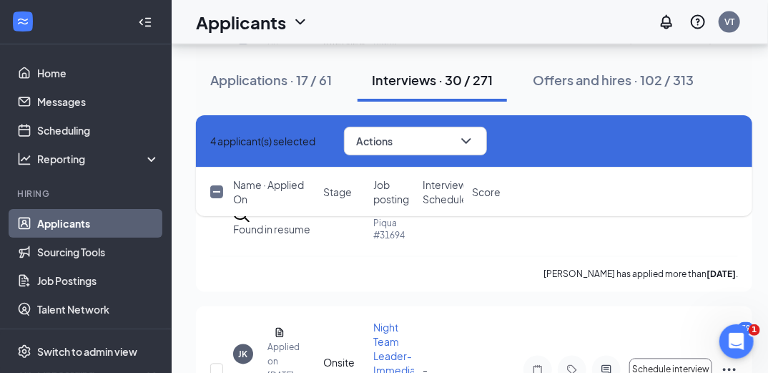
scroll to position [6656, 0]
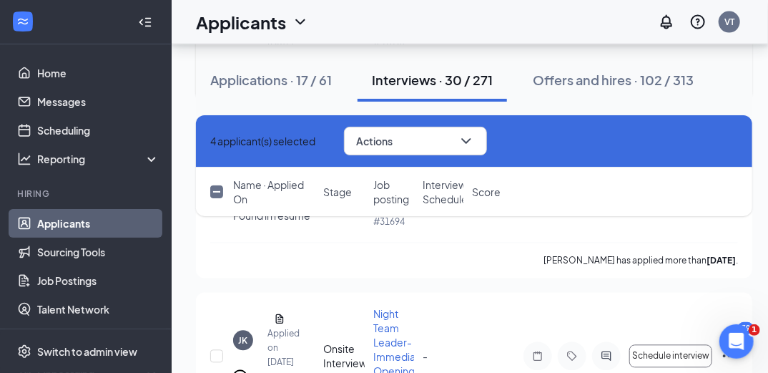
click at [218, 28] on input "checkbox" at bounding box center [216, 21] width 13 height 13
click at [217, 28] on input "checkbox" at bounding box center [216, 21] width 13 height 13
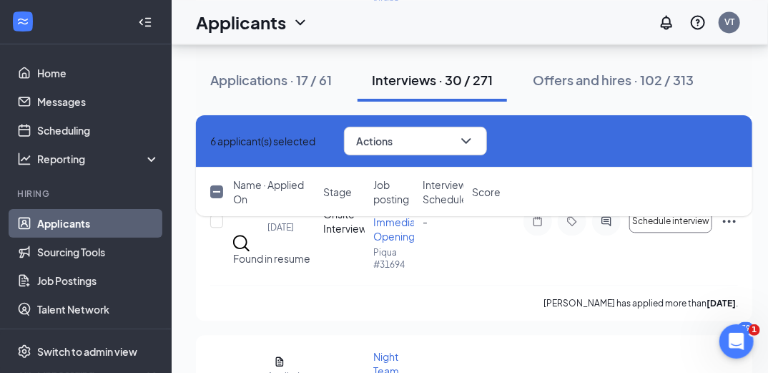
scroll to position [6794, 0]
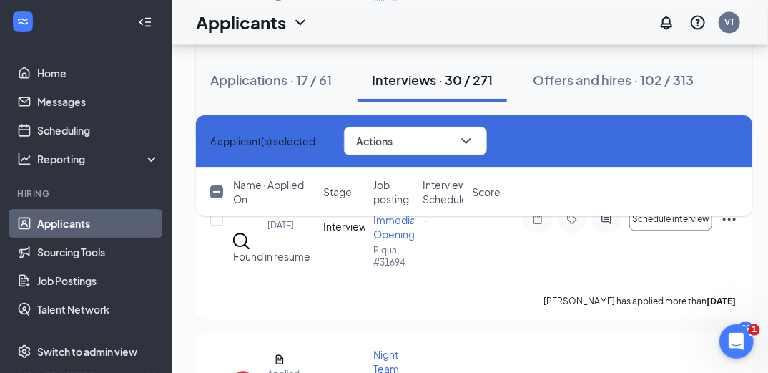
click at [212, 48] on input "checkbox" at bounding box center [216, 41] width 13 height 13
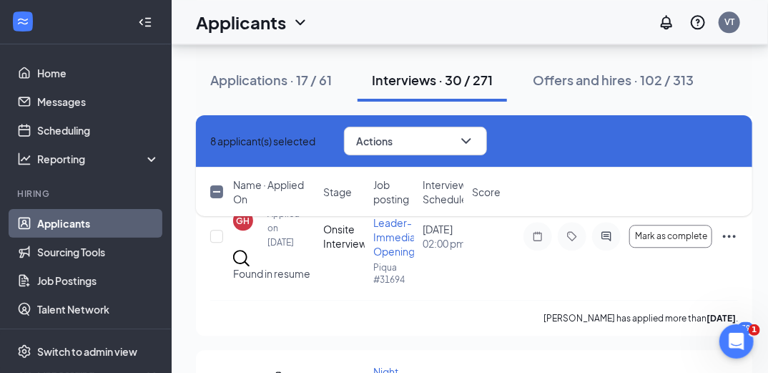
scroll to position [6977, 0]
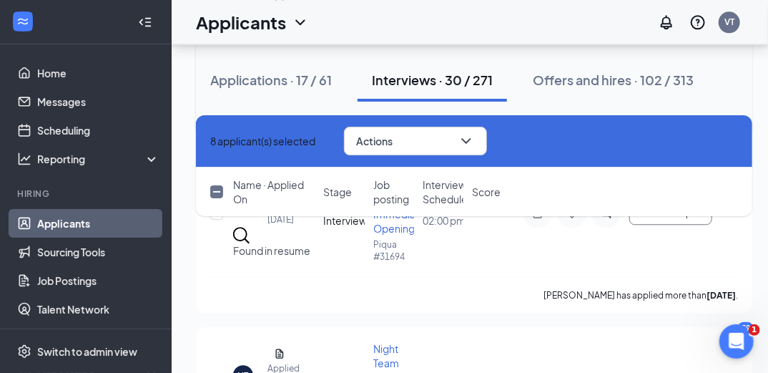
click at [216, 42] on input "checkbox" at bounding box center [216, 35] width 13 height 13
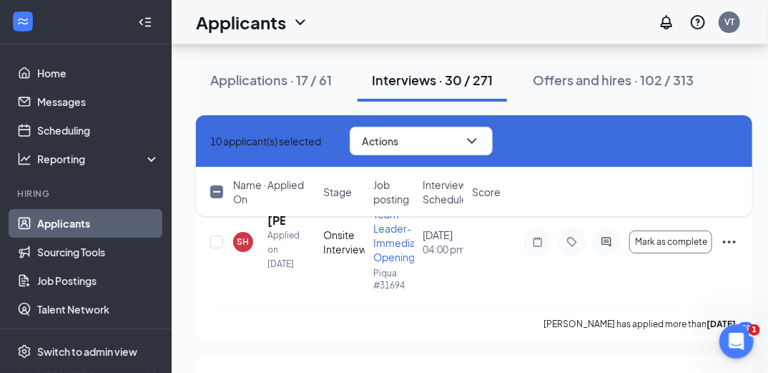
scroll to position [7503, 0]
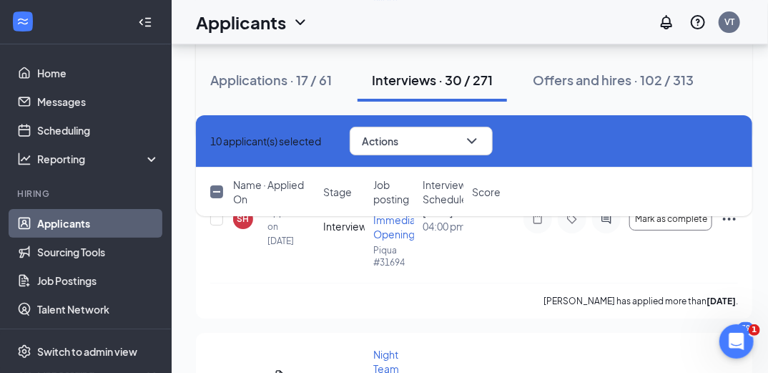
click at [217, 48] on input "checkbox" at bounding box center [216, 41] width 13 height 13
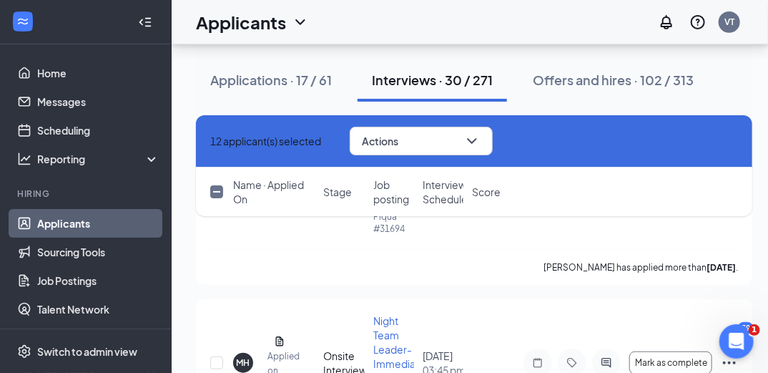
scroll to position [7892, 0]
click at [215, 14] on input "checkbox" at bounding box center [216, 7] width 13 height 13
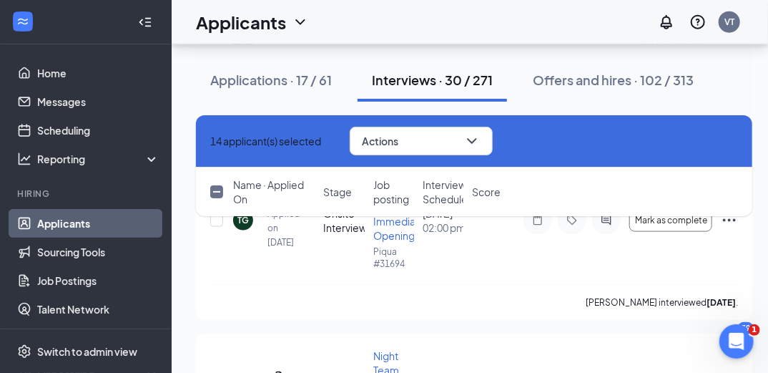
scroll to position [8213, 0]
click at [216, 48] on input "checkbox" at bounding box center [216, 41] width 13 height 13
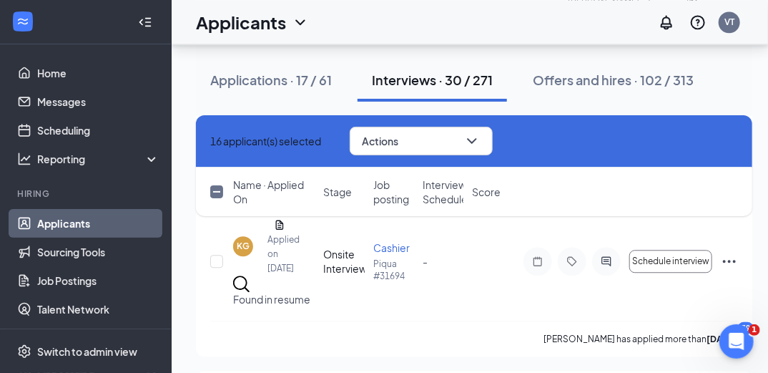
scroll to position [8922, 0]
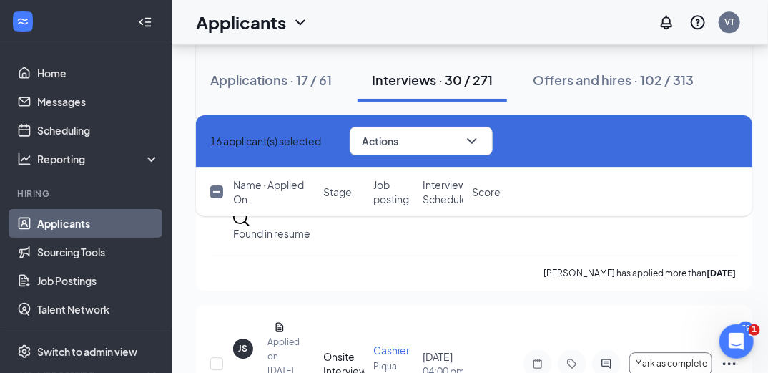
click at [216, 34] on input "checkbox" at bounding box center [216, 27] width 13 height 13
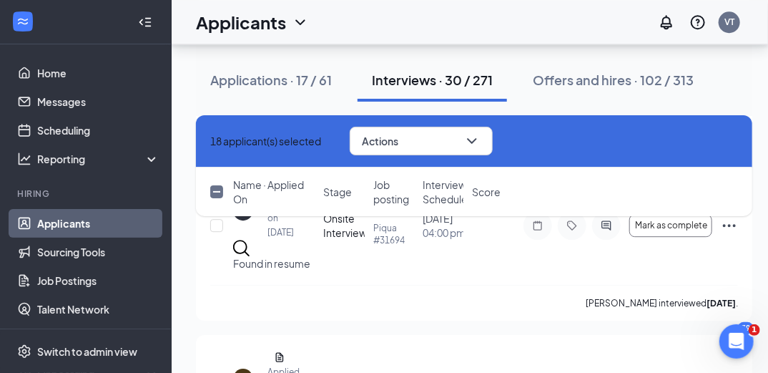
scroll to position [9082, 0]
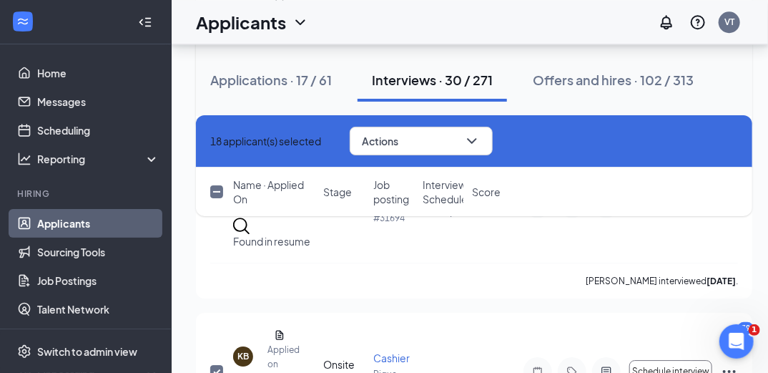
click at [207, 130] on div "KG [PERSON_NAME] Applied on [DATE] Found in resume Onsite Interview Cashier Piq…" at bounding box center [474, 53] width 556 height 154
click at [212, 41] on input "checkbox" at bounding box center [216, 35] width 13 height 13
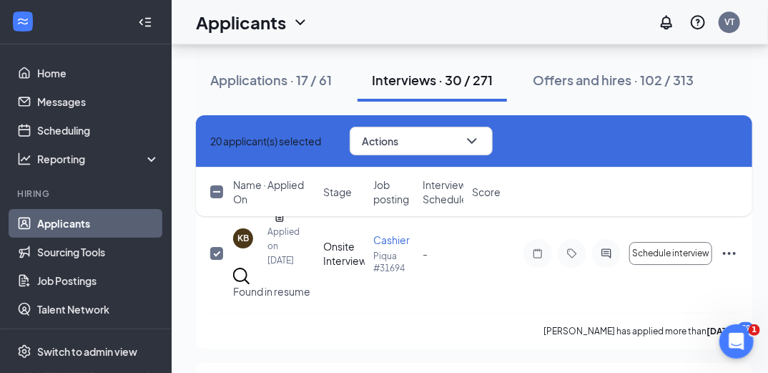
scroll to position [9265, 0]
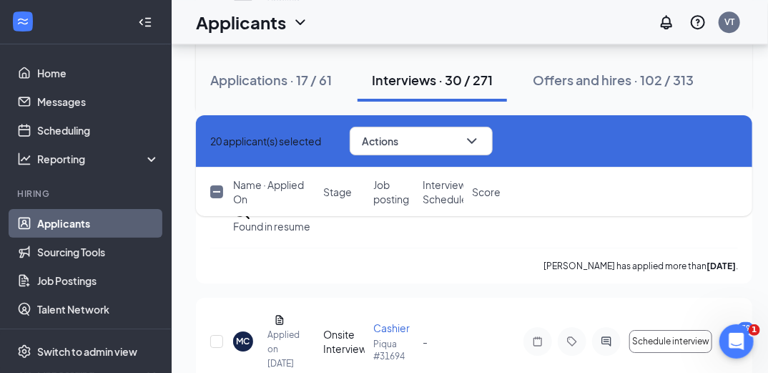
click at [215, 26] on input "checkbox" at bounding box center [216, 20] width 13 height 13
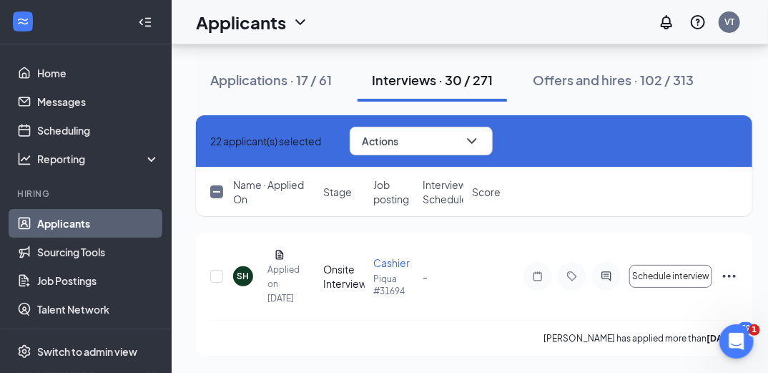
scroll to position [9887, 0]
click at [213, 282] on input "checkbox" at bounding box center [216, 276] width 13 height 13
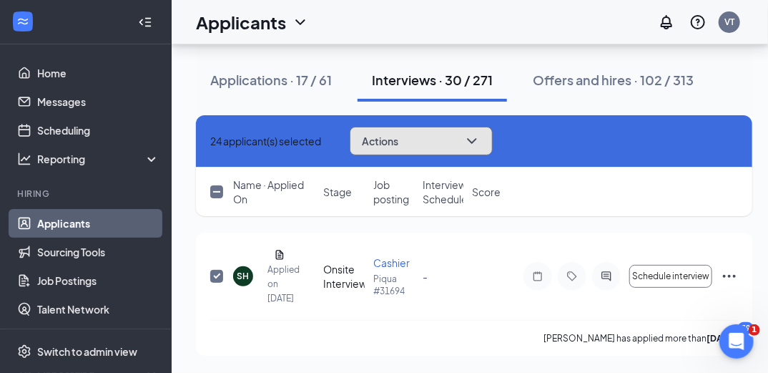
click at [472, 137] on button "Actions" at bounding box center [421, 141] width 143 height 29
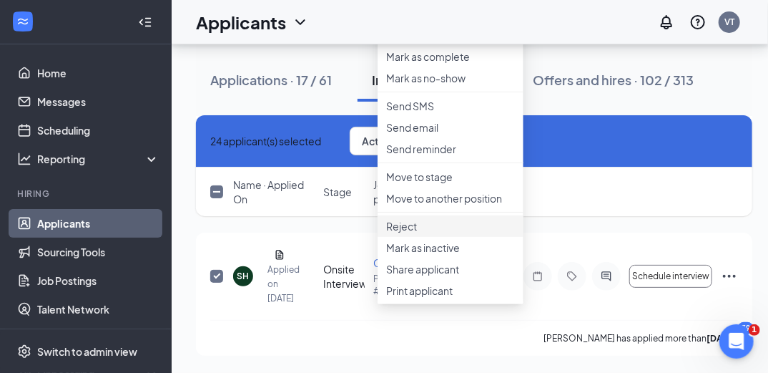
click at [432, 233] on p "Reject" at bounding box center [450, 226] width 129 height 14
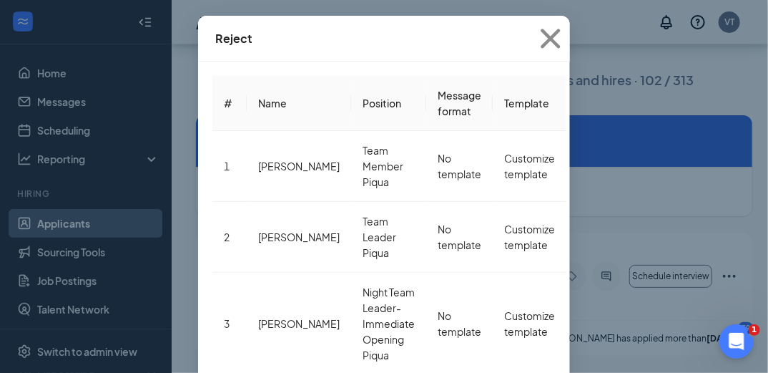
scroll to position [81, 0]
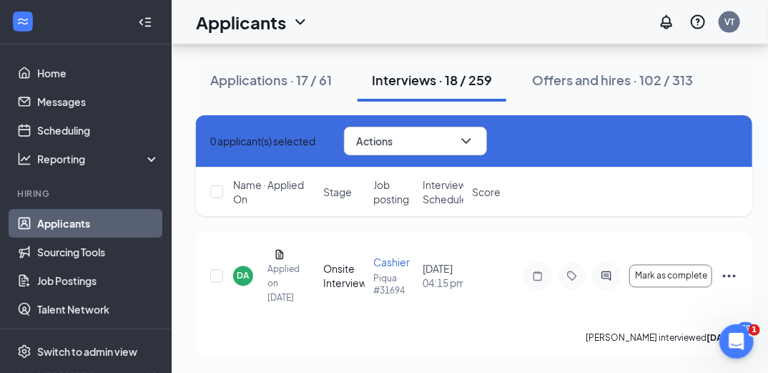
scroll to position [8759, 0]
click at [481, 77] on div "Interviews · 18 / 259" at bounding box center [432, 80] width 120 height 18
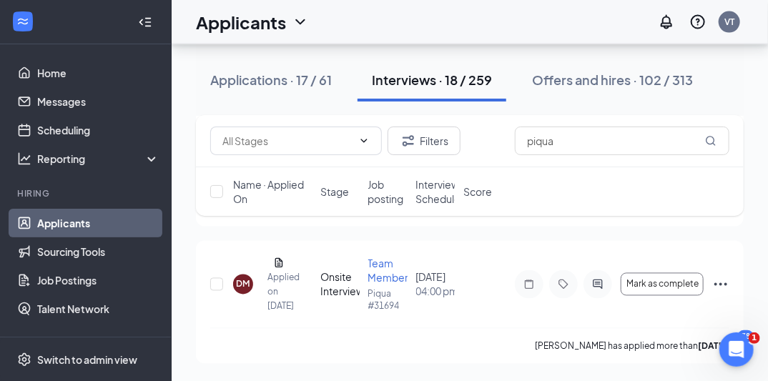
scroll to position [2928, 0]
click at [418, 139] on button "Filters" at bounding box center [424, 141] width 73 height 29
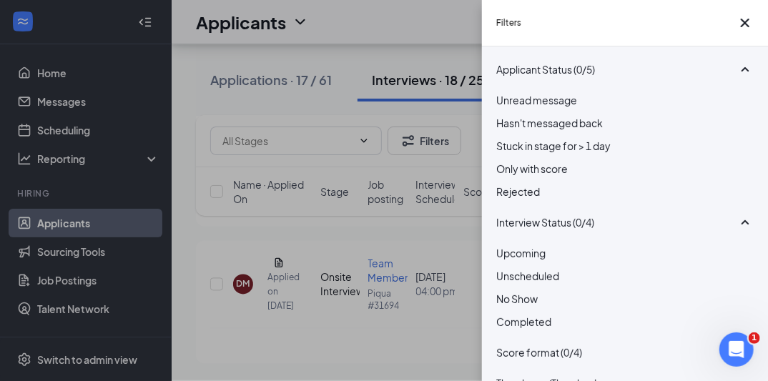
click at [511, 284] on div "Unscheduled" at bounding box center [624, 276] width 257 height 16
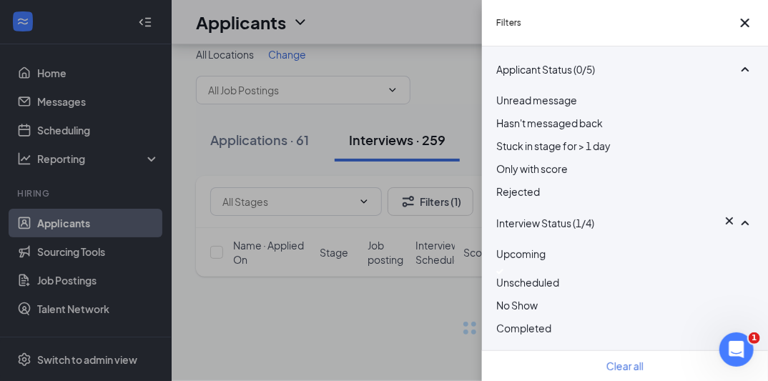
scroll to position [14, 0]
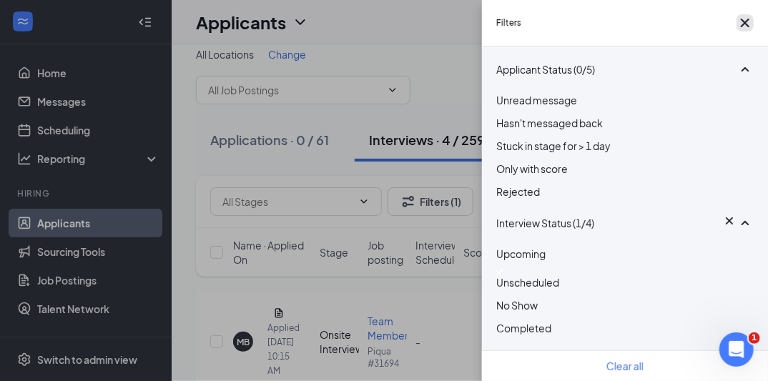
click at [745, 22] on icon "Cross" at bounding box center [745, 22] width 17 height 17
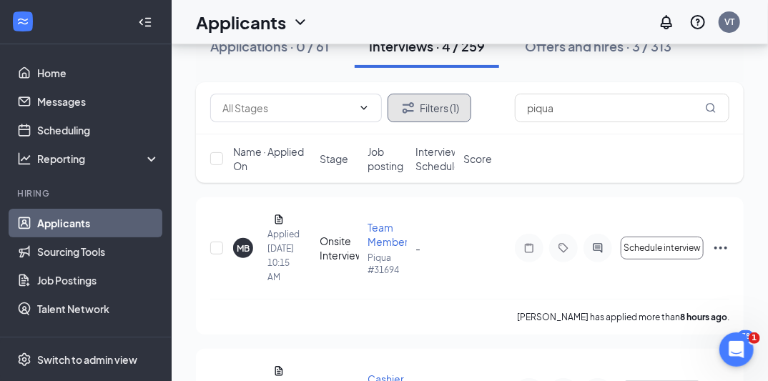
scroll to position [0, 0]
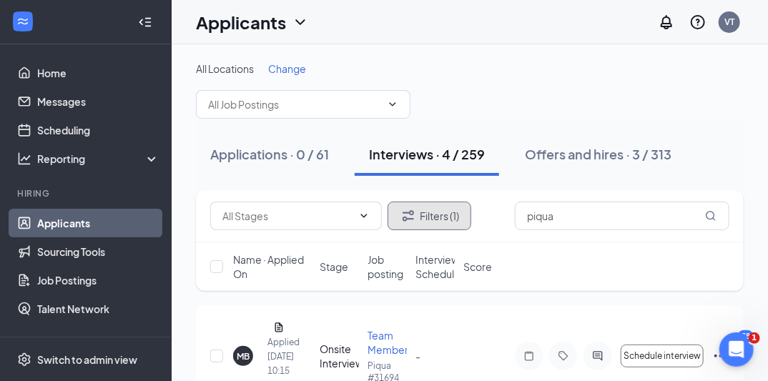
click at [412, 210] on icon "Filter" at bounding box center [408, 215] width 11 height 11
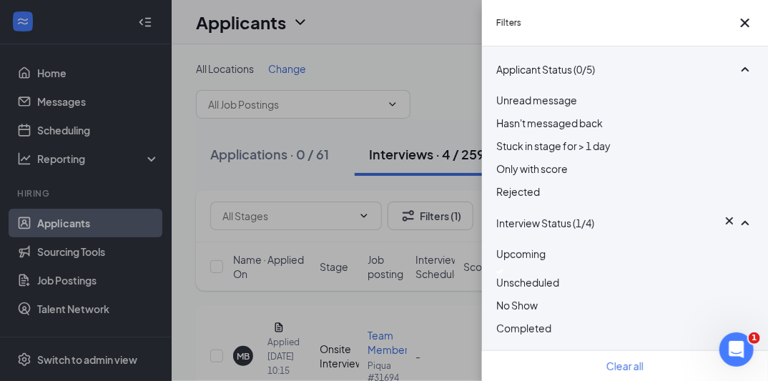
click at [510, 275] on div at bounding box center [624, 272] width 257 height 6
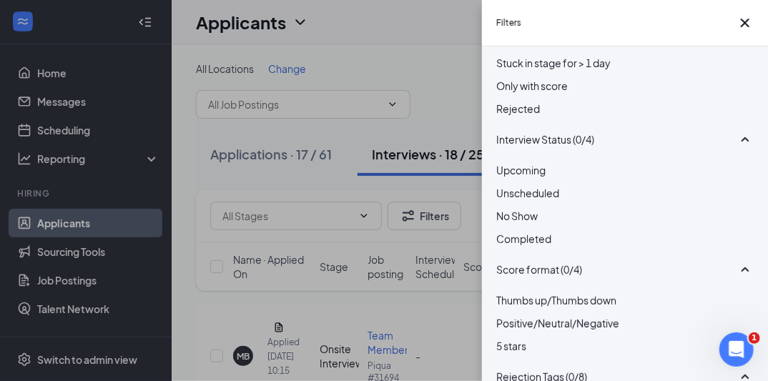
scroll to position [86, 0]
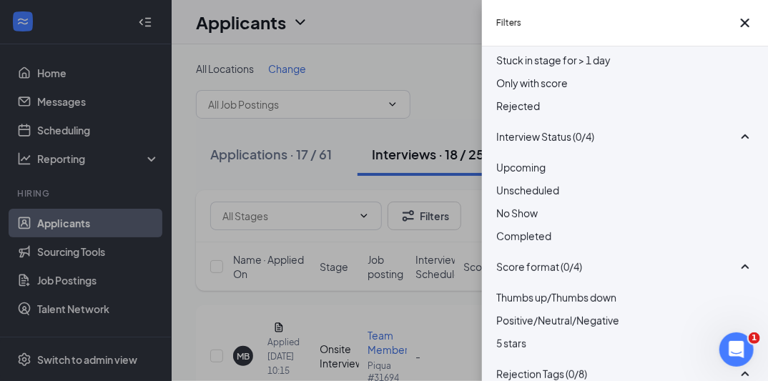
click at [502, 228] on div at bounding box center [624, 228] width 257 height 0
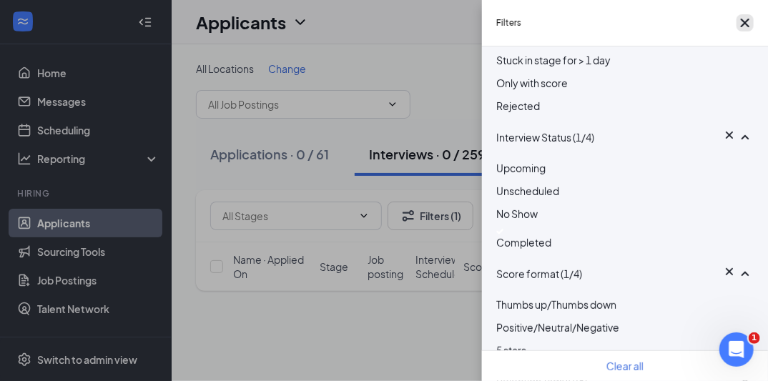
click at [741, 27] on icon "Cross" at bounding box center [745, 23] width 9 height 9
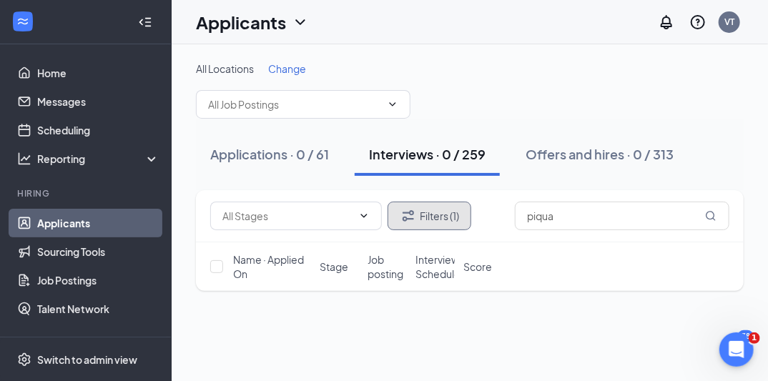
click at [431, 217] on button "Filters (1)" at bounding box center [430, 216] width 84 height 29
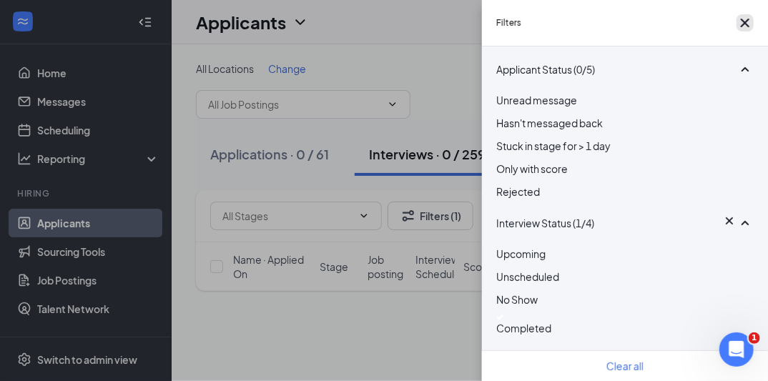
click at [739, 26] on icon "Cross" at bounding box center [745, 22] width 17 height 17
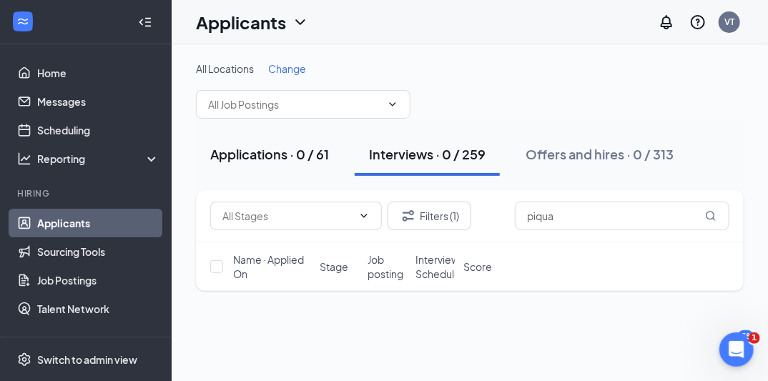
click at [321, 147] on div "Applications · 0 / 61" at bounding box center [269, 154] width 119 height 18
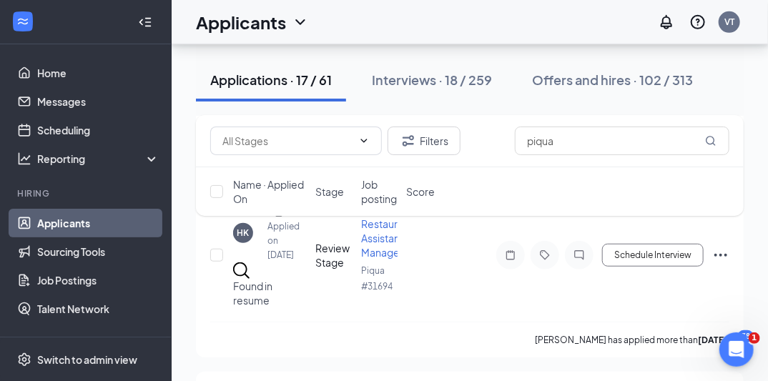
scroll to position [275, 0]
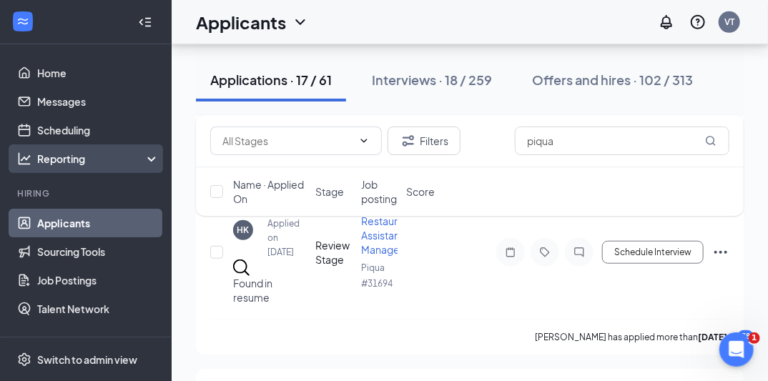
click at [63, 166] on div "Reporting" at bounding box center [86, 158] width 172 height 29
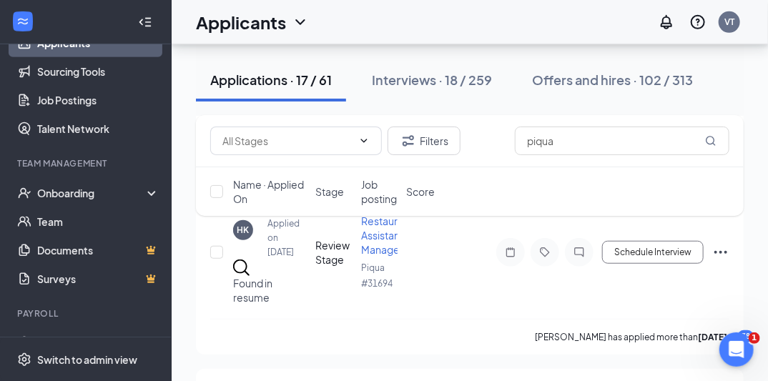
scroll to position [235, 0]
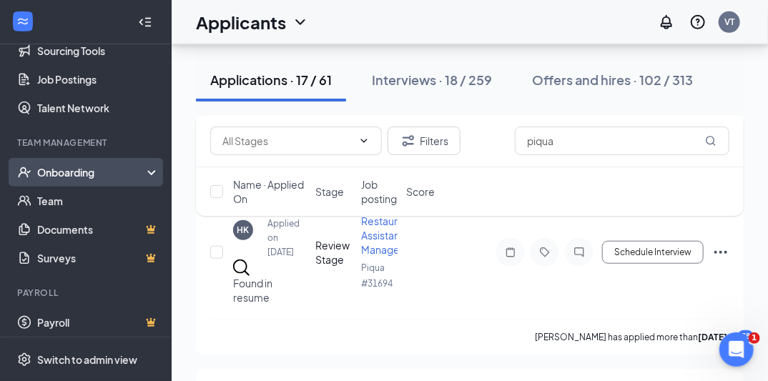
click at [94, 167] on div "Onboarding" at bounding box center [92, 172] width 110 height 14
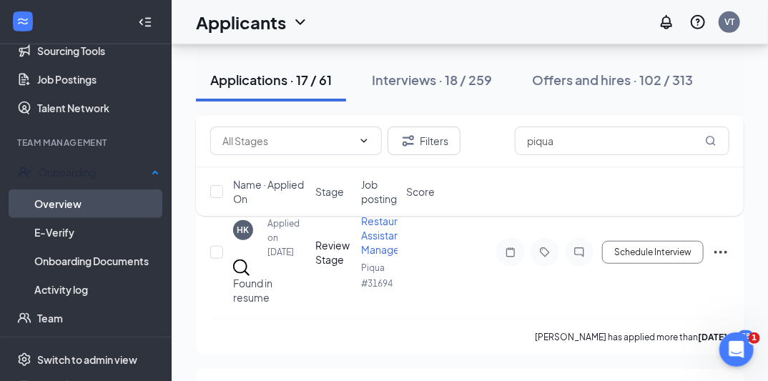
click at [50, 197] on link "Overview" at bounding box center [96, 204] width 125 height 29
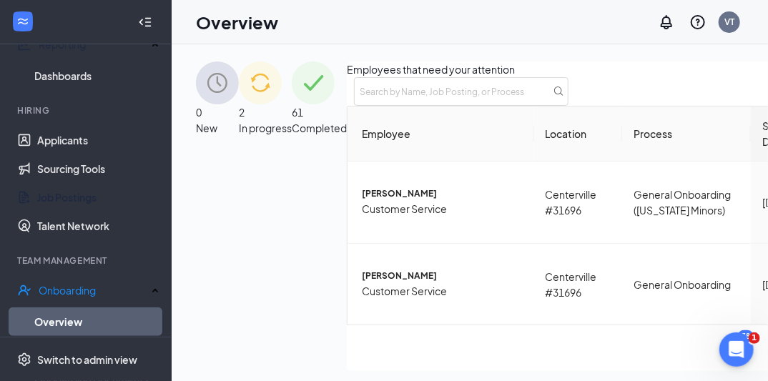
scroll to position [91, 0]
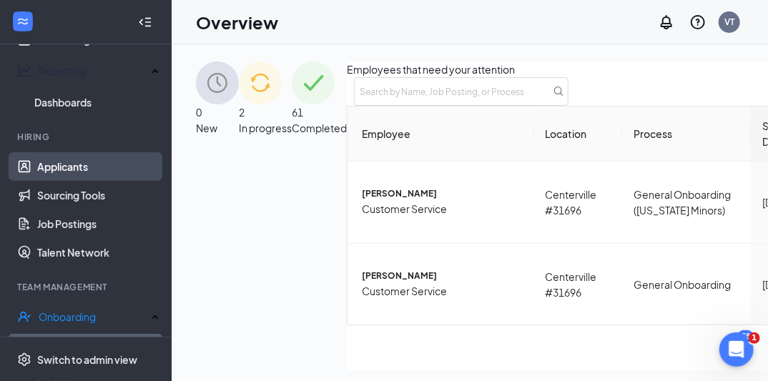
click at [56, 169] on link "Applicants" at bounding box center [98, 166] width 122 height 29
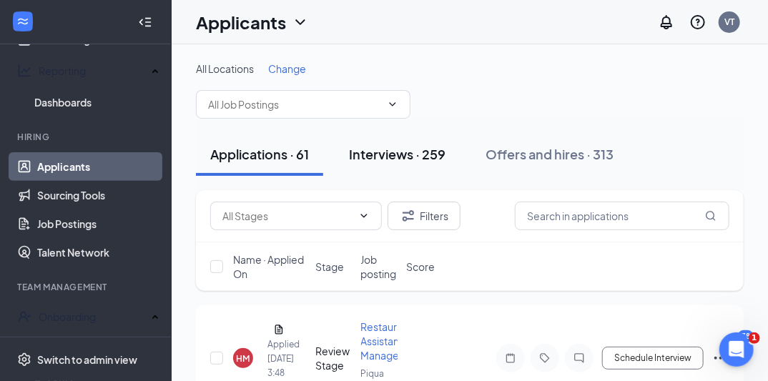
click at [401, 157] on div "Interviews · 259" at bounding box center [397, 154] width 97 height 18
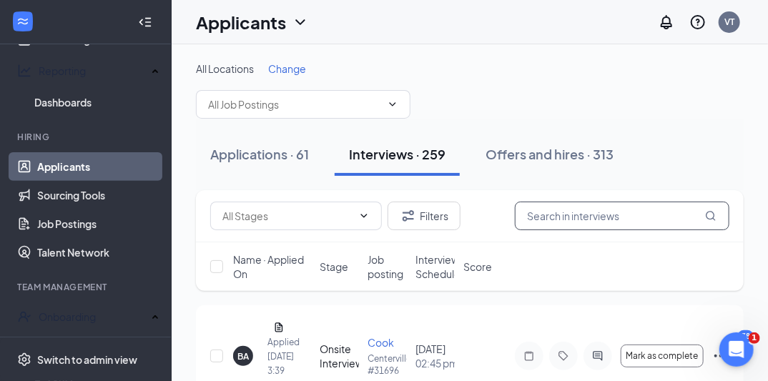
click at [596, 210] on input "text" at bounding box center [622, 216] width 215 height 29
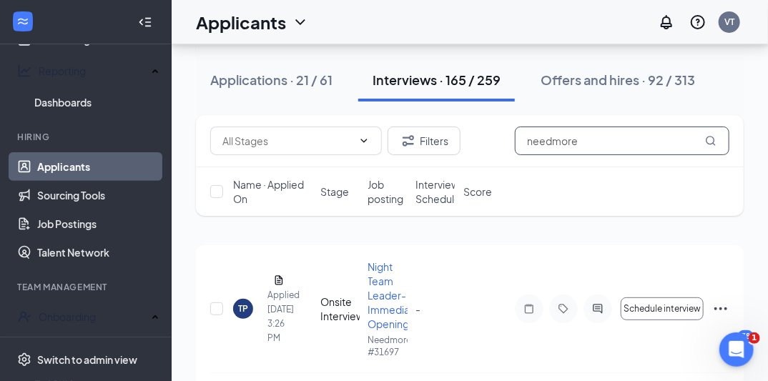
scroll to position [119, 0]
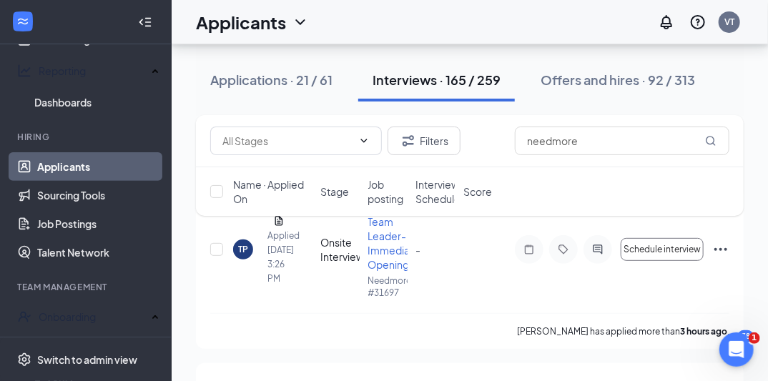
click at [439, 181] on span "Interview Schedule" at bounding box center [438, 191] width 45 height 29
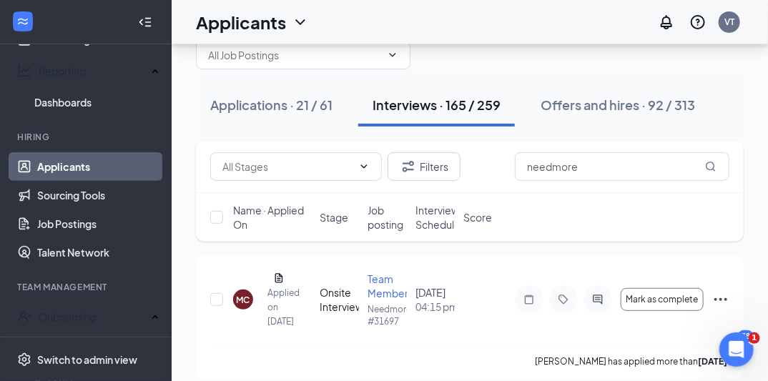
scroll to position [37, 0]
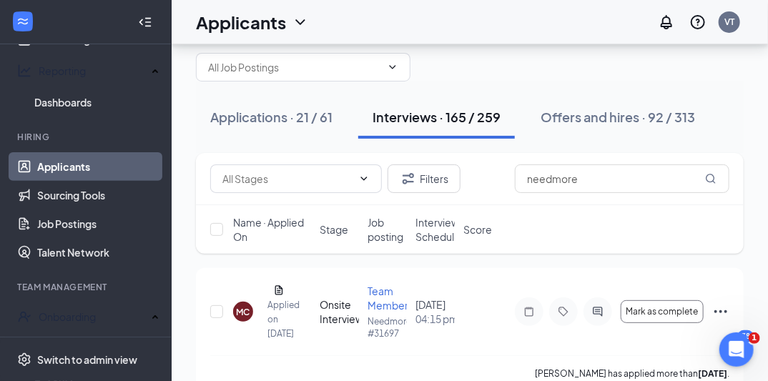
click at [438, 237] on span "Interview Schedule" at bounding box center [438, 229] width 45 height 29
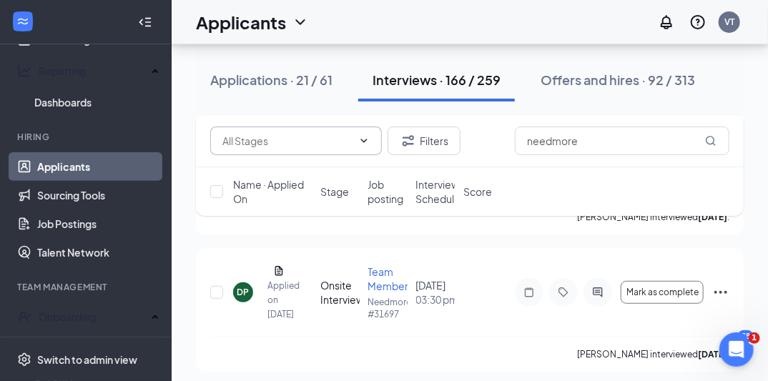
scroll to position [8991, 0]
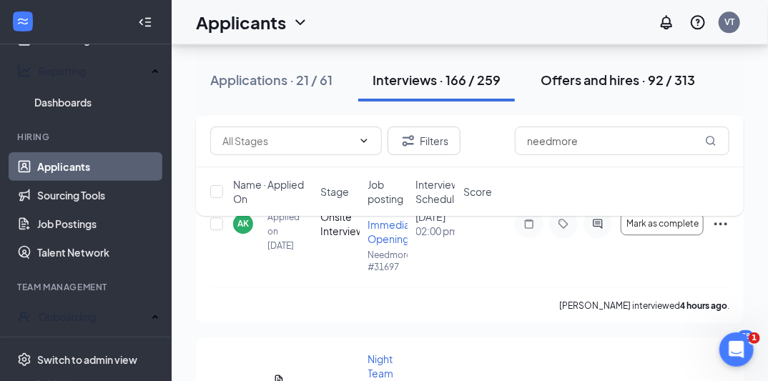
click at [605, 80] on div "Offers and hires · 92 / 313" at bounding box center [618, 80] width 154 height 18
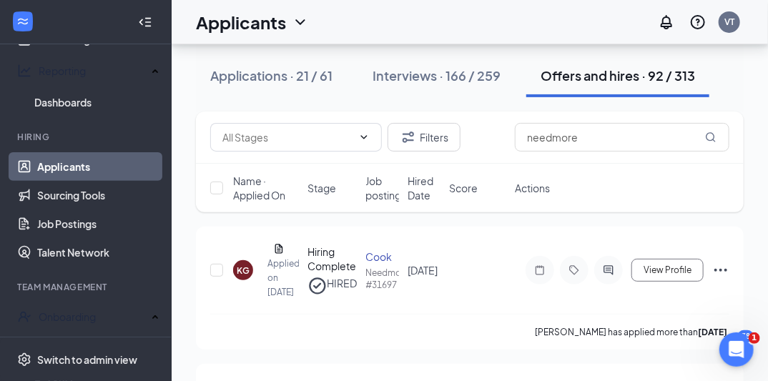
scroll to position [67, 0]
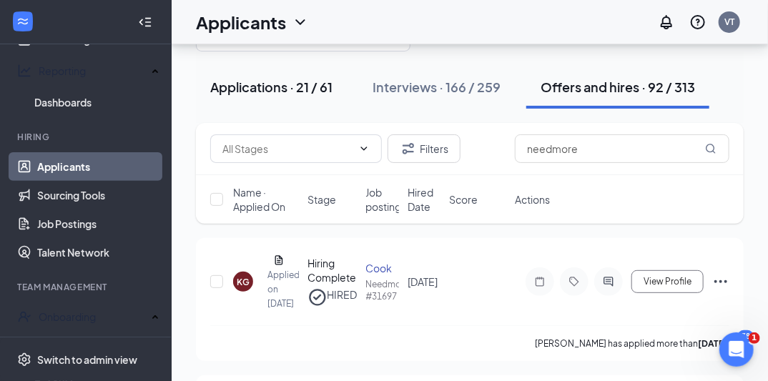
click at [260, 83] on div "Applications · 21 / 61" at bounding box center [271, 87] width 122 height 18
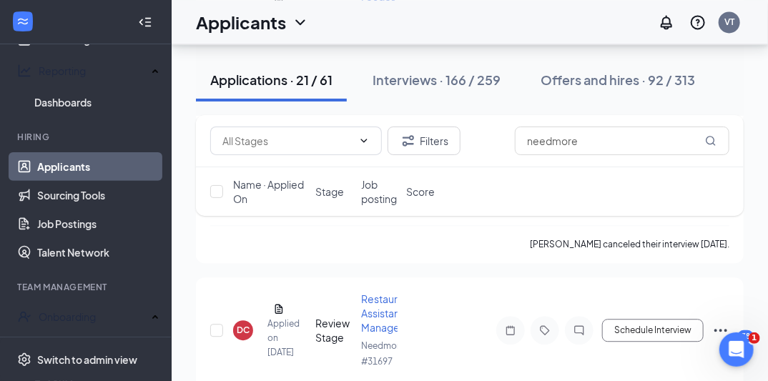
scroll to position [1519, 0]
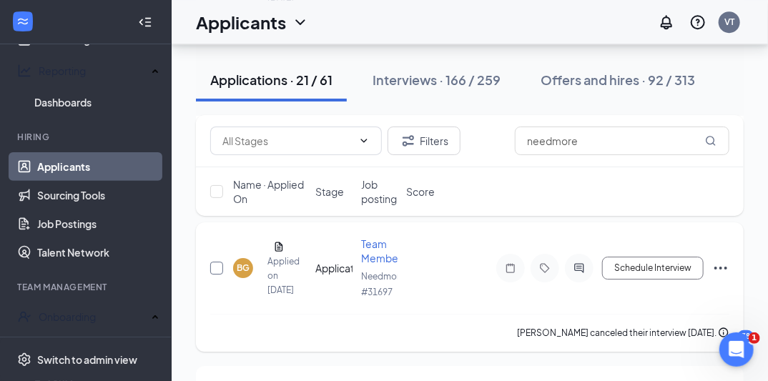
click at [217, 274] on input "checkbox" at bounding box center [216, 268] width 13 height 13
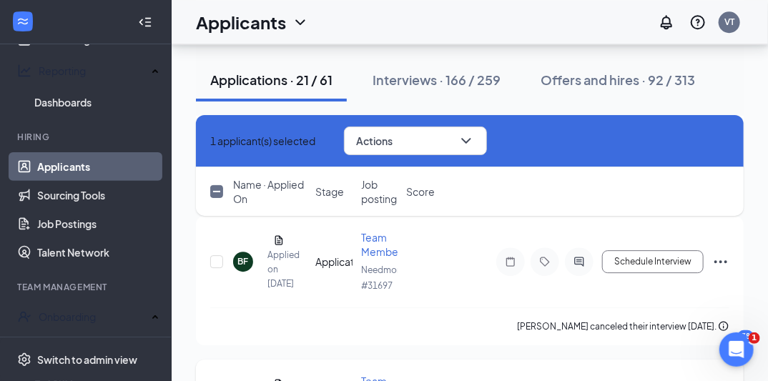
scroll to position [1359, 0]
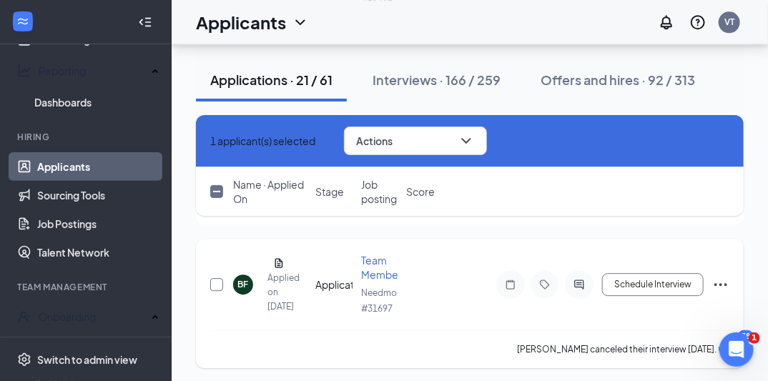
click at [222, 280] on input "checkbox" at bounding box center [216, 284] width 13 height 13
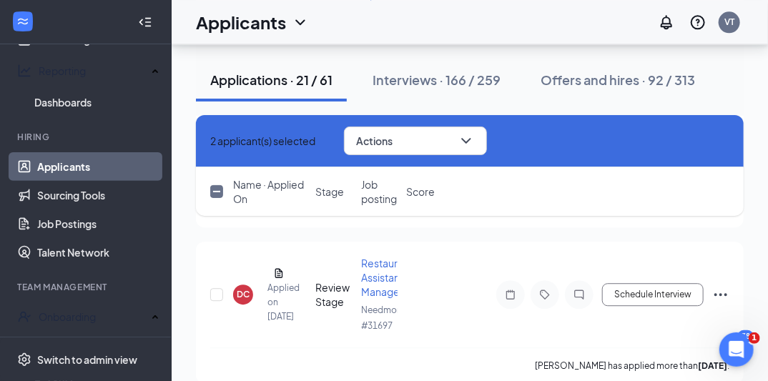
scroll to position [1199, 0]
click at [217, 292] on input "checkbox" at bounding box center [216, 296] width 13 height 13
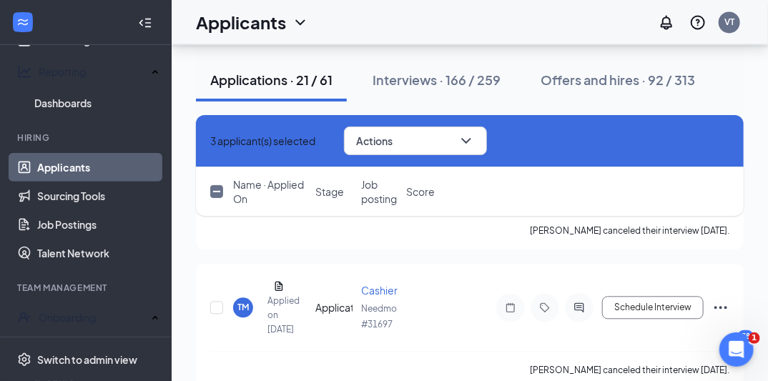
scroll to position [1016, 0]
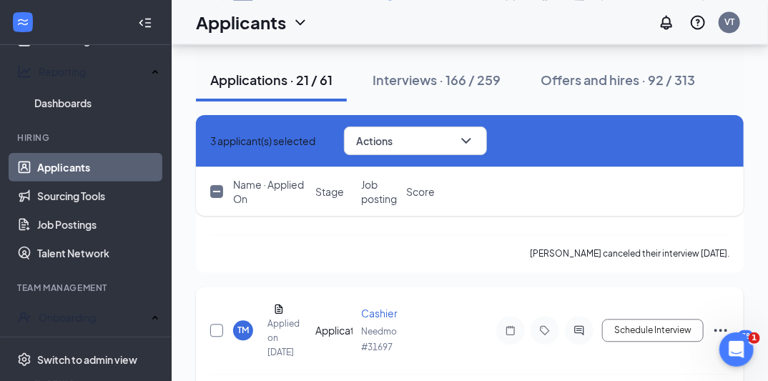
click at [216, 324] on input "checkbox" at bounding box center [216, 330] width 13 height 13
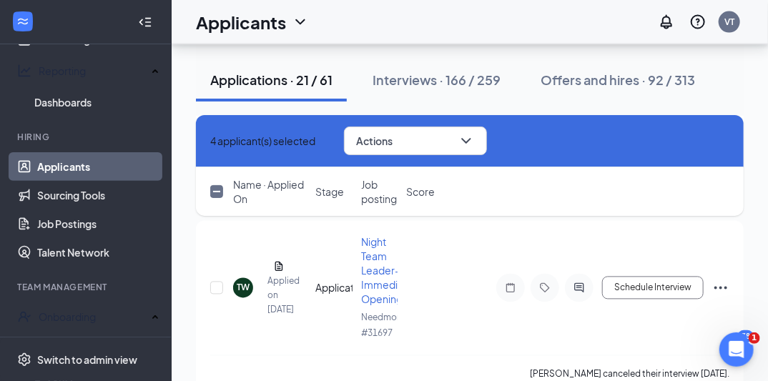
scroll to position [878, 0]
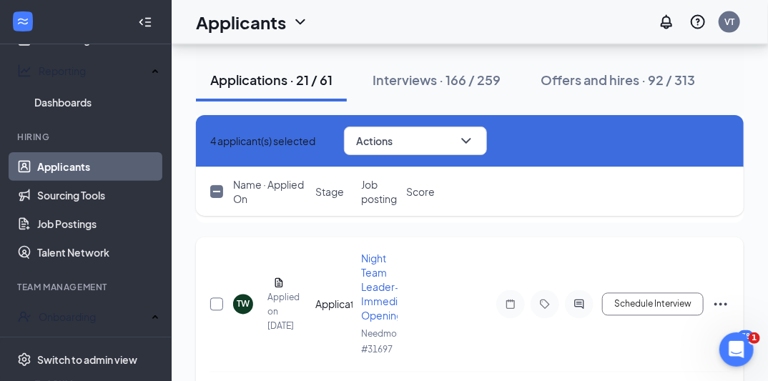
click at [217, 298] on input "checkbox" at bounding box center [216, 304] width 13 height 13
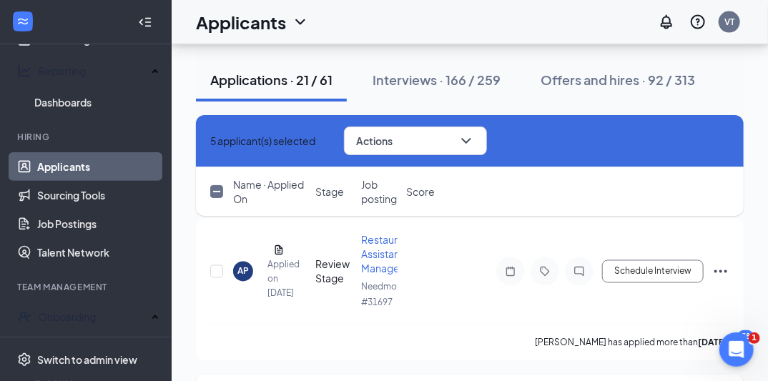
scroll to position [718, 0]
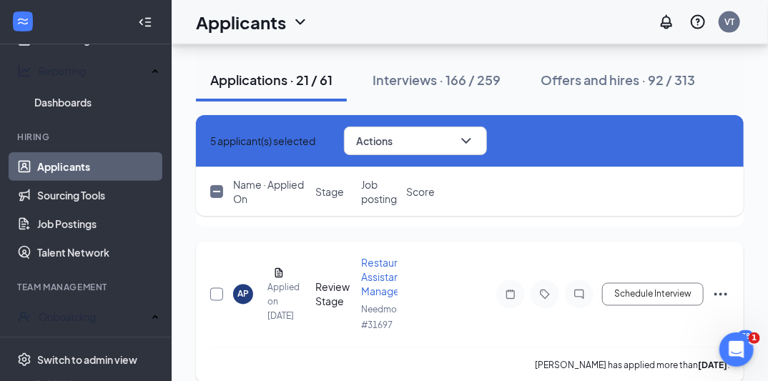
click at [215, 288] on input "checkbox" at bounding box center [216, 294] width 13 height 13
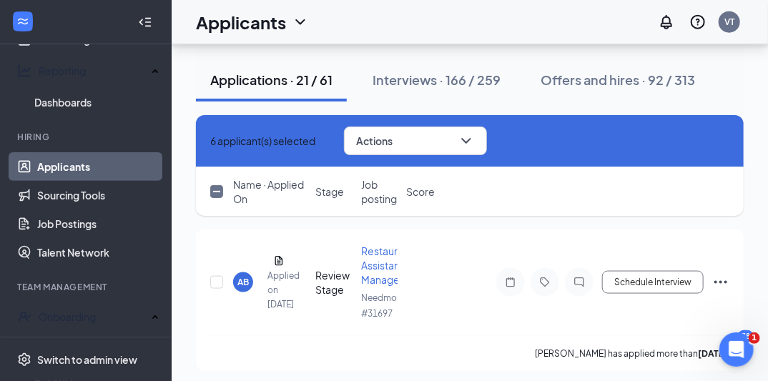
scroll to position [558, 0]
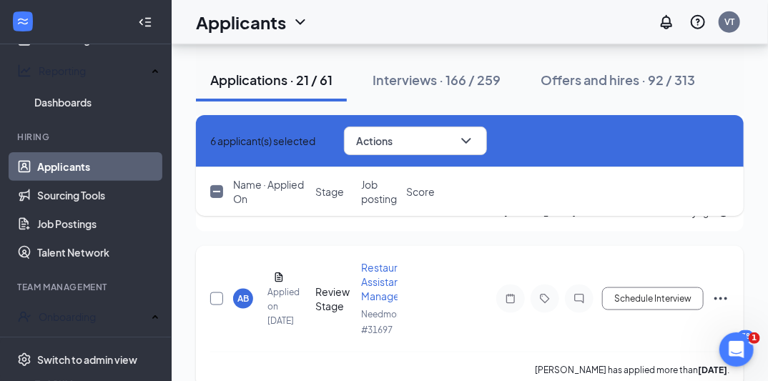
click at [215, 293] on input "checkbox" at bounding box center [216, 299] width 13 height 13
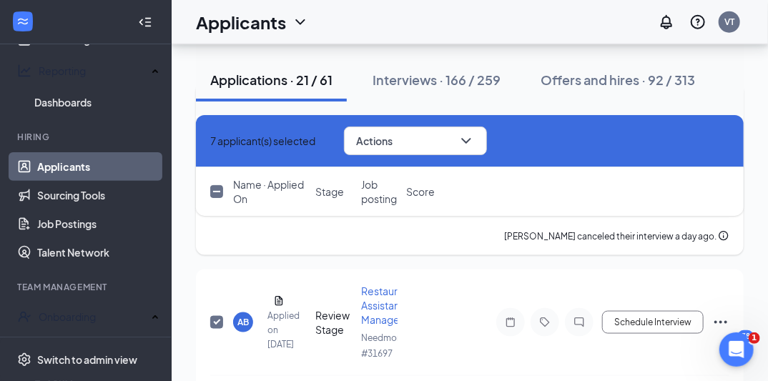
scroll to position [535, 0]
click at [216, 315] on input "checkbox" at bounding box center [216, 321] width 13 height 13
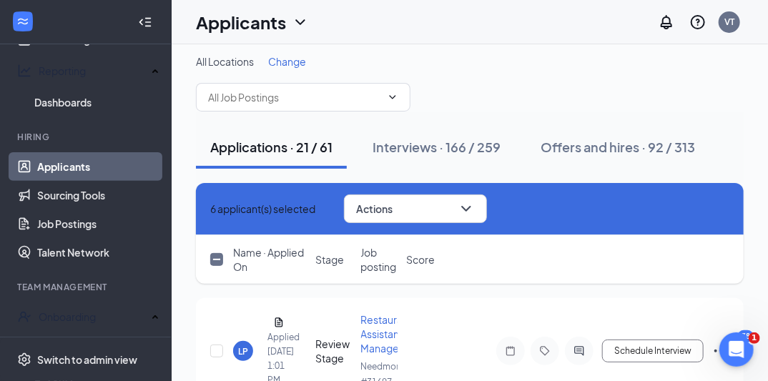
scroll to position [0, 0]
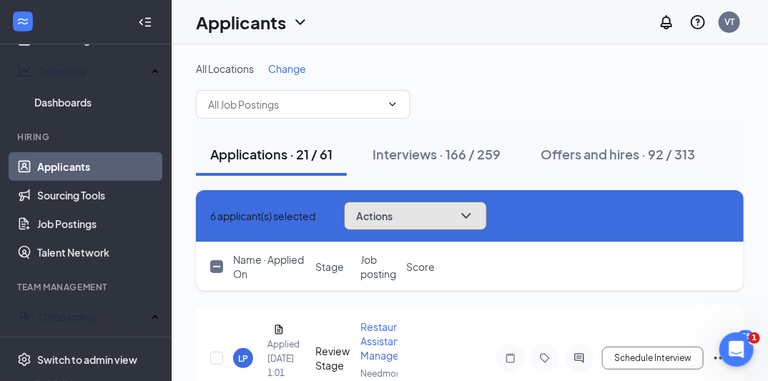
click at [455, 215] on button "Actions" at bounding box center [415, 216] width 143 height 29
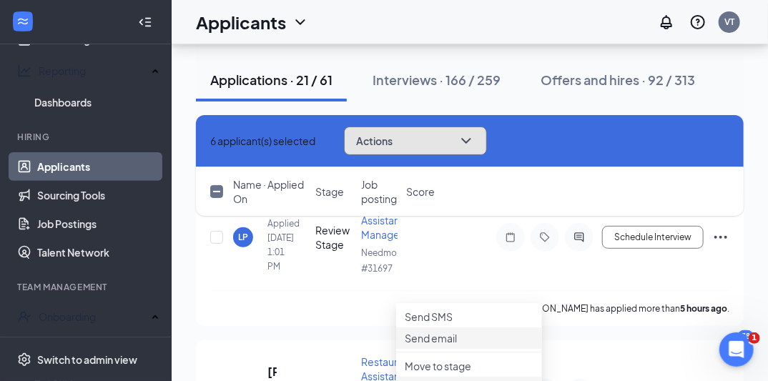
scroll to position [137, 0]
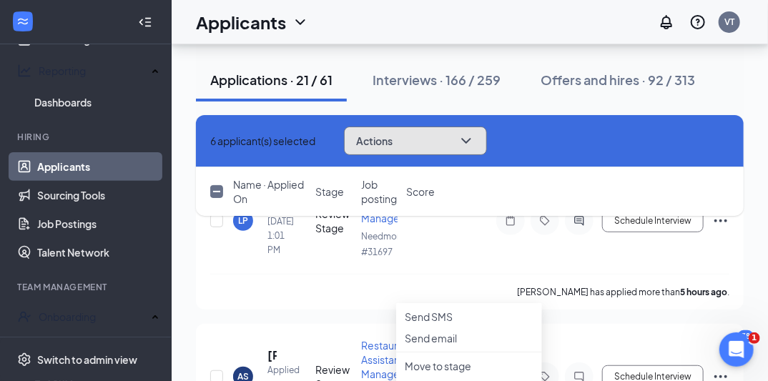
click at [487, 143] on button "Actions" at bounding box center [415, 141] width 143 height 29
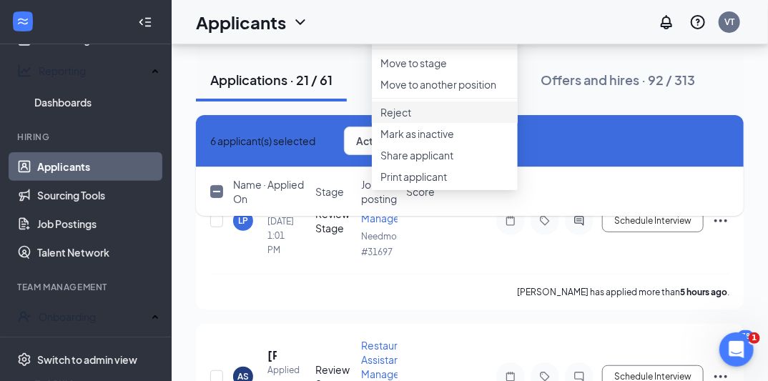
click at [444, 123] on li "Reject" at bounding box center [445, 112] width 146 height 21
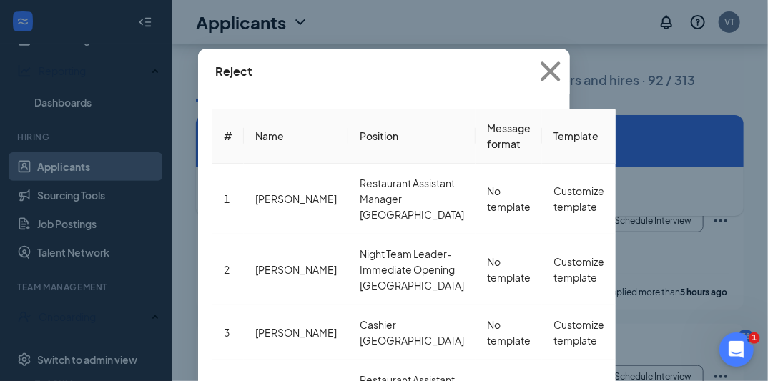
scroll to position [160, 0]
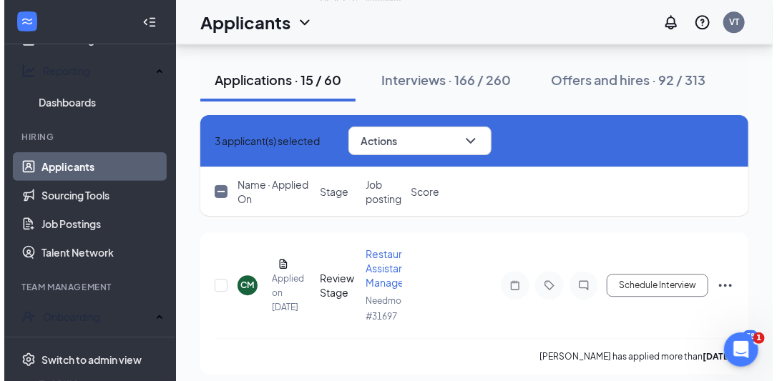
scroll to position [1190, 0]
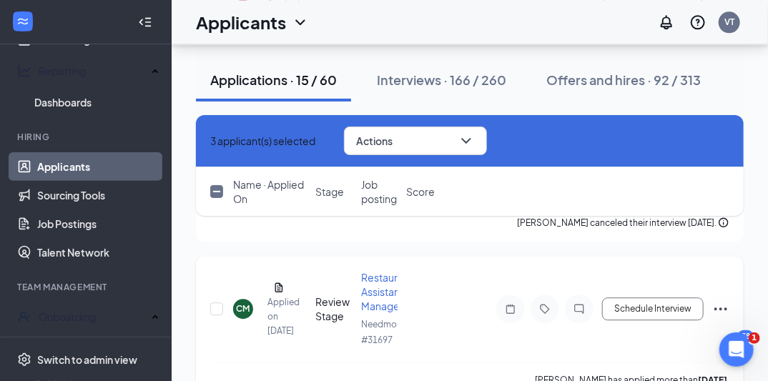
click at [242, 303] on div "CM" at bounding box center [244, 309] width 14 height 12
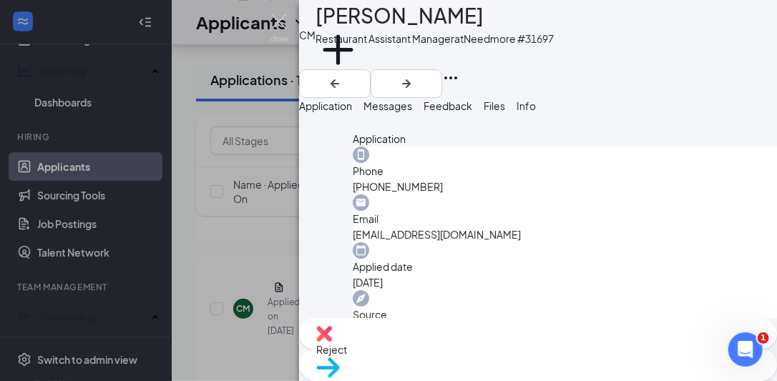
scroll to position [584, 0]
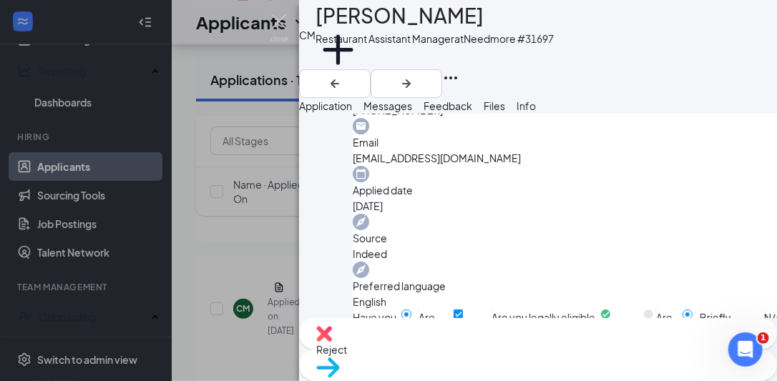
click at [332, 342] on img at bounding box center [324, 334] width 16 height 16
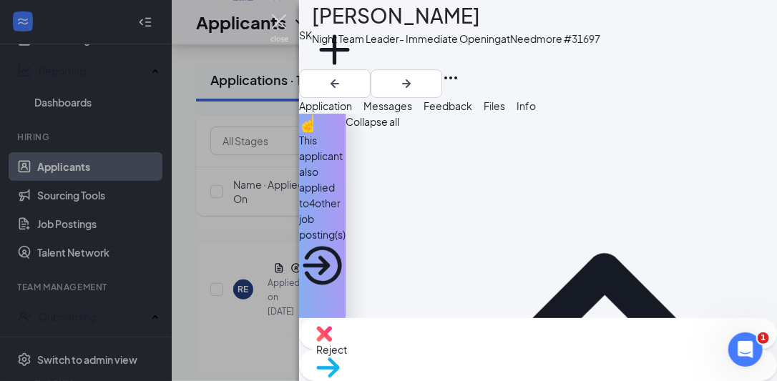
click at [275, 24] on img at bounding box center [279, 28] width 18 height 28
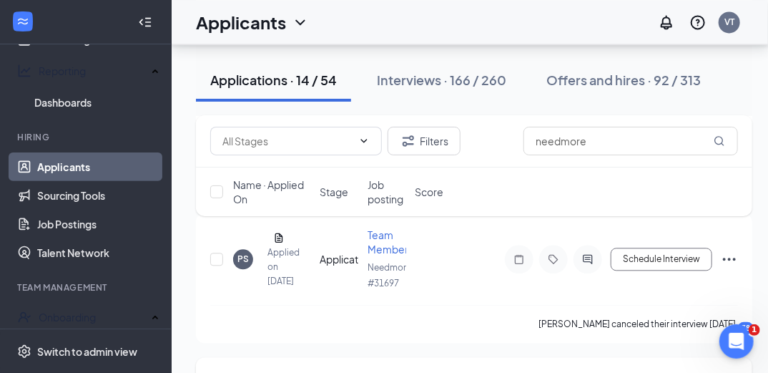
scroll to position [1076, 0]
click at [210, 258] on input "checkbox" at bounding box center [216, 260] width 13 height 13
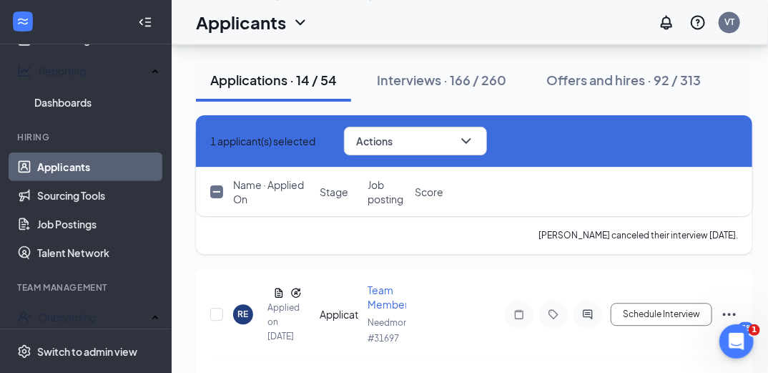
scroll to position [1167, 0]
click at [215, 319] on input "checkbox" at bounding box center [216, 312] width 13 height 13
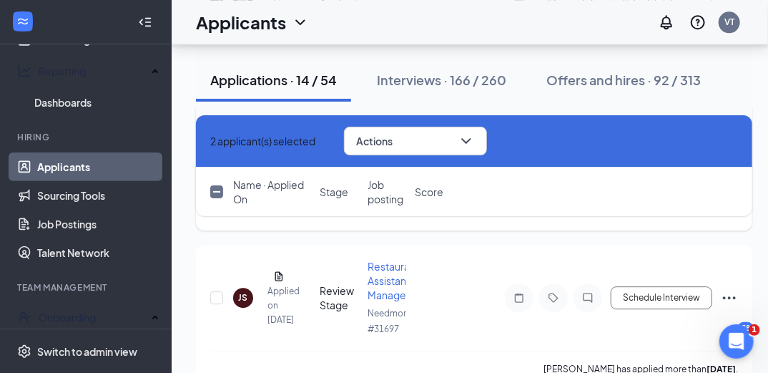
scroll to position [1350, 0]
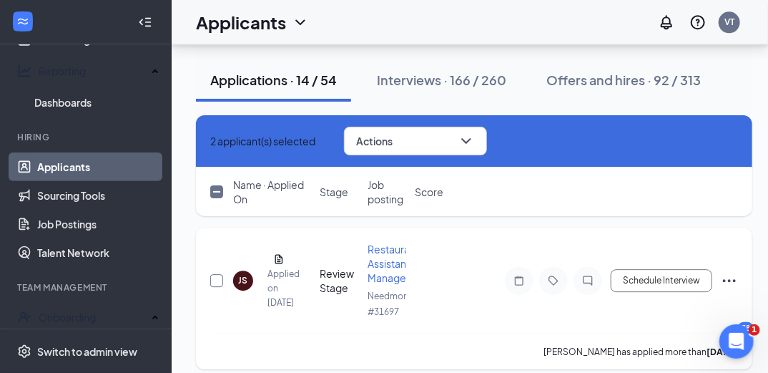
click at [216, 287] on input "checkbox" at bounding box center [216, 280] width 13 height 13
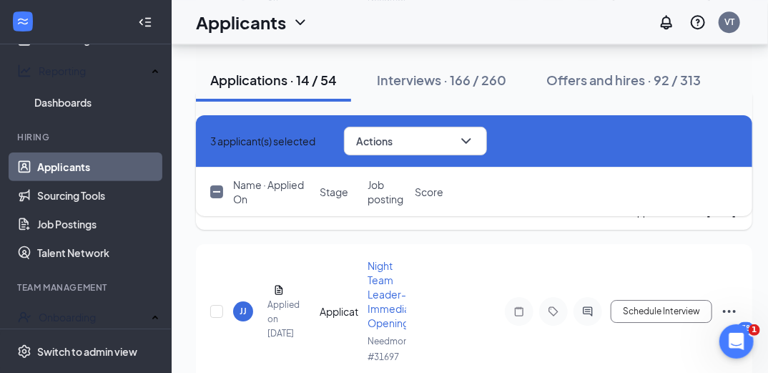
scroll to position [1510, 0]
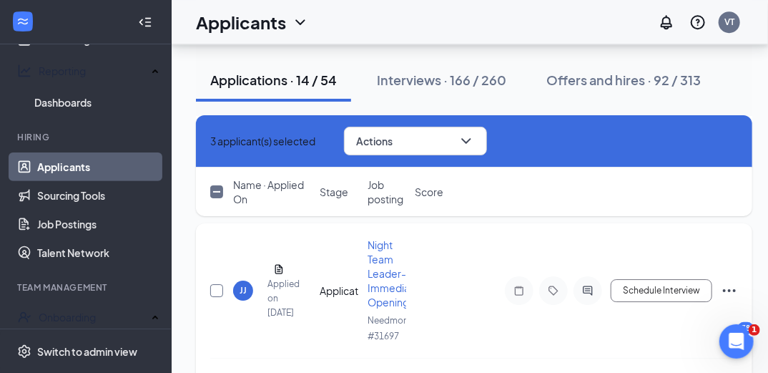
click at [215, 297] on input "checkbox" at bounding box center [216, 290] width 13 height 13
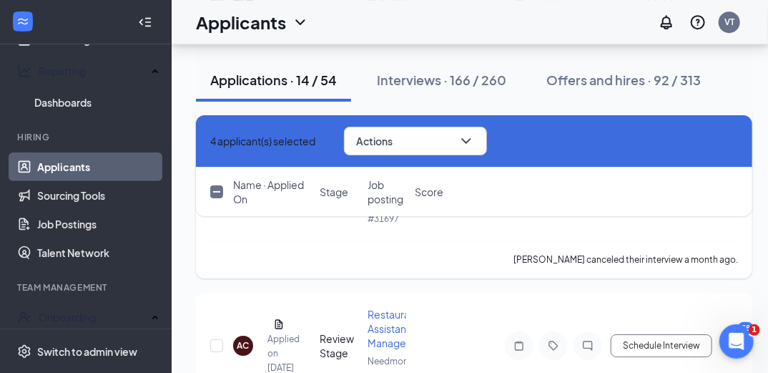
scroll to position [1648, 0]
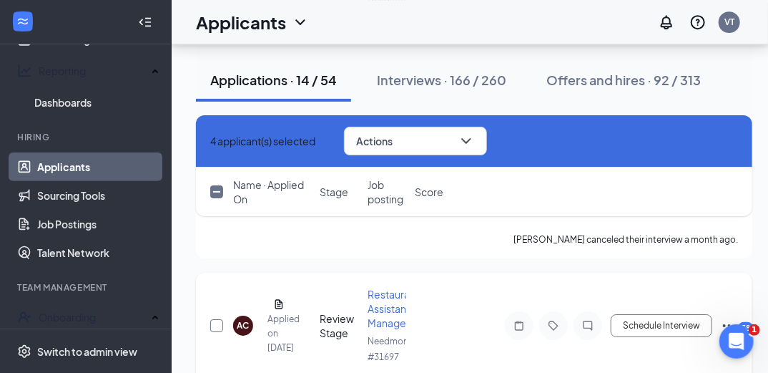
click at [217, 332] on input "checkbox" at bounding box center [216, 325] width 13 height 13
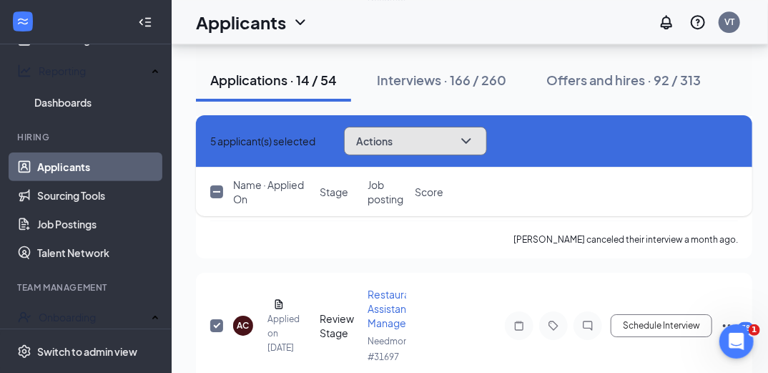
click at [471, 138] on icon "ChevronDown" at bounding box center [465, 141] width 9 height 6
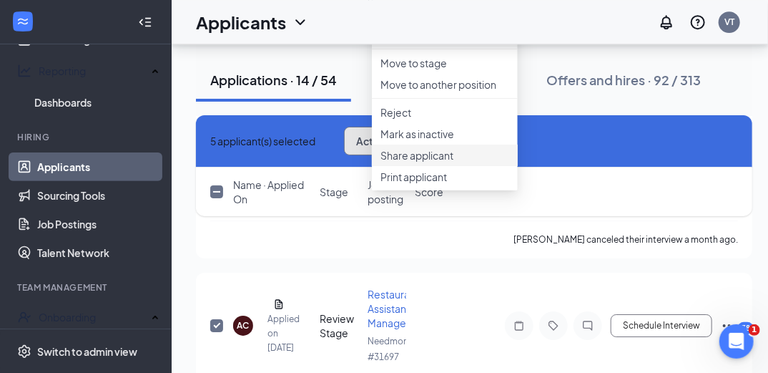
scroll to position [1671, 0]
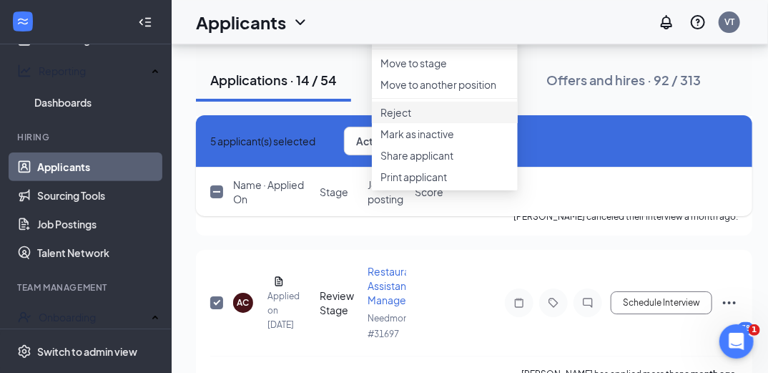
click at [424, 119] on p "Reject" at bounding box center [444, 112] width 129 height 14
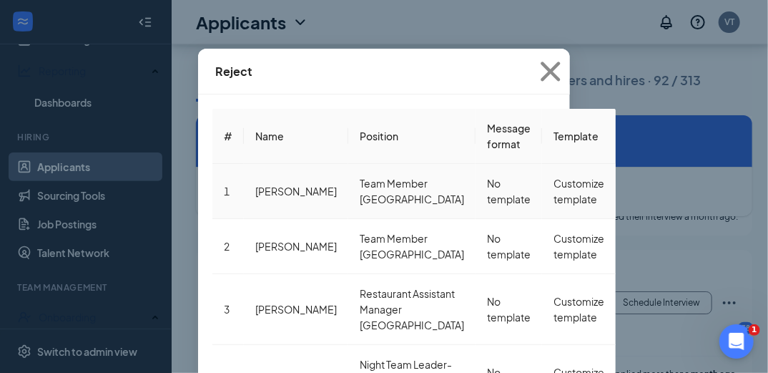
scroll to position [1716, 0]
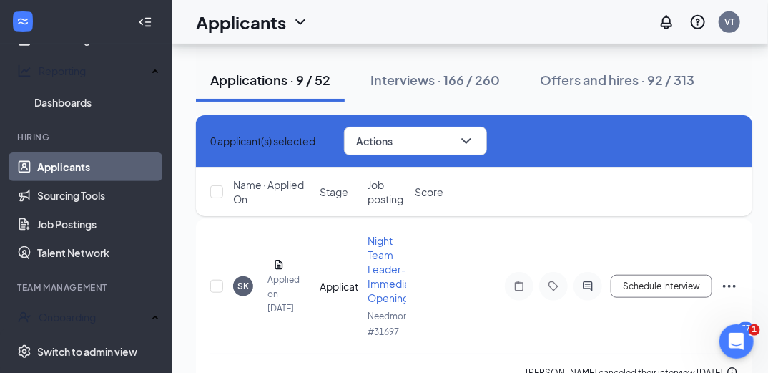
scroll to position [2255, 9]
click at [210, 280] on input "checkbox" at bounding box center [216, 286] width 13 height 13
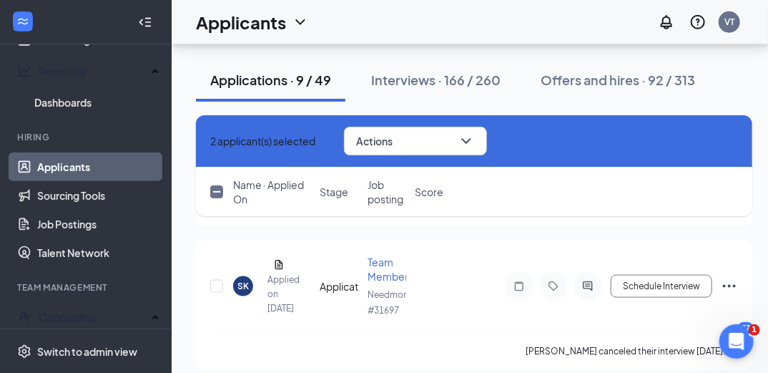
scroll to position [2421, 9]
click at [210, 279] on input "checkbox" at bounding box center [216, 285] width 13 height 13
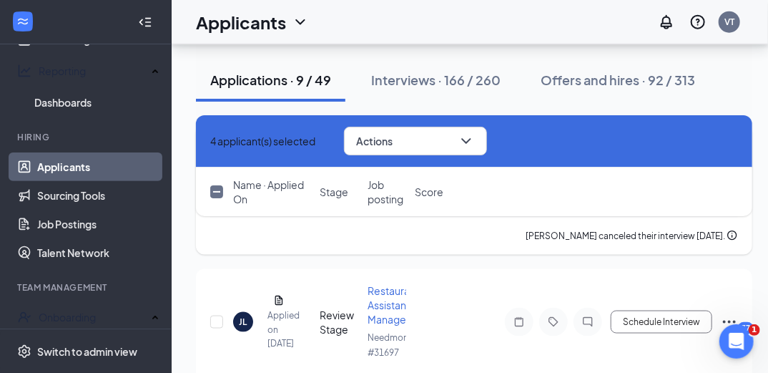
scroll to position [2558, 9]
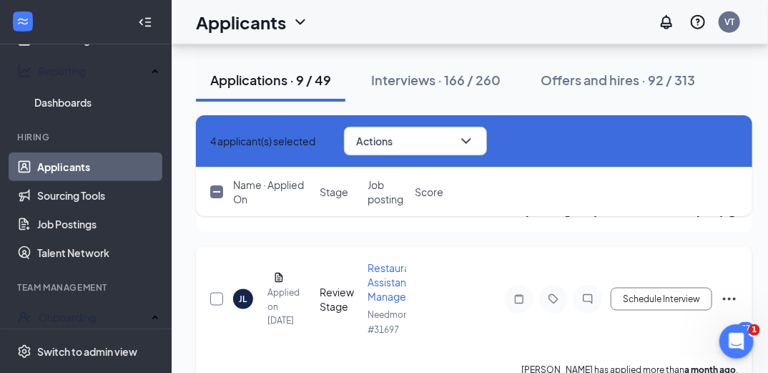
click at [210, 293] on input "checkbox" at bounding box center [216, 299] width 13 height 13
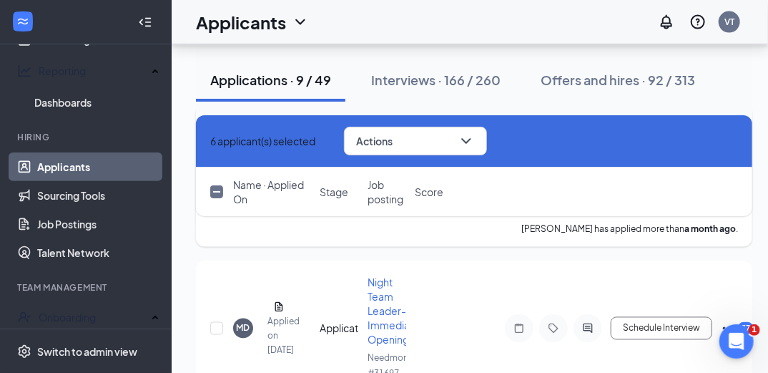
scroll to position [2718, 0]
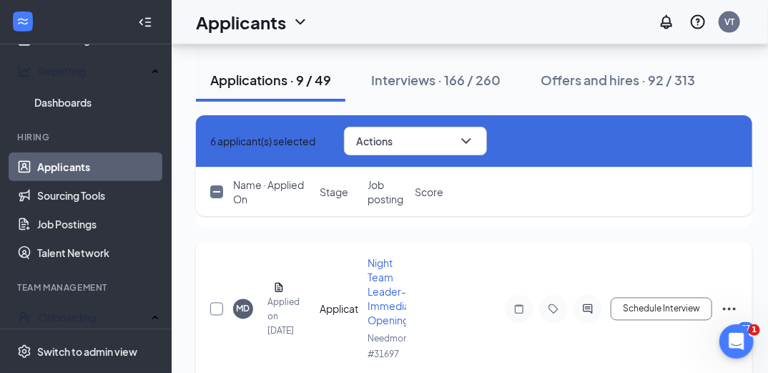
click at [212, 303] on input "checkbox" at bounding box center [216, 309] width 13 height 13
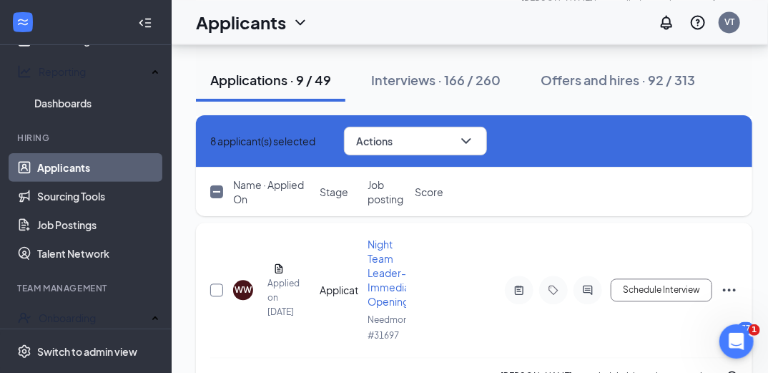
click at [217, 283] on input "checkbox" at bounding box center [216, 289] width 13 height 13
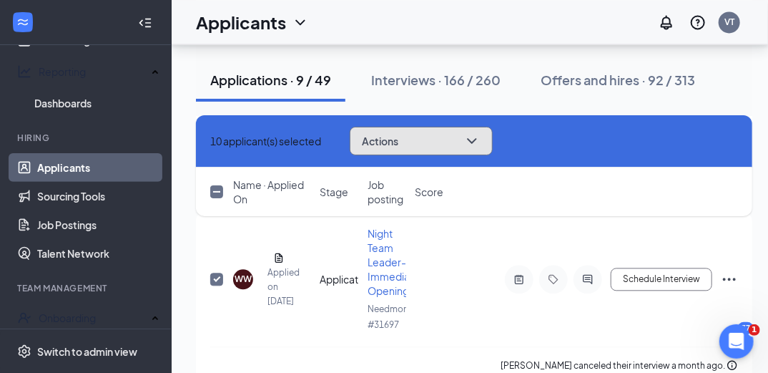
click at [481, 135] on icon "ChevronDown" at bounding box center [471, 140] width 17 height 17
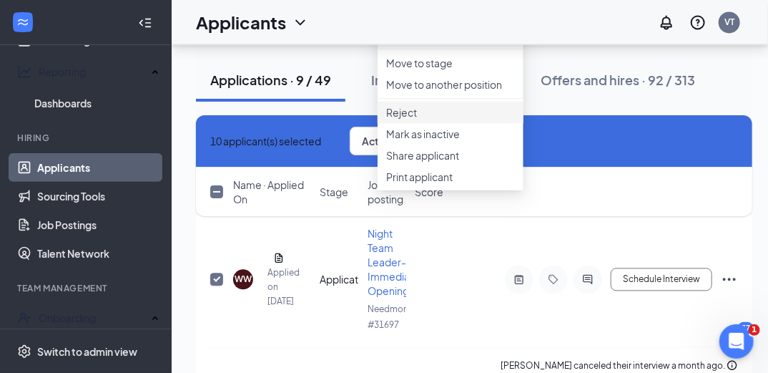
click at [458, 119] on p "Reject" at bounding box center [450, 112] width 129 height 14
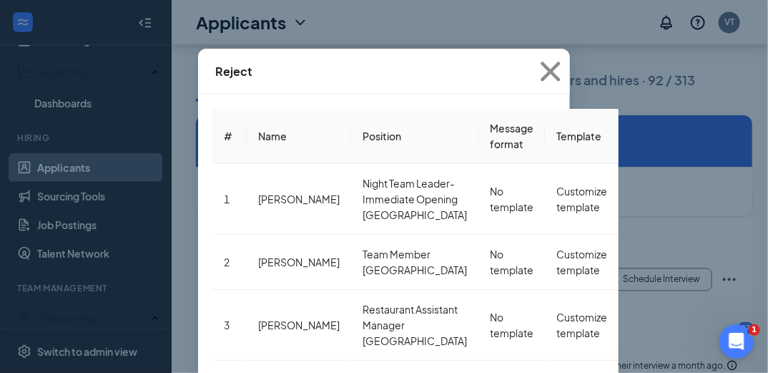
scroll to position [81, 0]
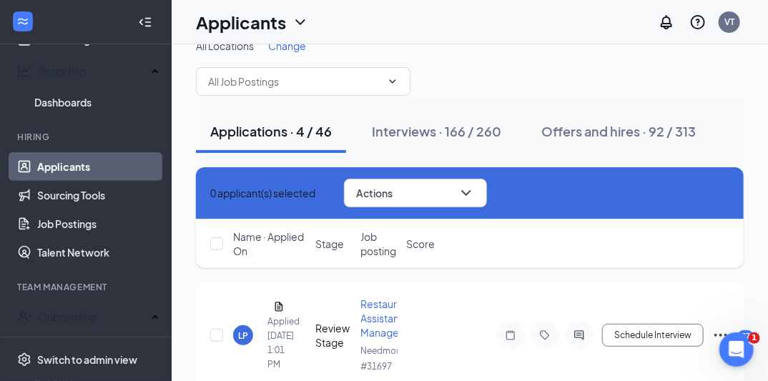
scroll to position [46, 0]
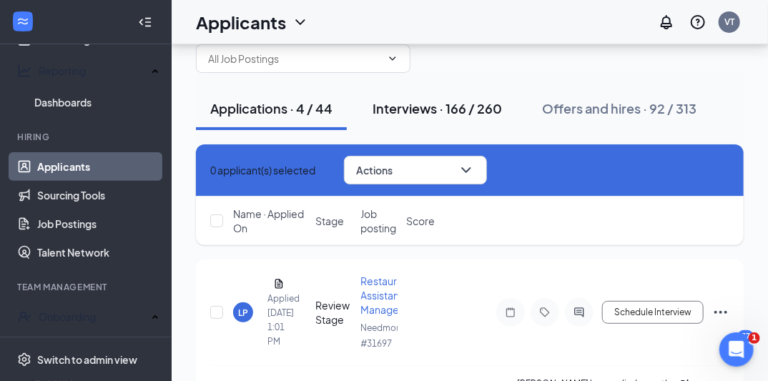
click at [418, 112] on div "Interviews · 166 / 260" at bounding box center [437, 108] width 129 height 18
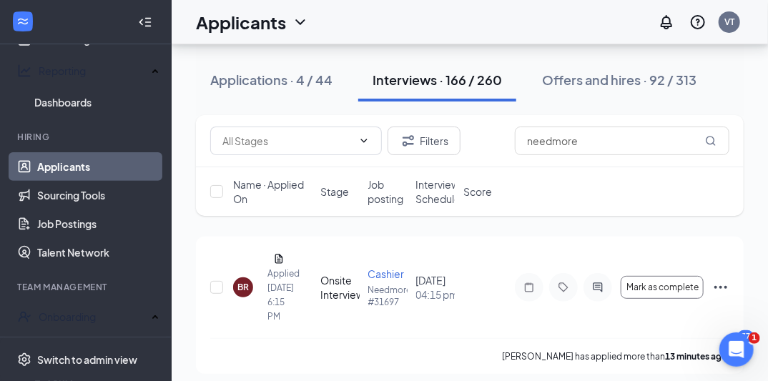
scroll to position [92, 0]
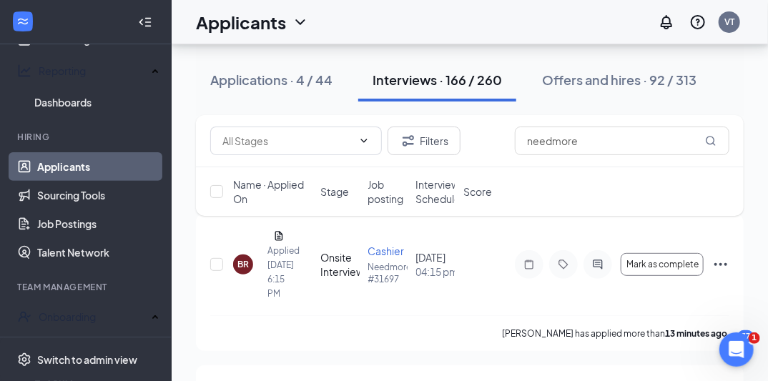
click at [438, 194] on span "Interview Schedule" at bounding box center [438, 191] width 45 height 29
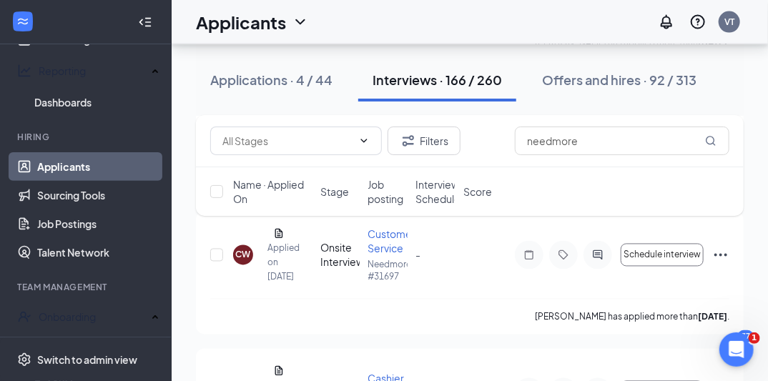
scroll to position [12396, 0]
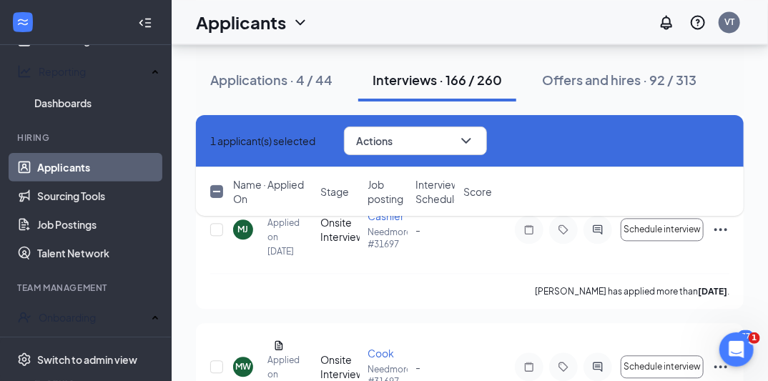
scroll to position [12556, 0]
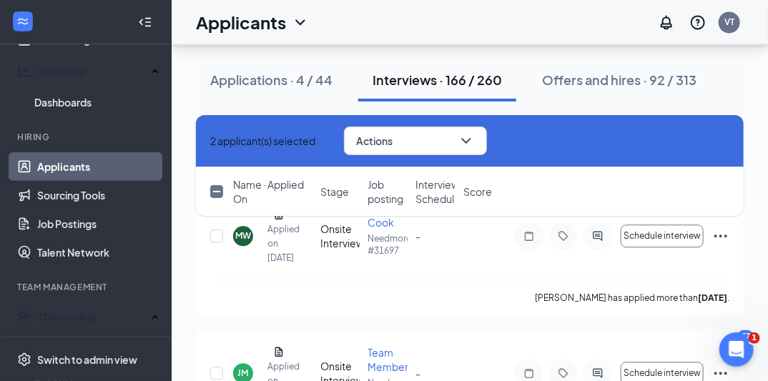
scroll to position [12670, 0]
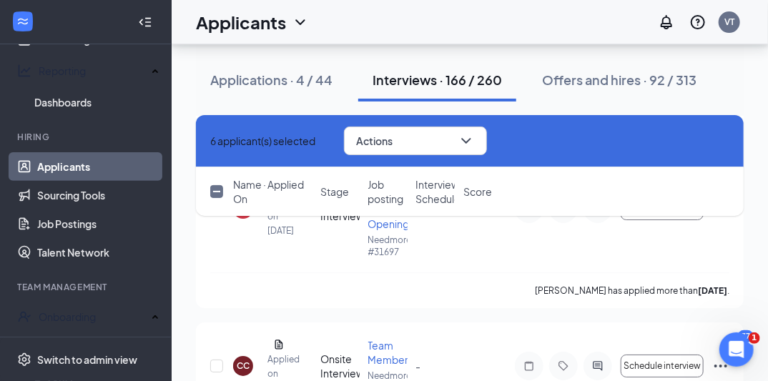
scroll to position [13288, 0]
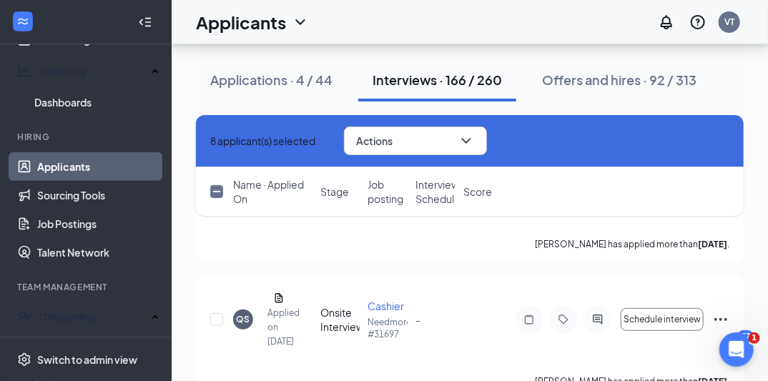
scroll to position [13609, 0]
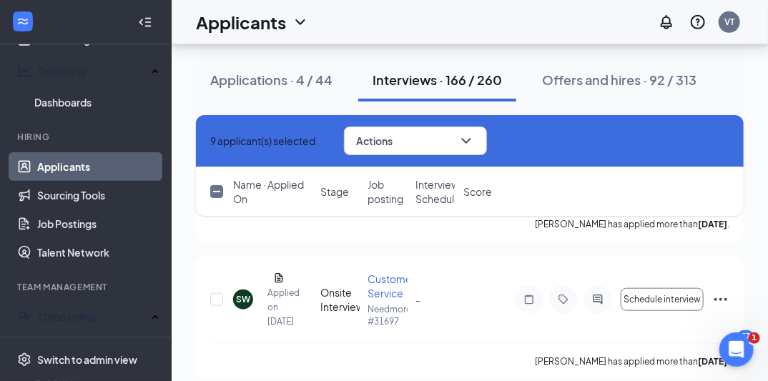
scroll to position [13746, 0]
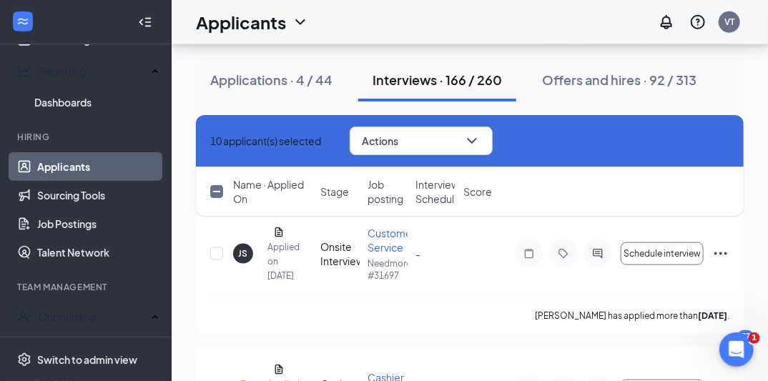
scroll to position [13929, 0]
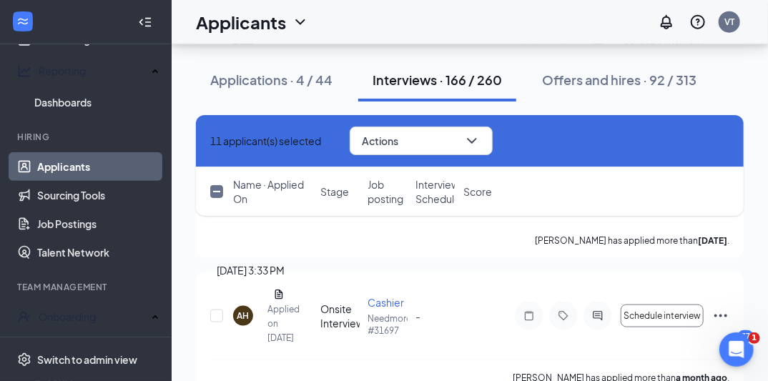
scroll to position [14066, 0]
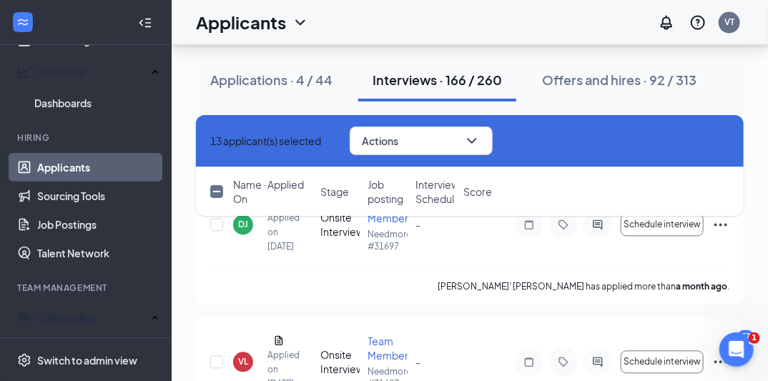
scroll to position [14410, 0]
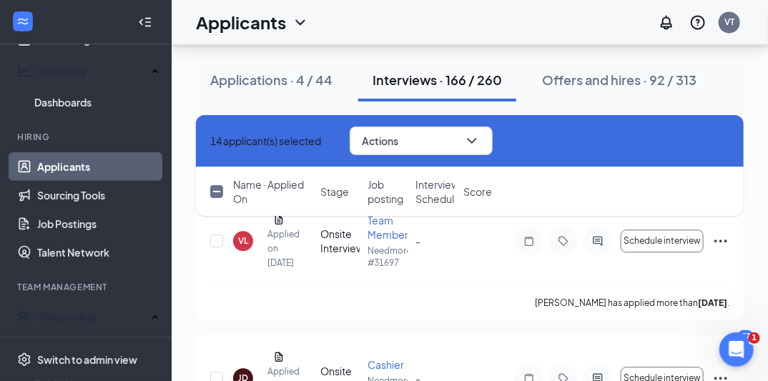
scroll to position [14547, 0]
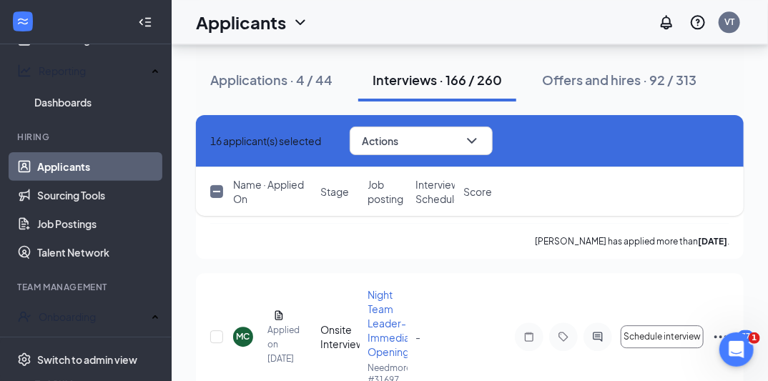
scroll to position [14730, 0]
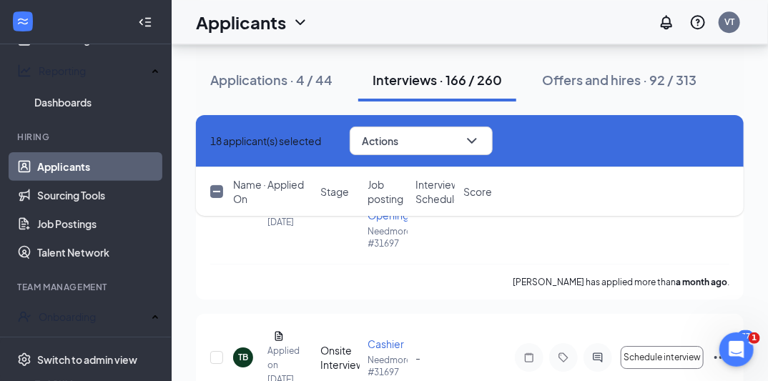
scroll to position [14867, 0]
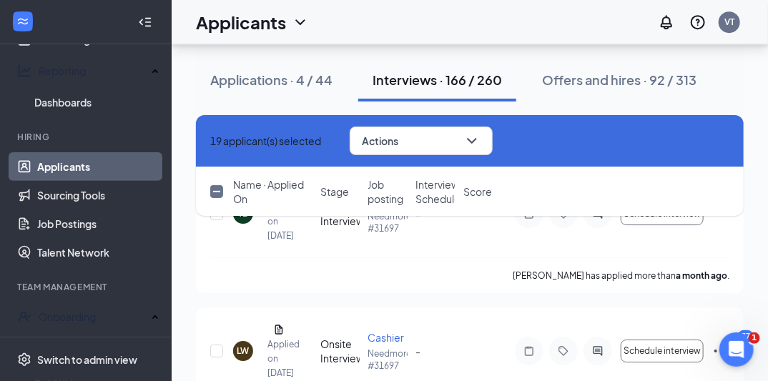
scroll to position [15028, 0]
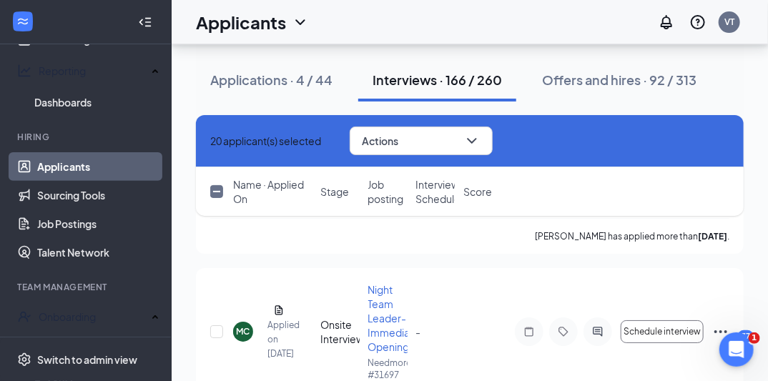
scroll to position [15188, 0]
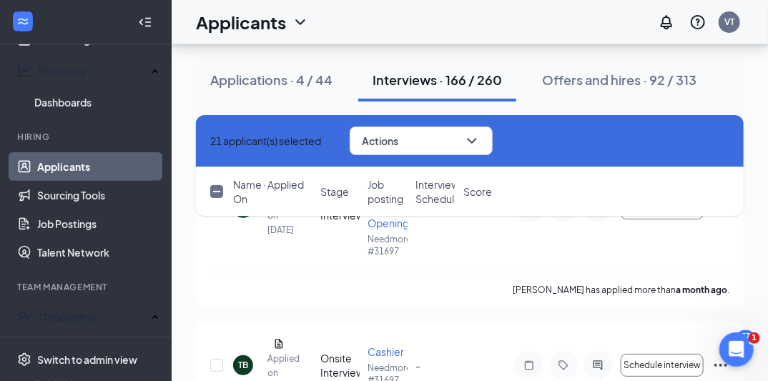
scroll to position [15325, 0]
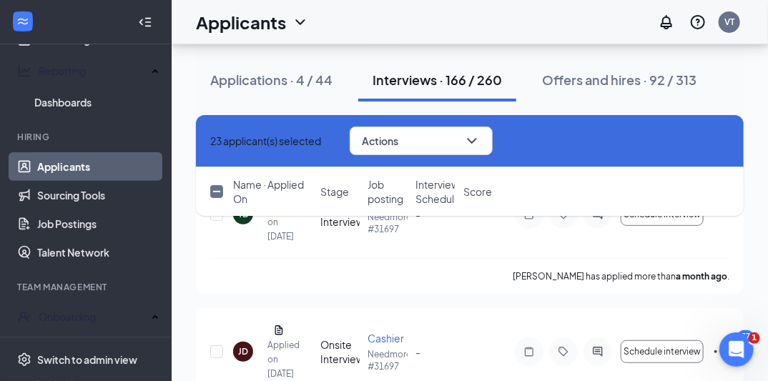
scroll to position [15462, 0]
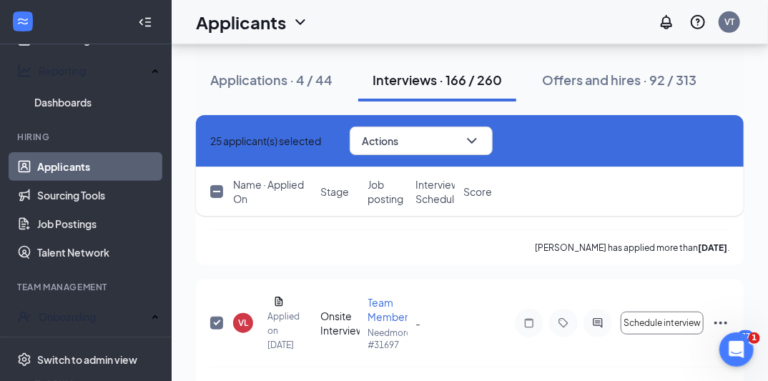
scroll to position [15645, 0]
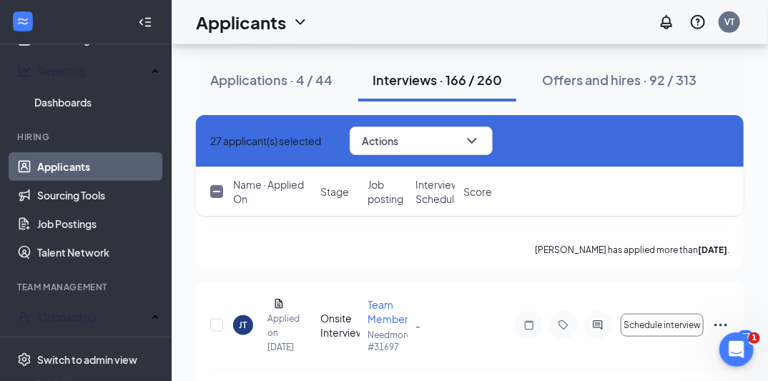
scroll to position [15783, 0]
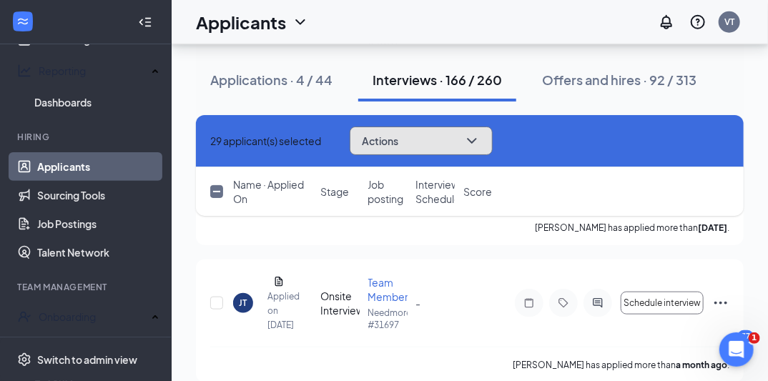
click at [481, 134] on icon "ChevronDown" at bounding box center [471, 140] width 17 height 17
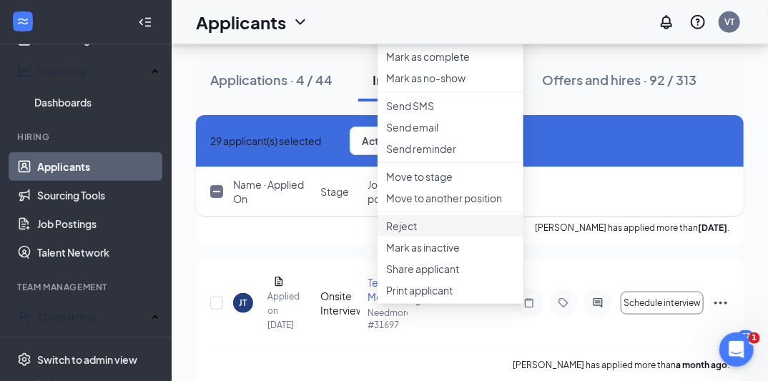
click at [414, 233] on p "Reject" at bounding box center [450, 226] width 129 height 14
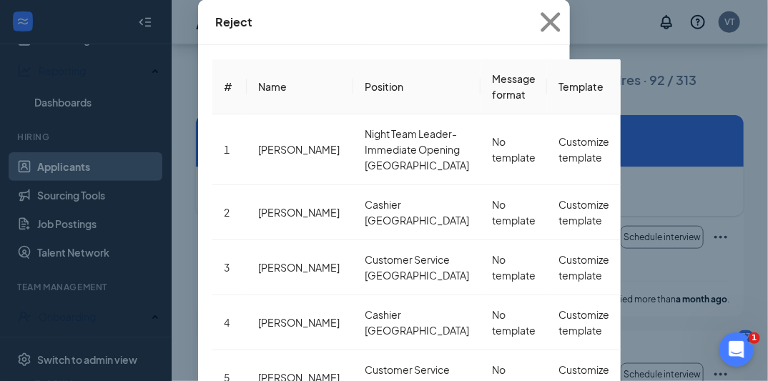
scroll to position [15897, 0]
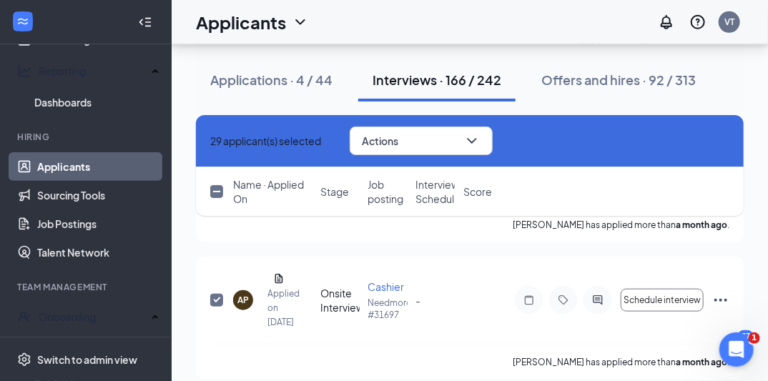
scroll to position [11915, 0]
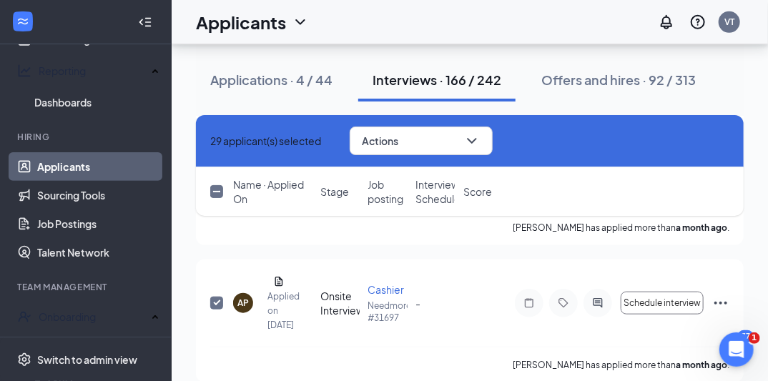
click at [276, 78] on div "Applications · 4 / 44" at bounding box center [271, 80] width 122 height 18
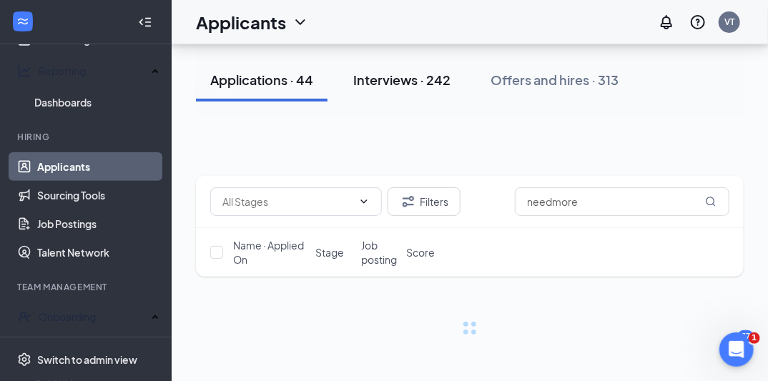
scroll to position [14, 0]
